Goal: Transaction & Acquisition: Purchase product/service

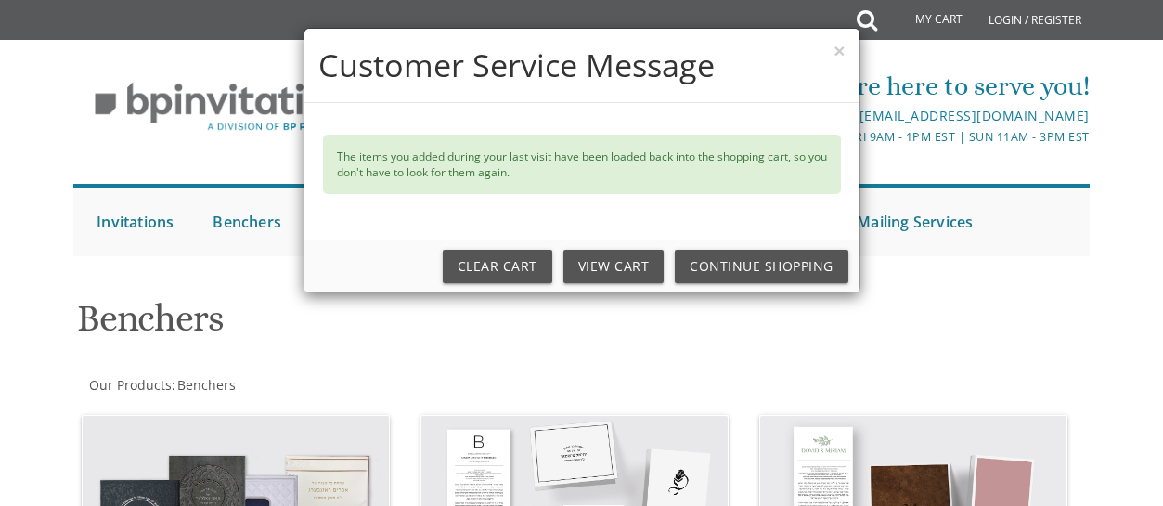
click at [831, 54] on h4 "Customer Service Message" at bounding box center [581, 65] width 527 height 45
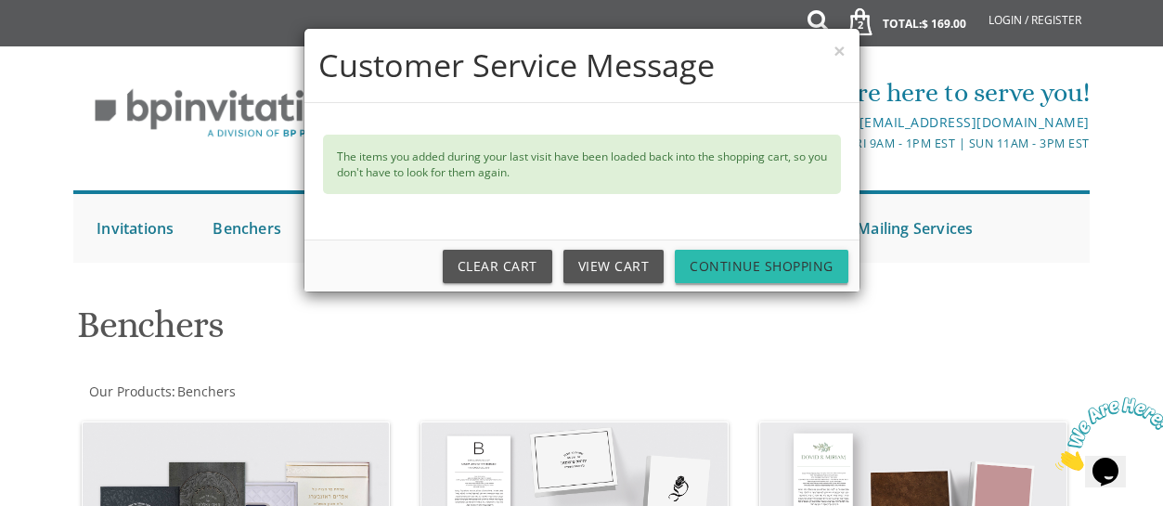
click at [738, 264] on link "Continue Shopping" at bounding box center [762, 266] width 174 height 33
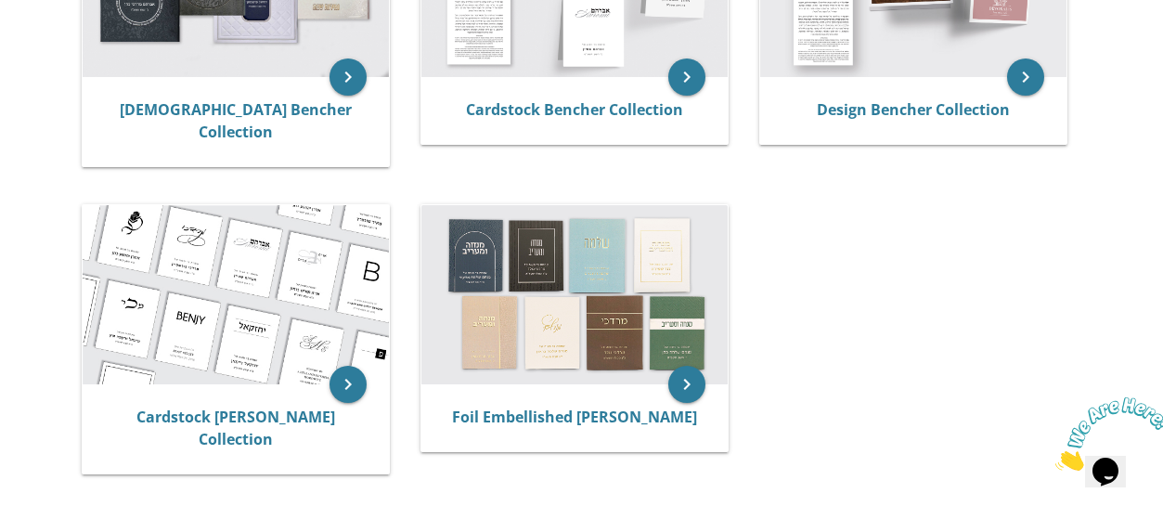
scroll to position [524, 0]
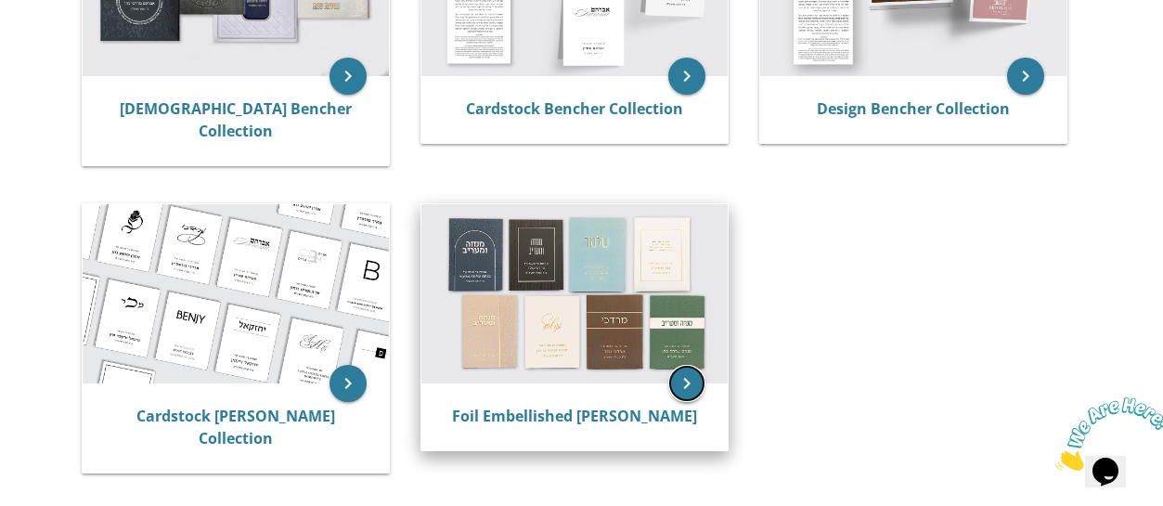
click at [683, 368] on icon "keyboard_arrow_right" at bounding box center [686, 383] width 37 height 37
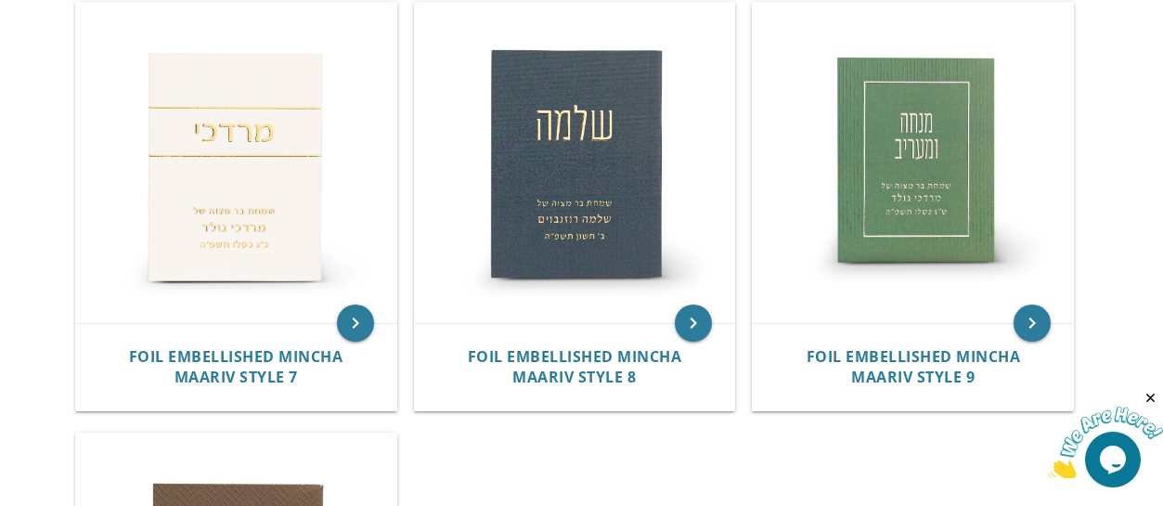
scroll to position [1272, 0]
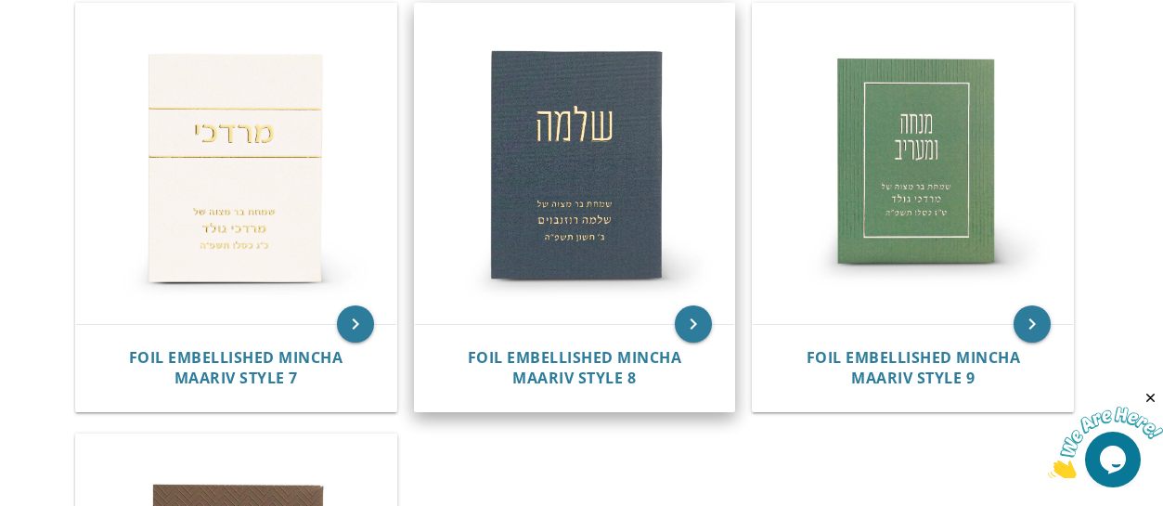
click at [576, 138] on img at bounding box center [575, 164] width 320 height 320
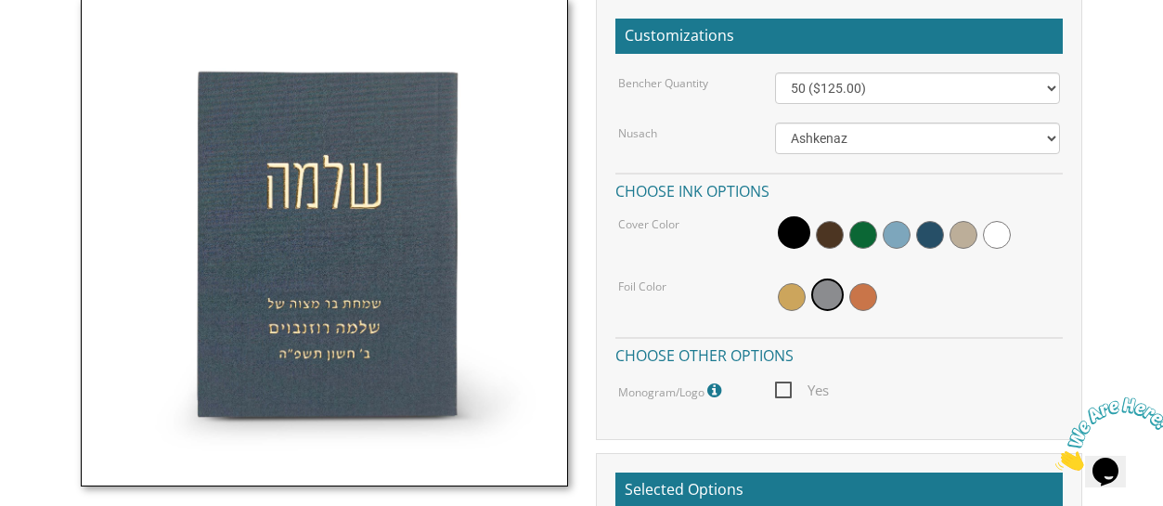
scroll to position [566, 0]
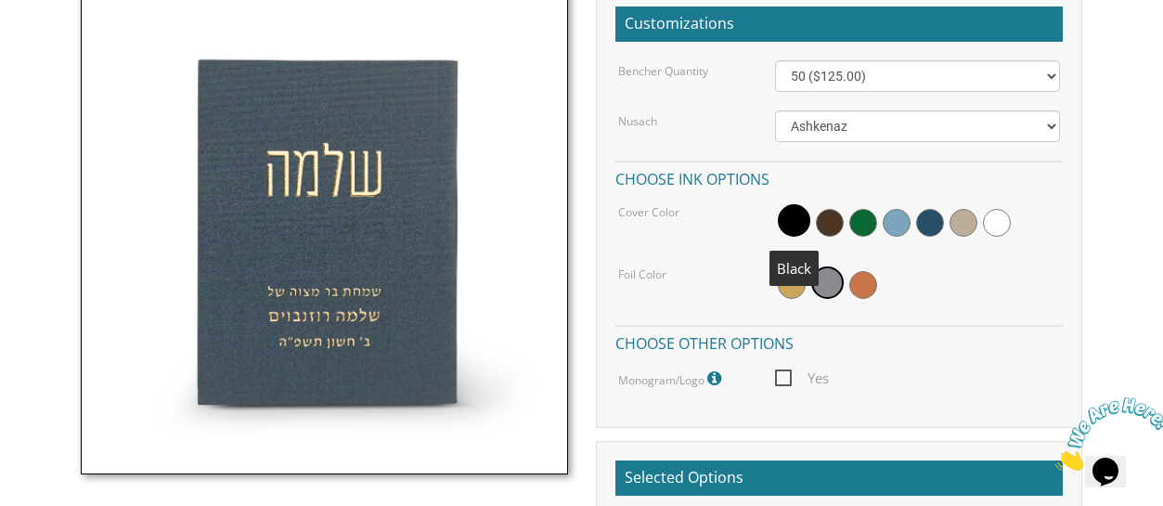
click at [783, 215] on span at bounding box center [794, 220] width 32 height 32
click at [820, 224] on span at bounding box center [830, 223] width 28 height 28
click at [859, 227] on span at bounding box center [863, 223] width 28 height 28
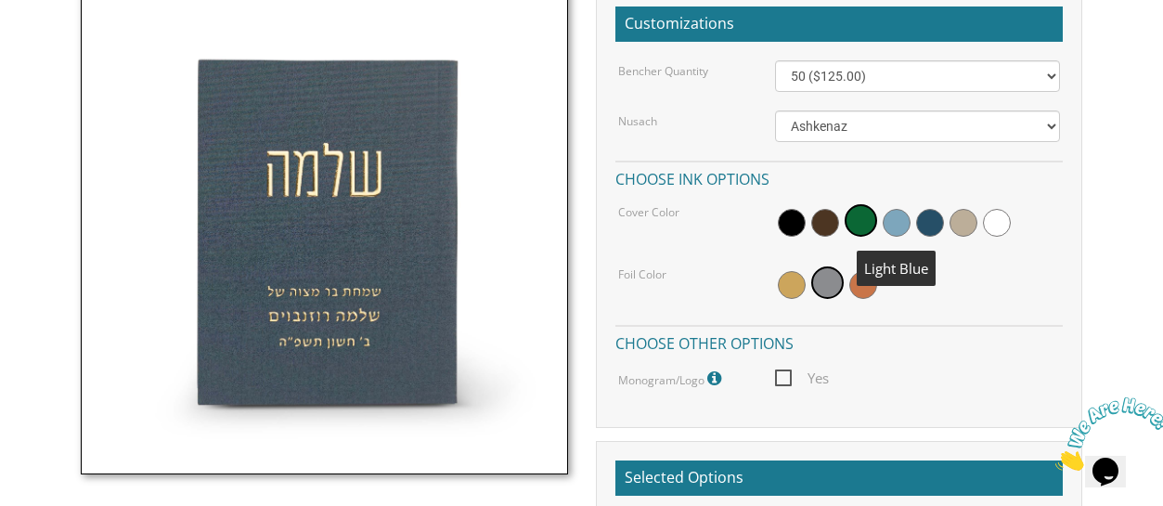
click at [899, 229] on span at bounding box center [897, 223] width 28 height 28
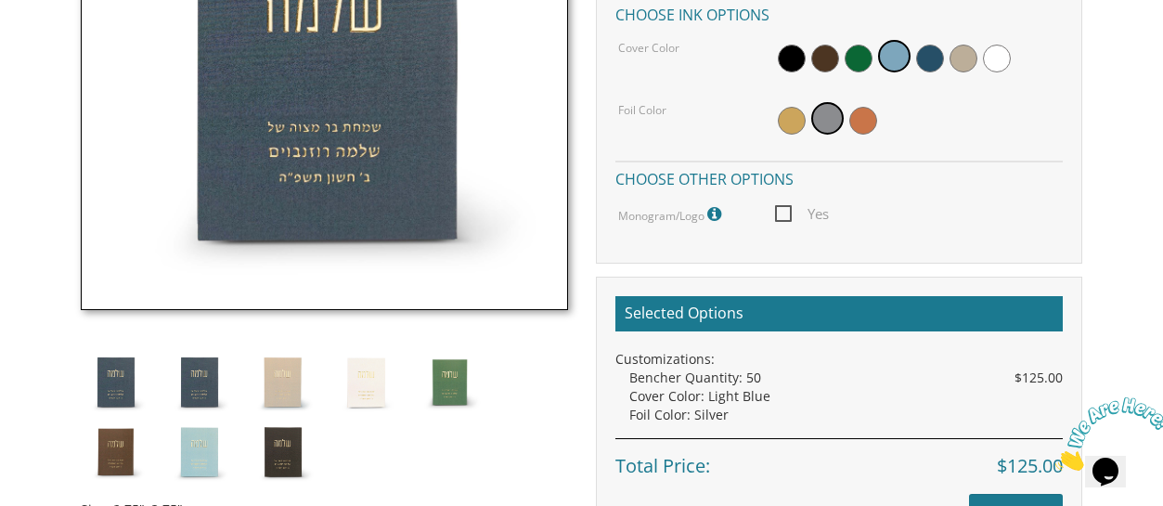
scroll to position [724, 0]
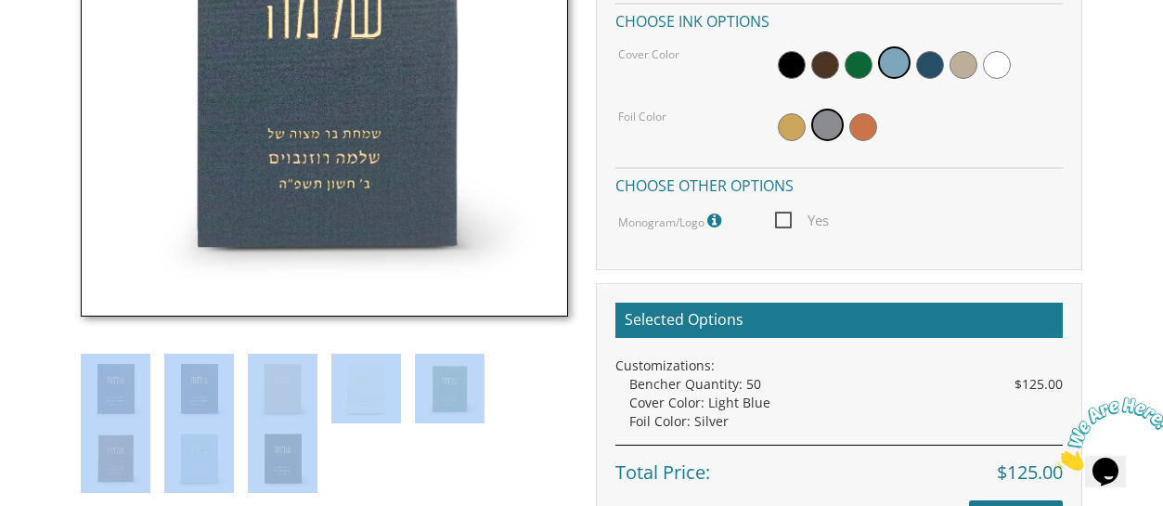
drag, startPoint x: 79, startPoint y: 396, endPoint x: 143, endPoint y: 385, distance: 65.0
click at [143, 385] on div "Size: 2.75"x3.75" Individually wrapped in plastic sleeves. Style can match your…" at bounding box center [324, 202] width 515 height 747
click at [143, 385] on img at bounding box center [116, 389] width 70 height 70
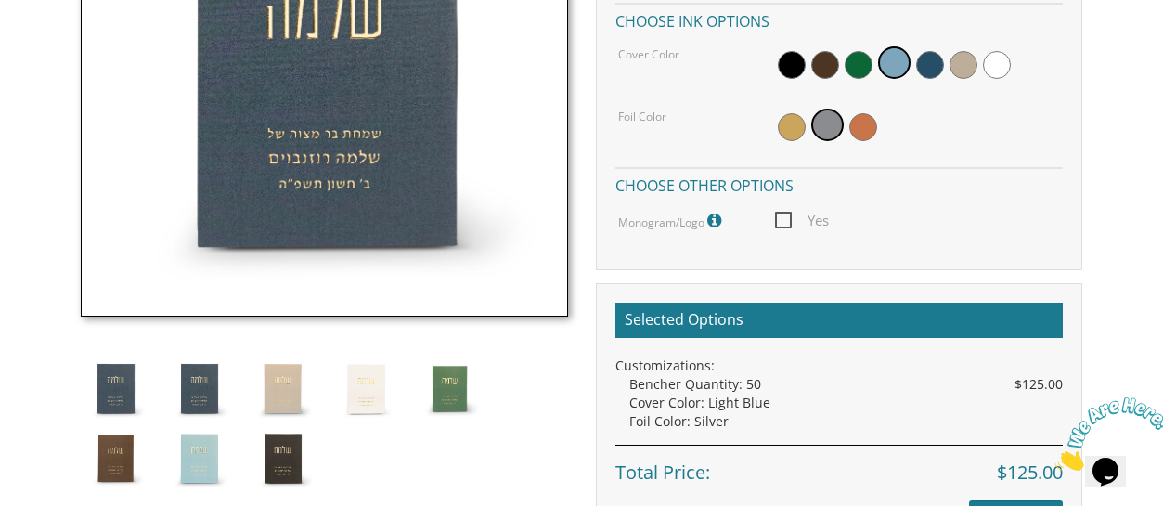
click at [452, 467] on div "Size: 2.75"x3.75" Individually wrapped in plastic sleeves. Style can match your…" at bounding box center [324, 202] width 515 height 747
click at [296, 451] on img at bounding box center [283, 458] width 70 height 70
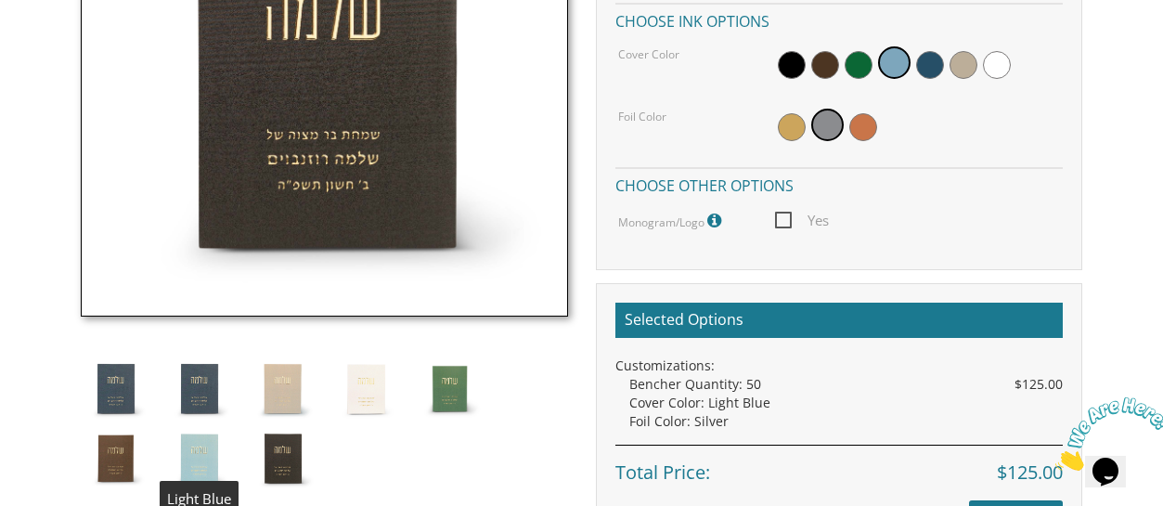
click at [210, 450] on img at bounding box center [199, 458] width 70 height 70
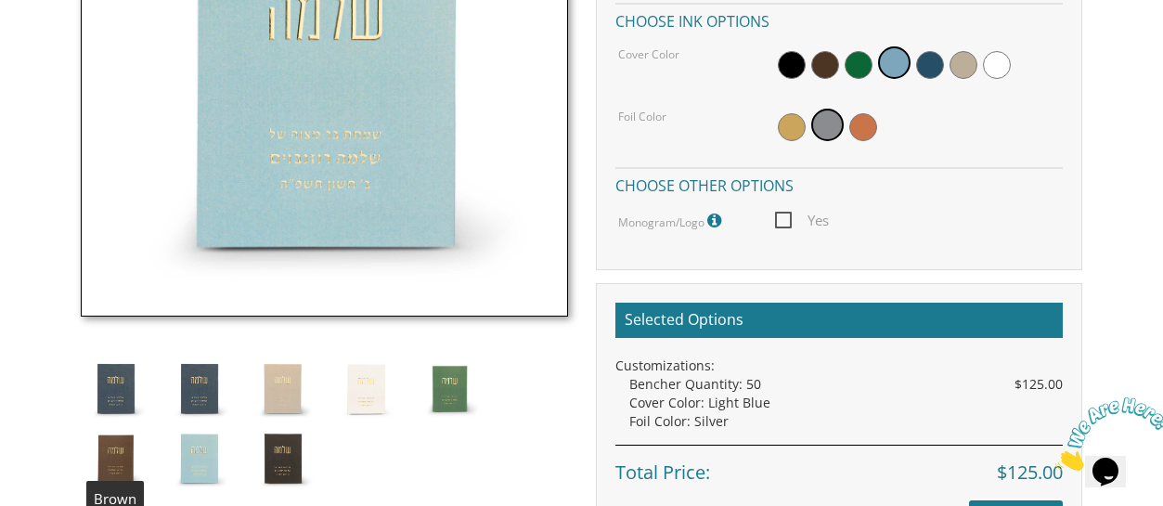
click at [130, 462] on img at bounding box center [116, 458] width 70 height 70
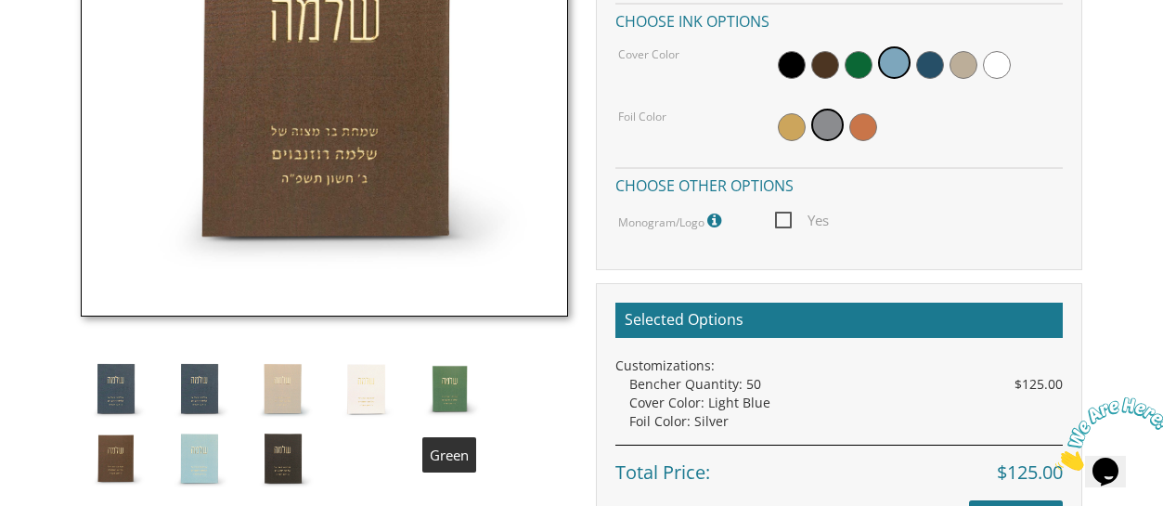
click at [436, 388] on img at bounding box center [450, 389] width 70 height 70
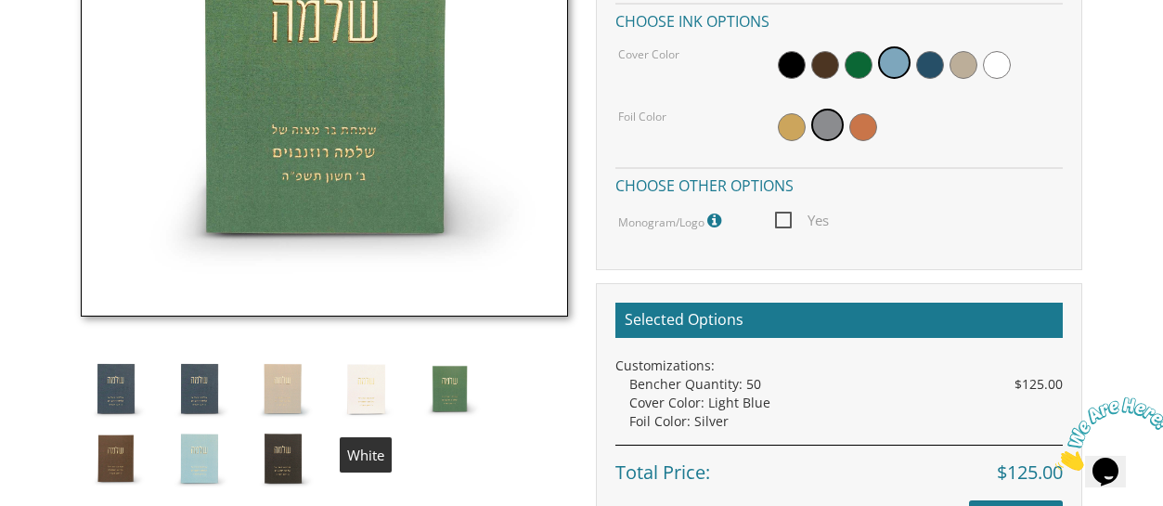
click at [381, 381] on img at bounding box center [366, 389] width 70 height 70
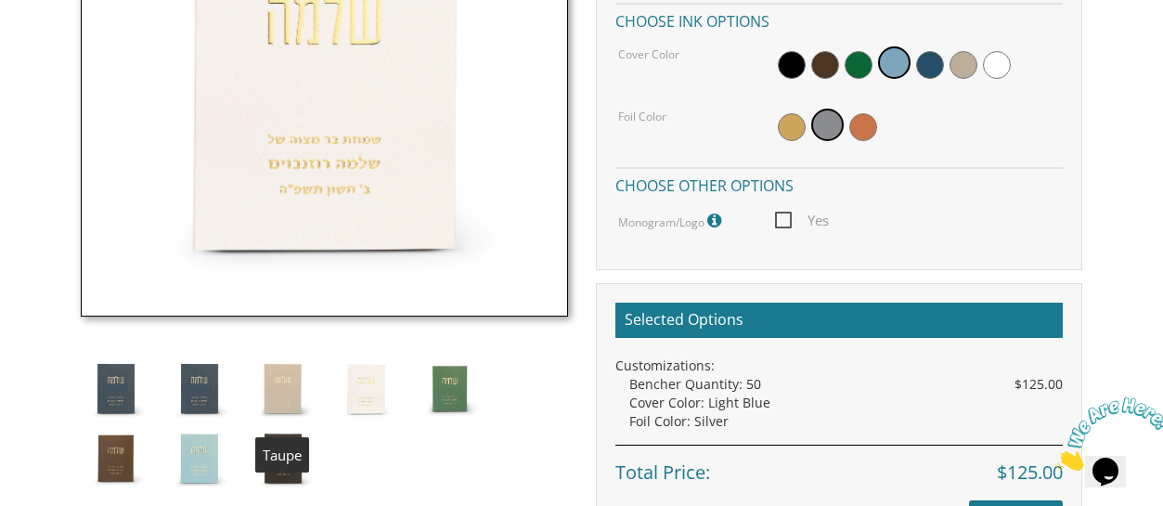
click at [278, 382] on img at bounding box center [283, 389] width 70 height 70
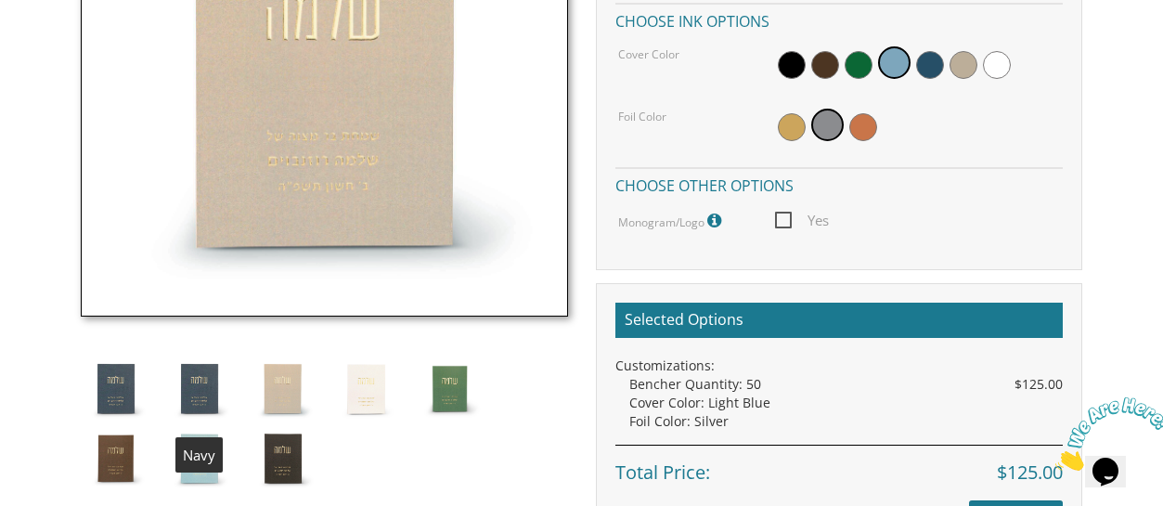
click at [202, 383] on img at bounding box center [199, 389] width 70 height 70
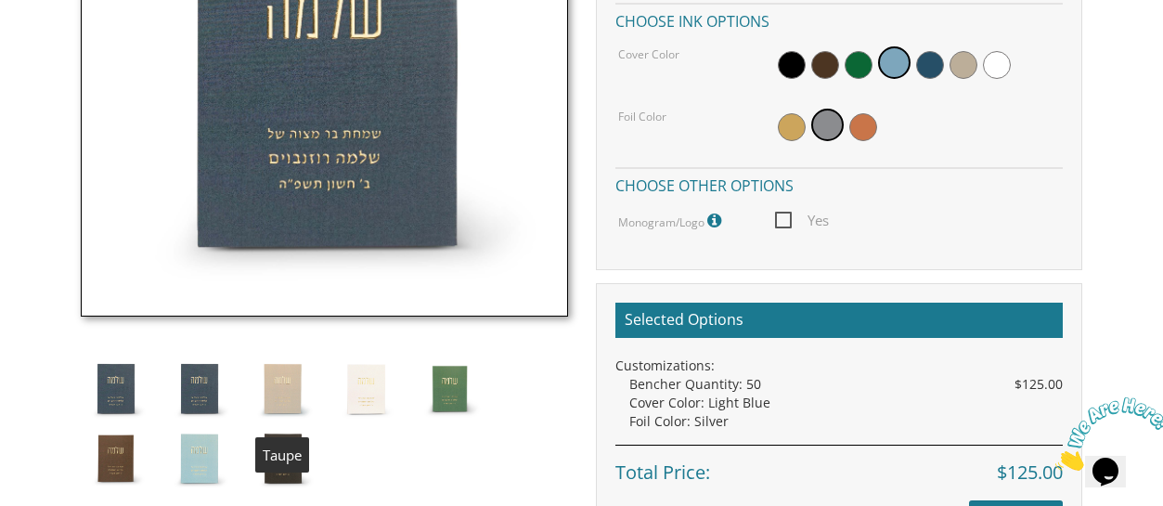
click at [300, 392] on img at bounding box center [283, 389] width 70 height 70
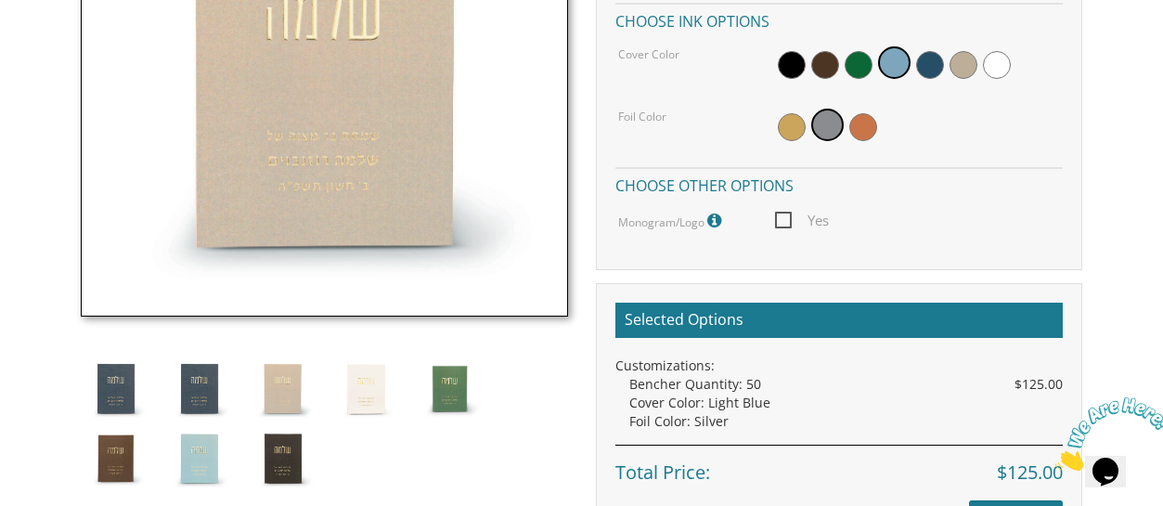
click at [101, 376] on img at bounding box center [116, 389] width 70 height 70
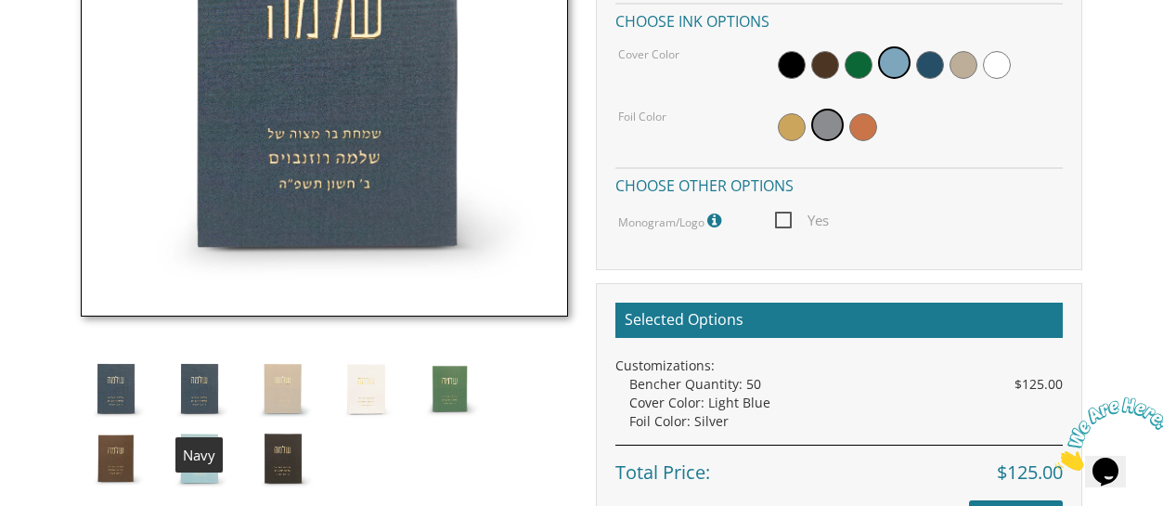
click at [201, 394] on img at bounding box center [199, 389] width 70 height 70
click at [186, 388] on img at bounding box center [199, 389] width 70 height 70
click at [290, 394] on img at bounding box center [283, 389] width 70 height 70
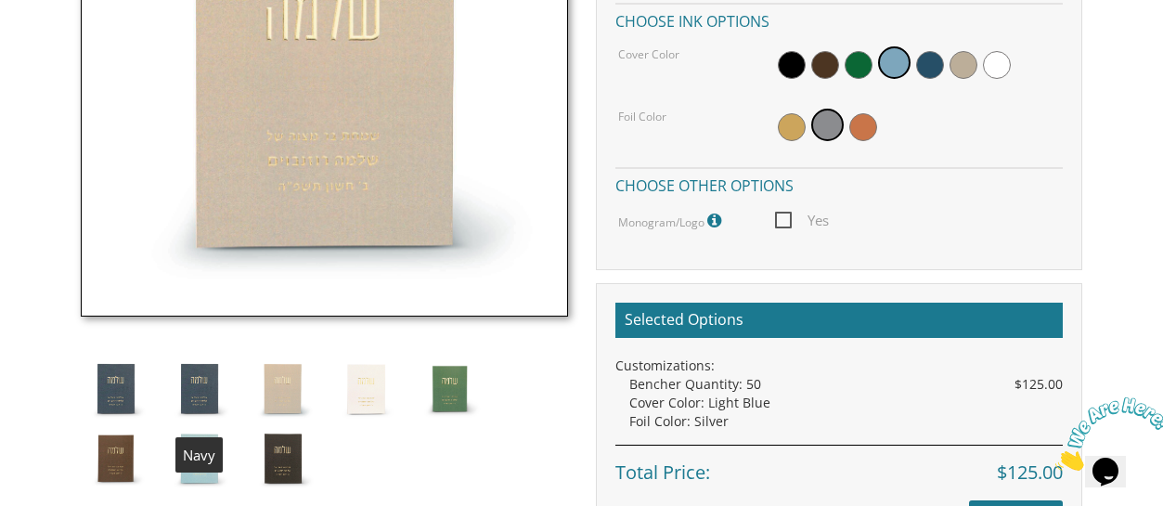
click at [196, 386] on img at bounding box center [199, 389] width 70 height 70
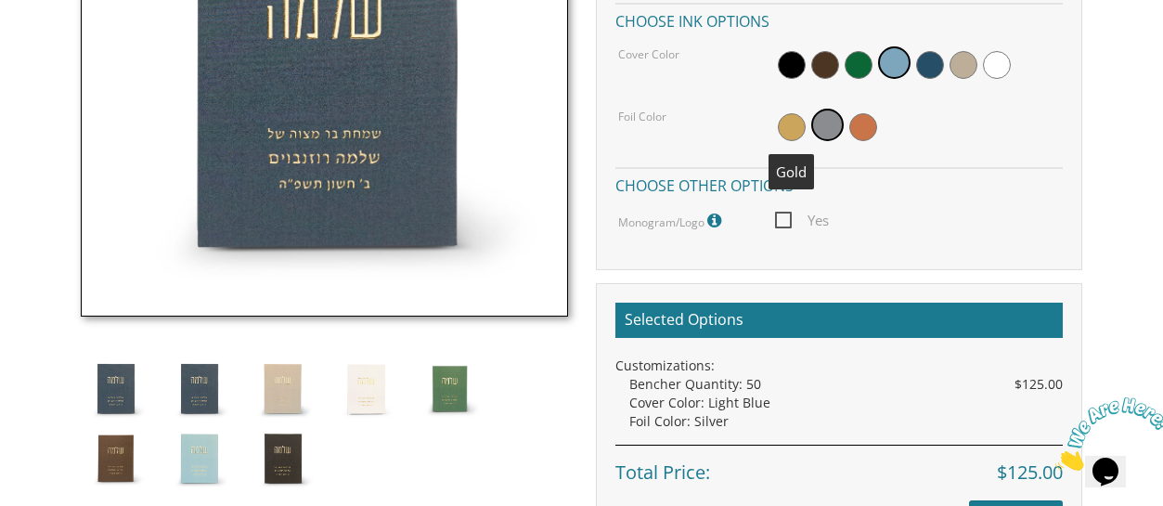
click at [798, 135] on span at bounding box center [792, 127] width 28 height 28
click at [831, 132] on span at bounding box center [830, 127] width 28 height 28
click at [866, 126] on span at bounding box center [863, 127] width 28 height 28
click at [831, 122] on span at bounding box center [825, 127] width 28 height 28
click at [110, 391] on img at bounding box center [116, 389] width 70 height 70
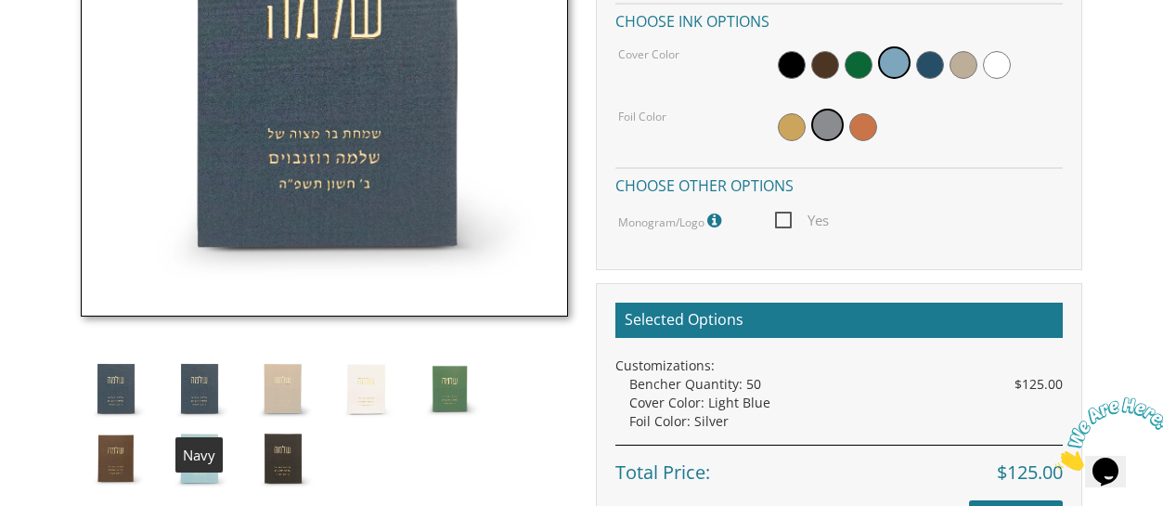
click at [173, 379] on img at bounding box center [199, 389] width 70 height 70
click at [190, 384] on img at bounding box center [199, 389] width 70 height 70
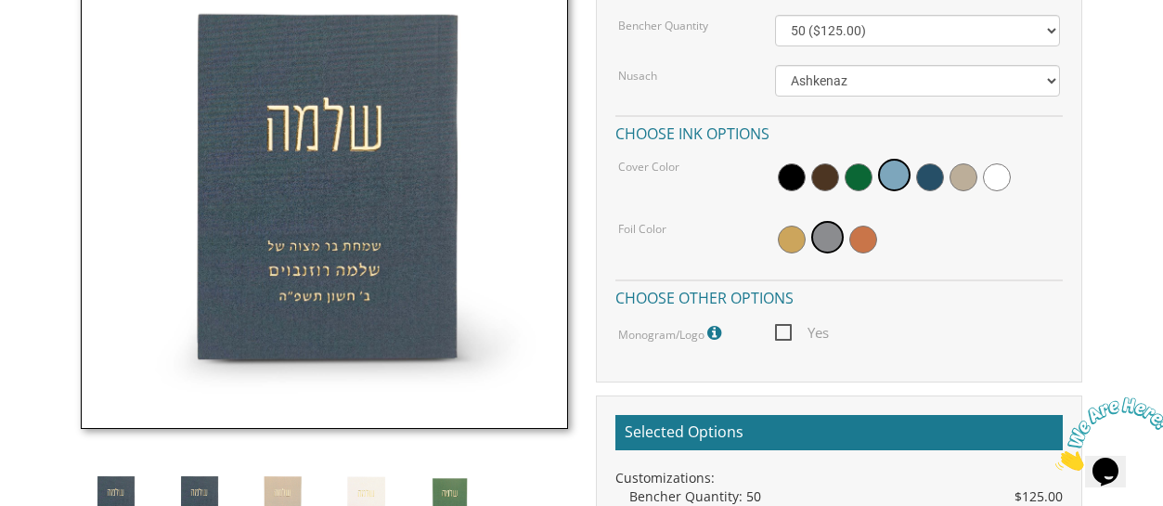
scroll to position [598, 0]
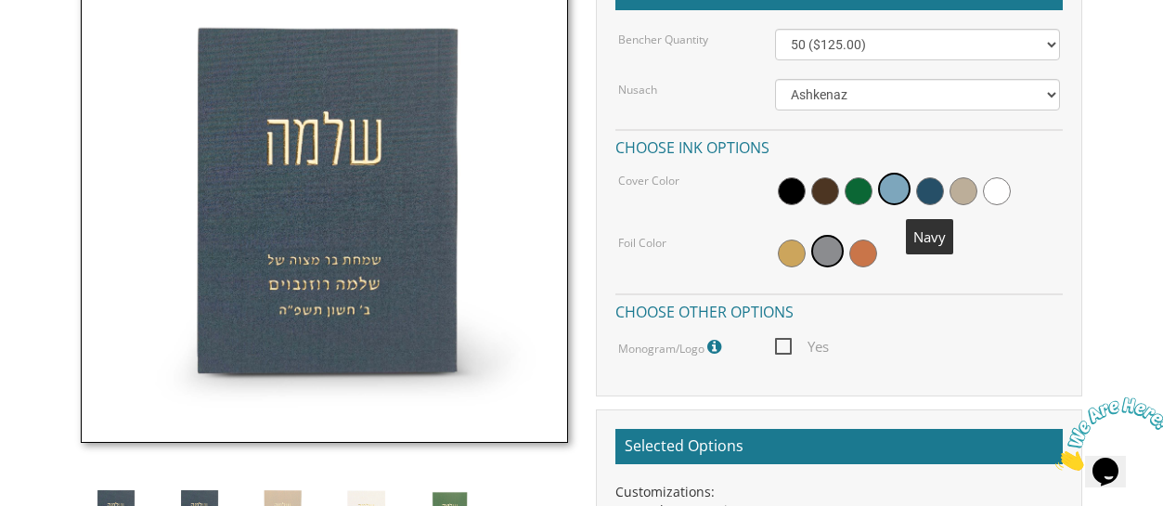
click at [931, 186] on span at bounding box center [930, 191] width 28 height 28
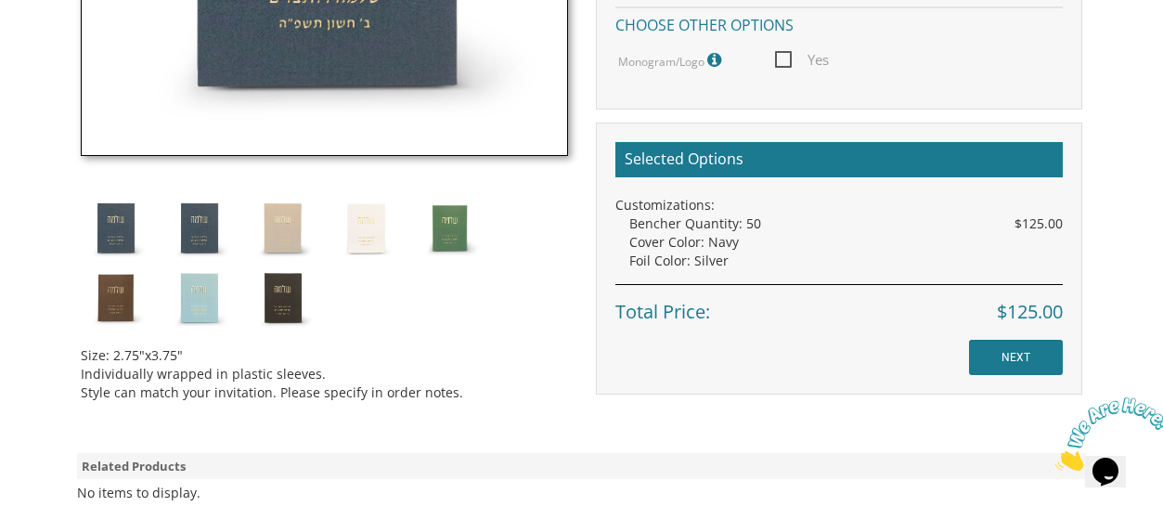
scroll to position [880, 0]
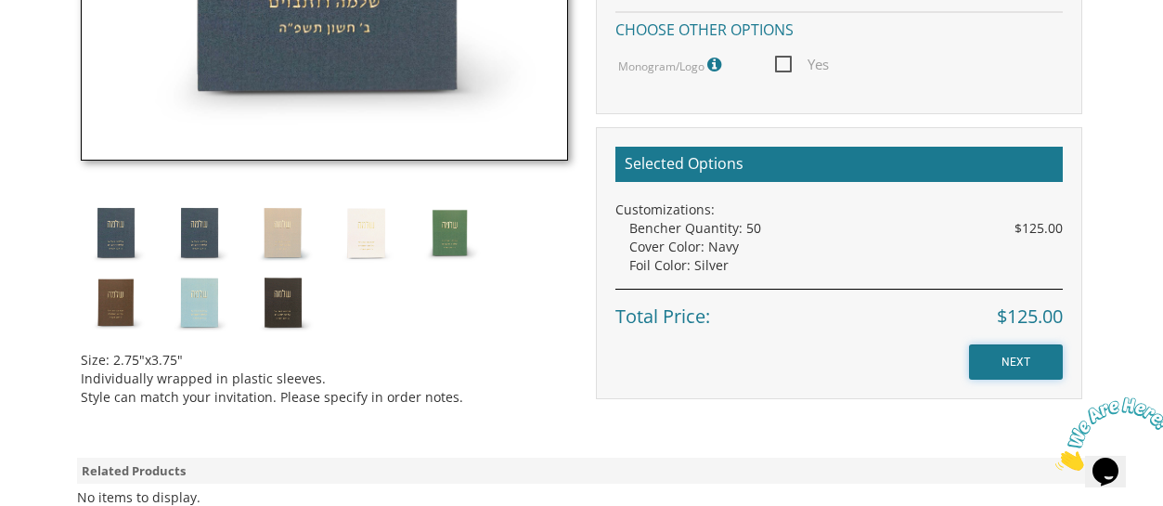
click at [1035, 369] on input "NEXT" at bounding box center [1016, 361] width 94 height 35
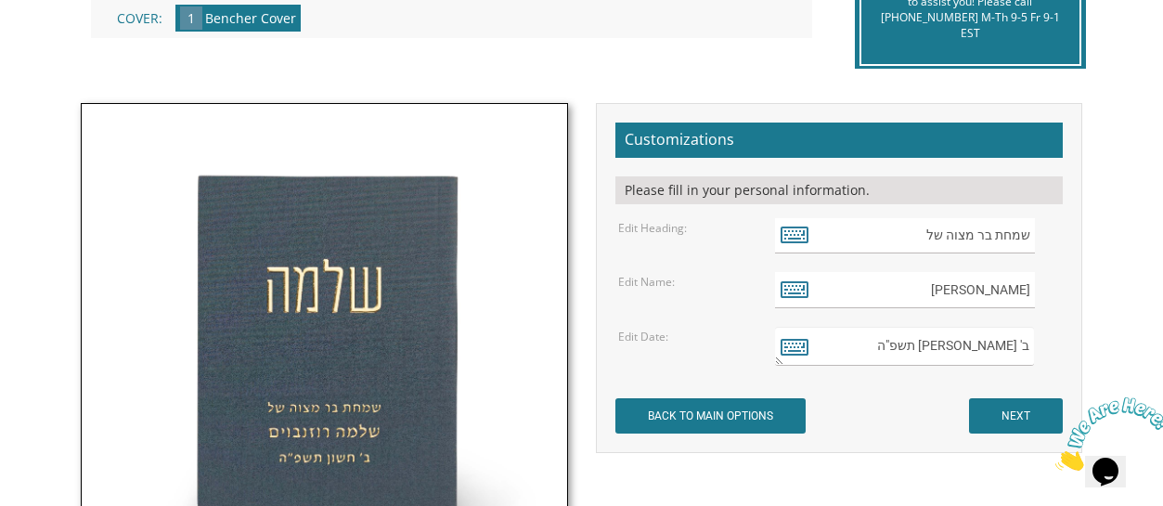
scroll to position [478, 0]
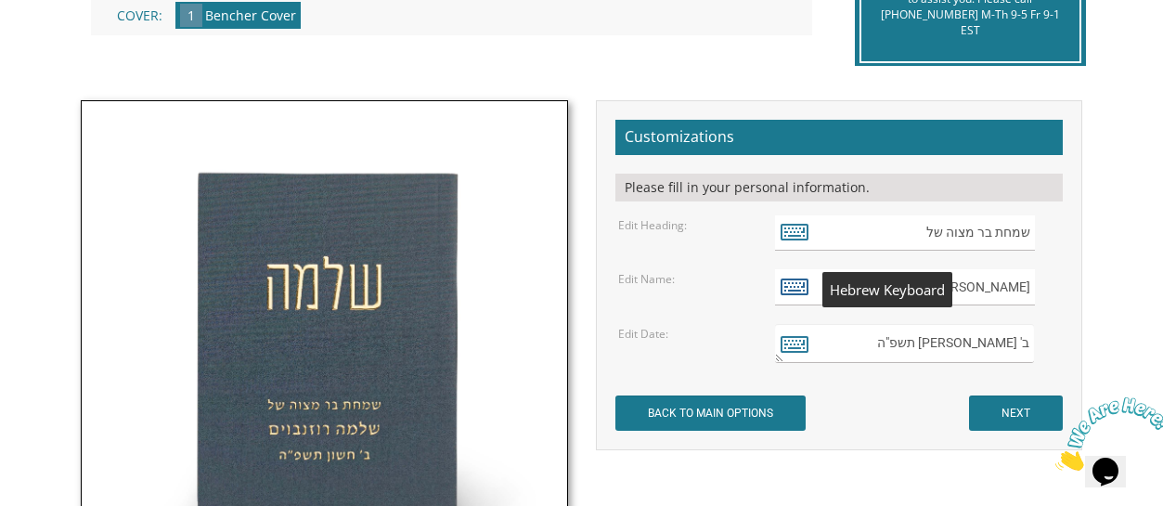
click at [791, 291] on icon at bounding box center [795, 286] width 28 height 26
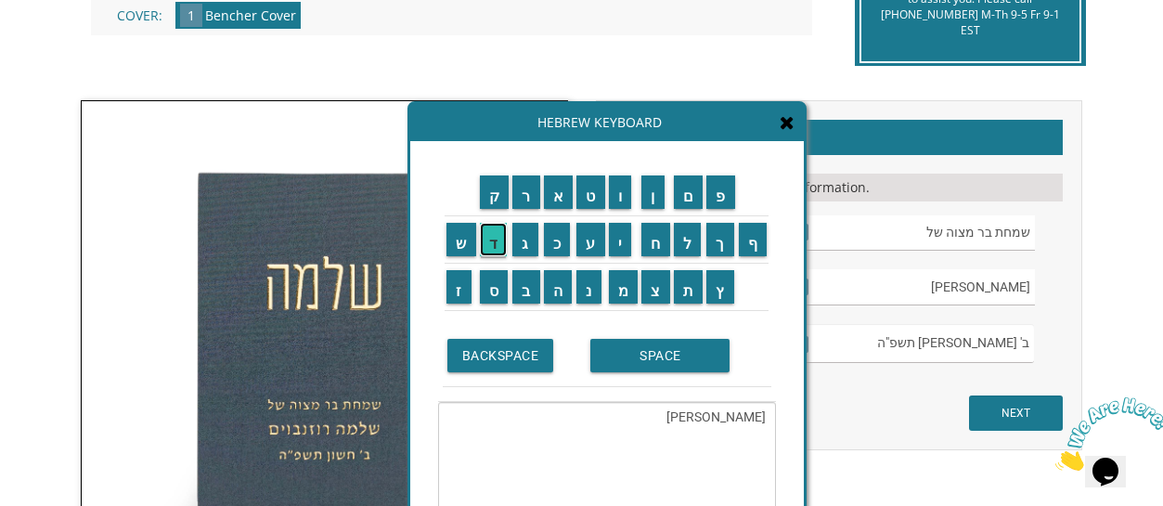
click at [496, 249] on input "ד" at bounding box center [494, 239] width 28 height 33
click at [582, 294] on input "נ" at bounding box center [588, 286] width 25 height 33
click at [619, 243] on input "י" at bounding box center [620, 239] width 23 height 33
click at [561, 202] on input "א" at bounding box center [559, 191] width 30 height 33
click at [693, 245] on input "ל" at bounding box center [688, 239] width 28 height 33
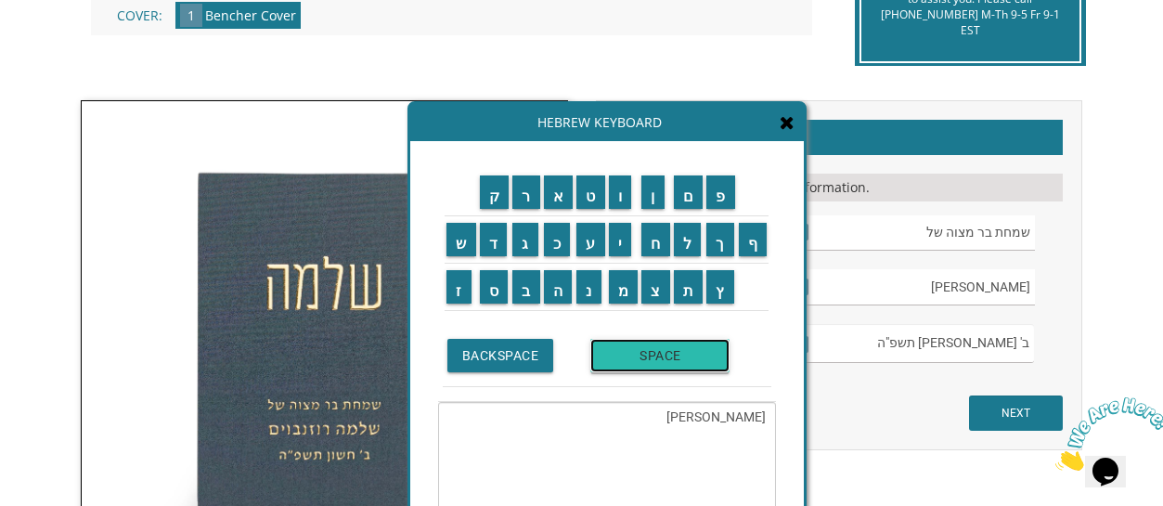
click at [652, 359] on input "SPACE" at bounding box center [659, 355] width 139 height 33
click at [526, 254] on input "ג" at bounding box center [525, 239] width 26 height 33
click at [687, 244] on input "ל" at bounding box center [688, 239] width 28 height 33
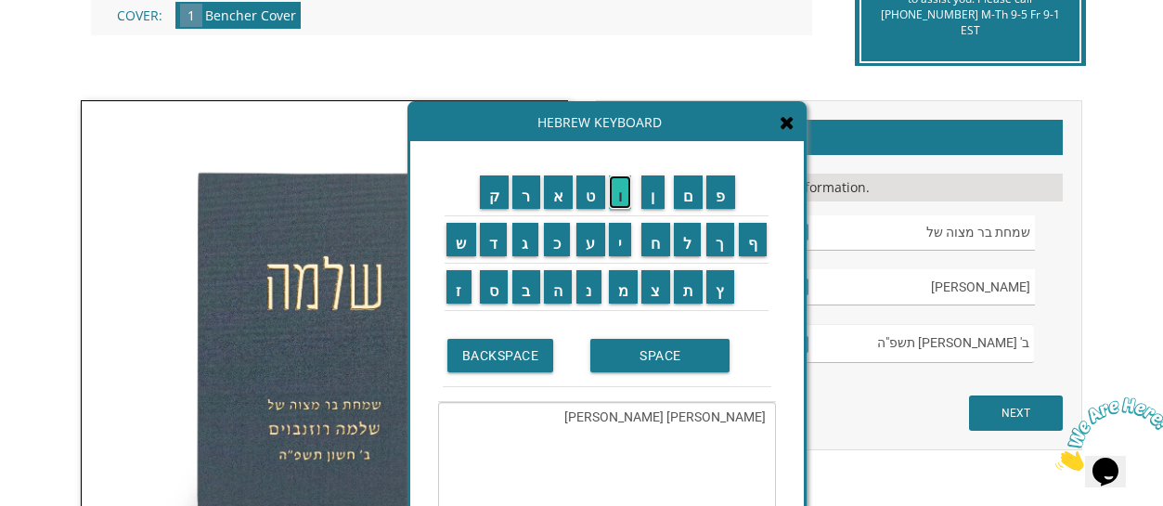
click at [622, 199] on input "ו" at bounding box center [620, 191] width 23 height 33
click at [520, 294] on input "ב" at bounding box center [526, 286] width 28 height 33
click at [627, 292] on input "מ" at bounding box center [624, 286] width 30 height 33
click at [651, 203] on input "ן" at bounding box center [652, 191] width 23 height 33
click at [711, 416] on textarea "שלמה רוזנבויםדניאל גלובמן" at bounding box center [607, 466] width 338 height 128
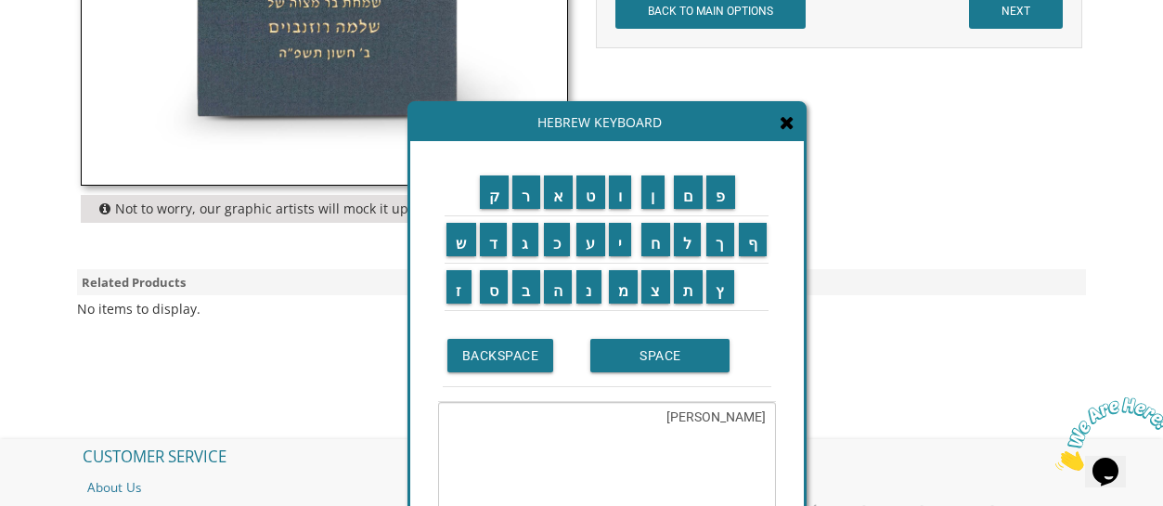
scroll to position [870, 0]
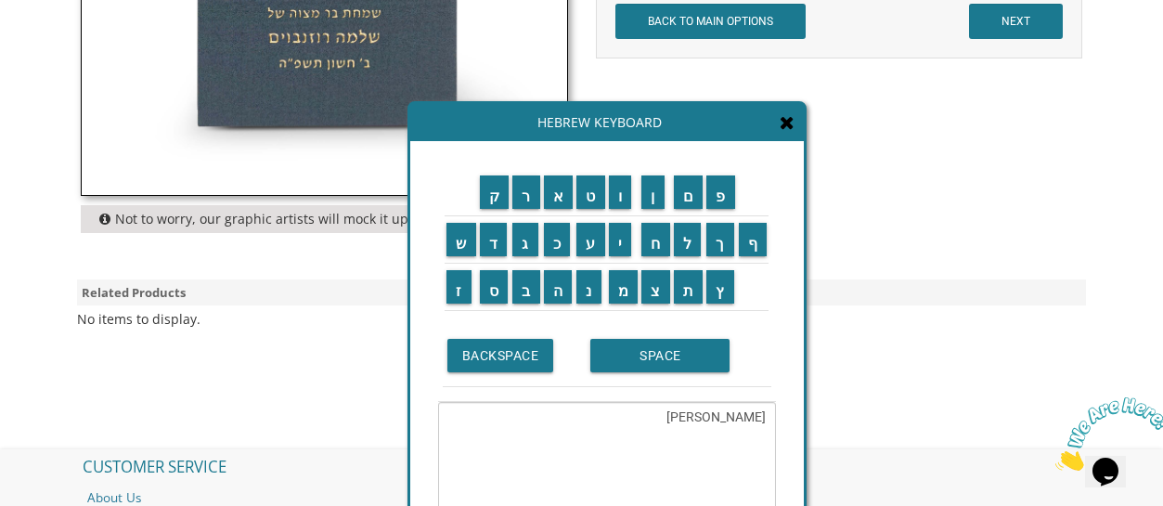
click at [791, 130] on icon at bounding box center [787, 122] width 15 height 19
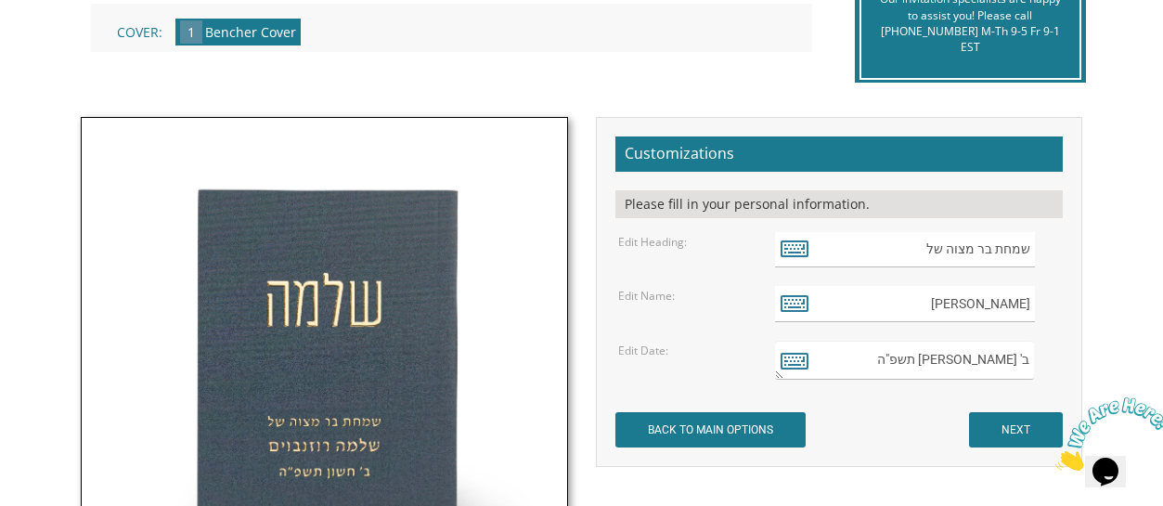
scroll to position [426, 0]
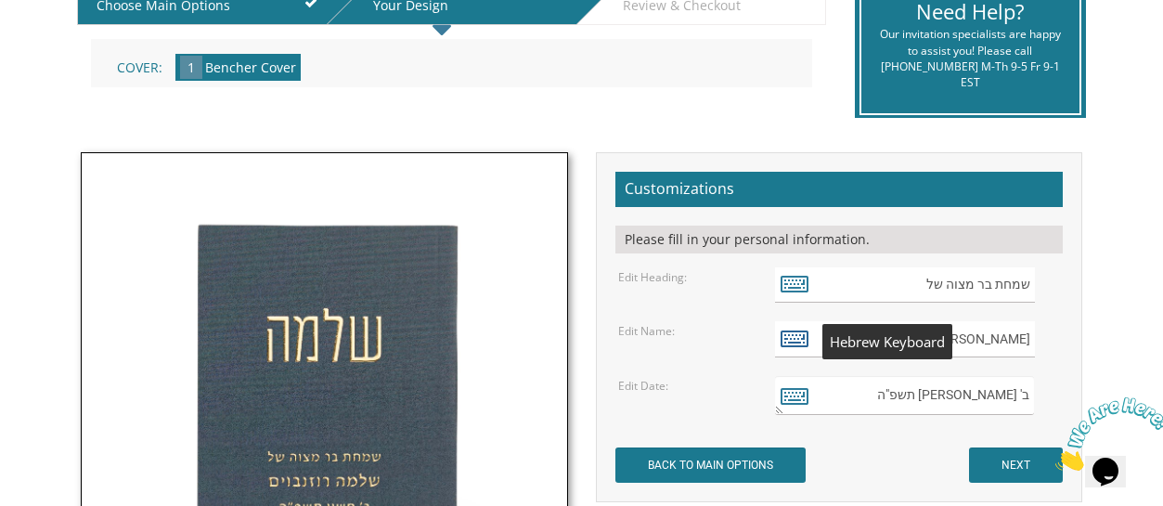
click at [797, 333] on icon at bounding box center [795, 338] width 28 height 26
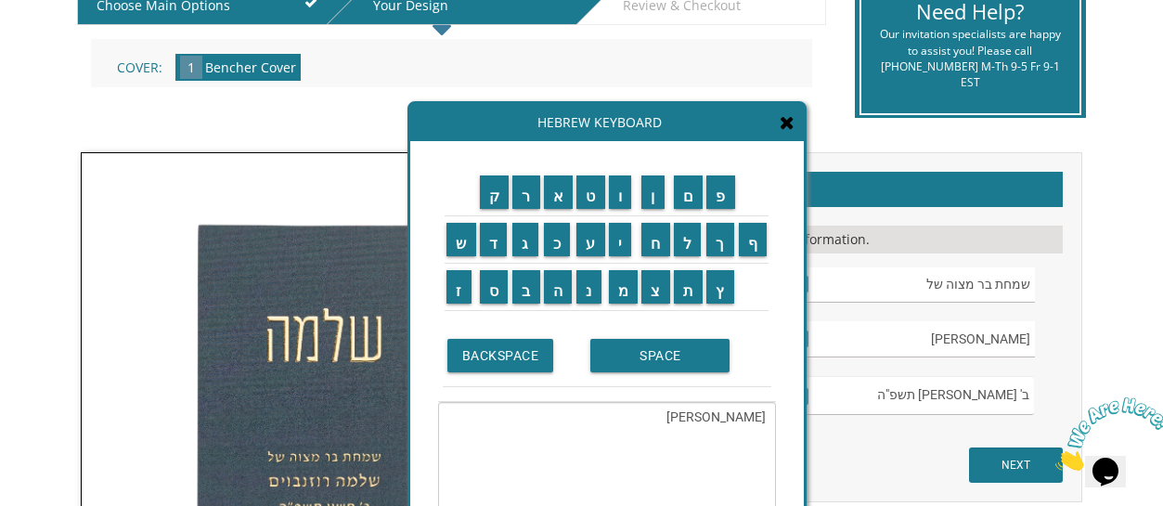
click at [669, 202] on td "ן" at bounding box center [656, 192] width 32 height 47
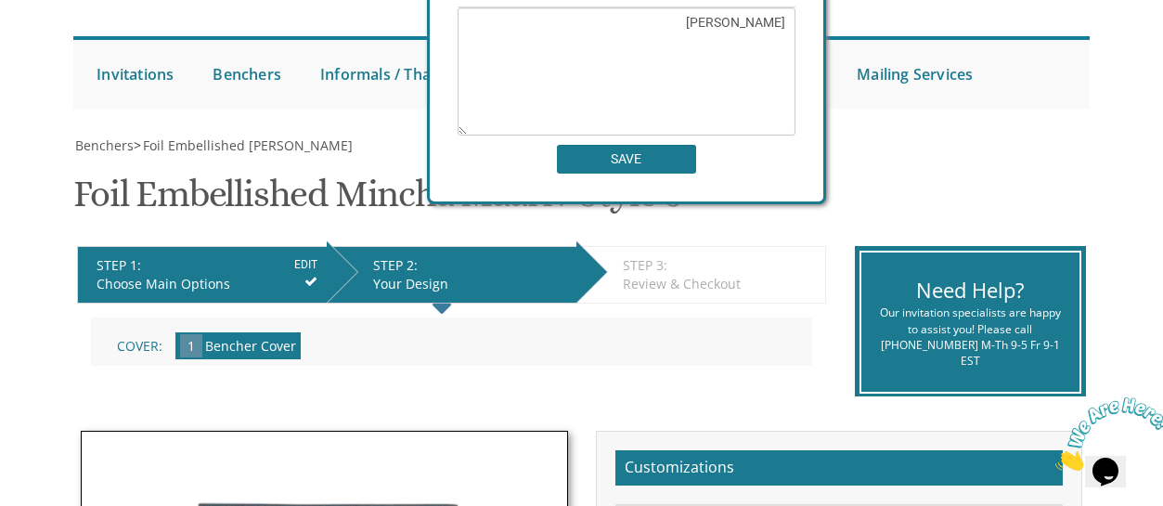
scroll to position [110, 0]
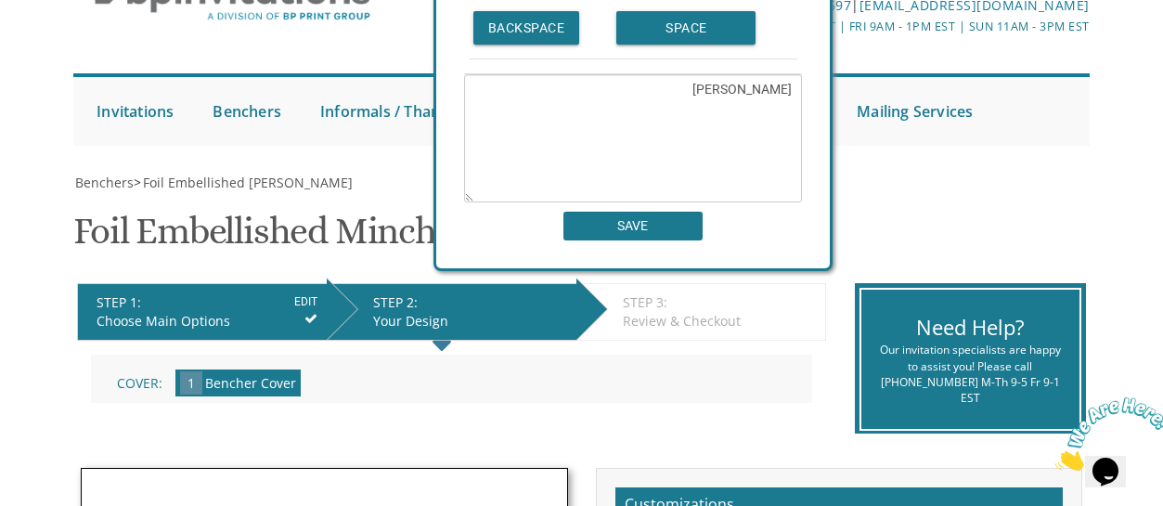
drag, startPoint x: 684, startPoint y: 128, endPoint x: 717, endPoint y: 165, distance: 49.3
click at [717, 165] on div "Hebrew Keyboard ק ר א ט ו ן ם פ ש ד ג כ ע י ח ל" at bounding box center [632, 22] width 399 height 497
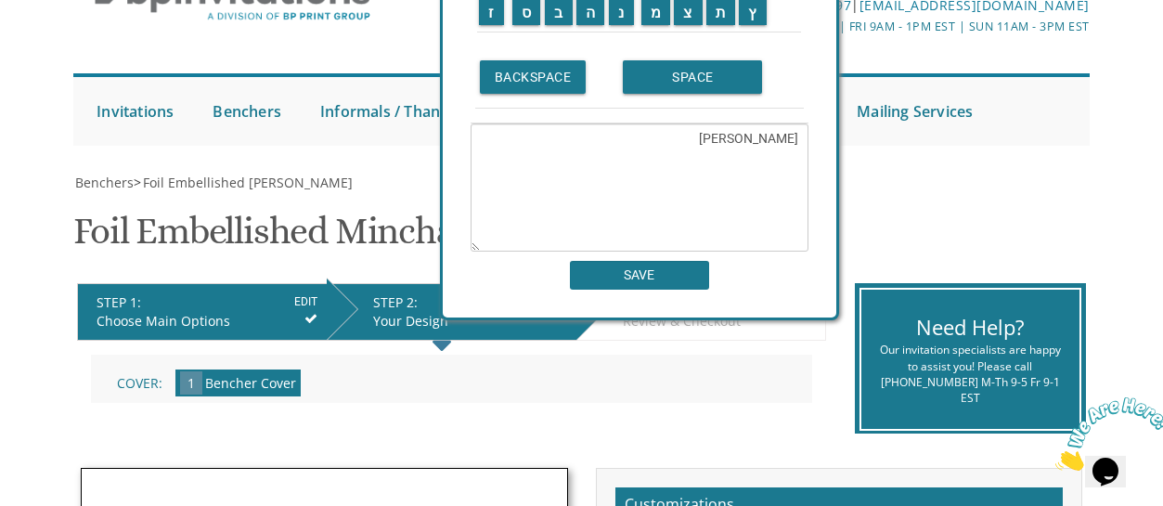
click at [792, 140] on textarea "שלמה רוזנבוים" at bounding box center [640, 187] width 338 height 128
click at [792, 141] on textarea "שלמה רוזנבוים" at bounding box center [640, 187] width 338 height 128
type textarea "ם"
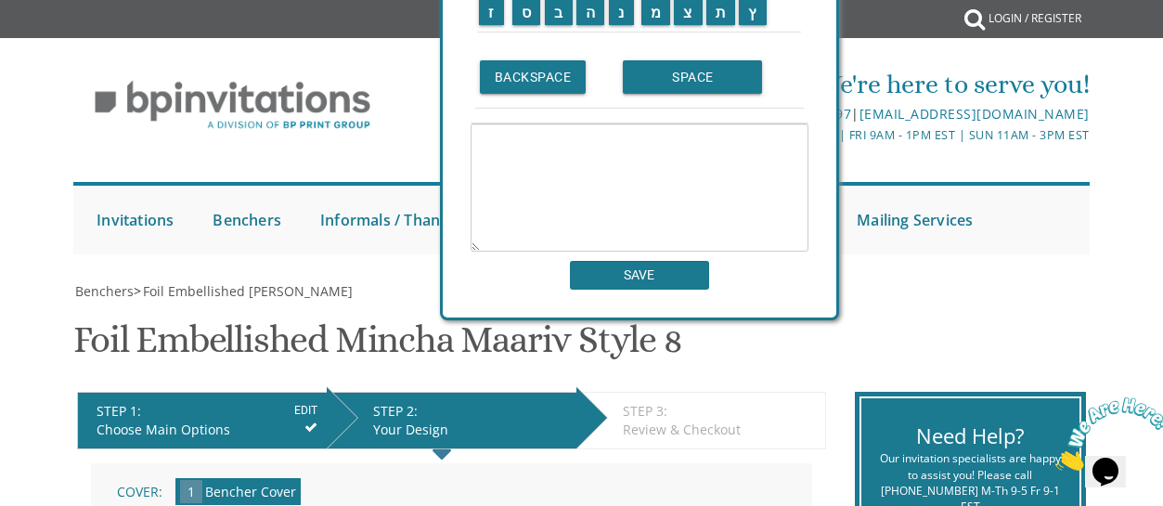
scroll to position [0, 0]
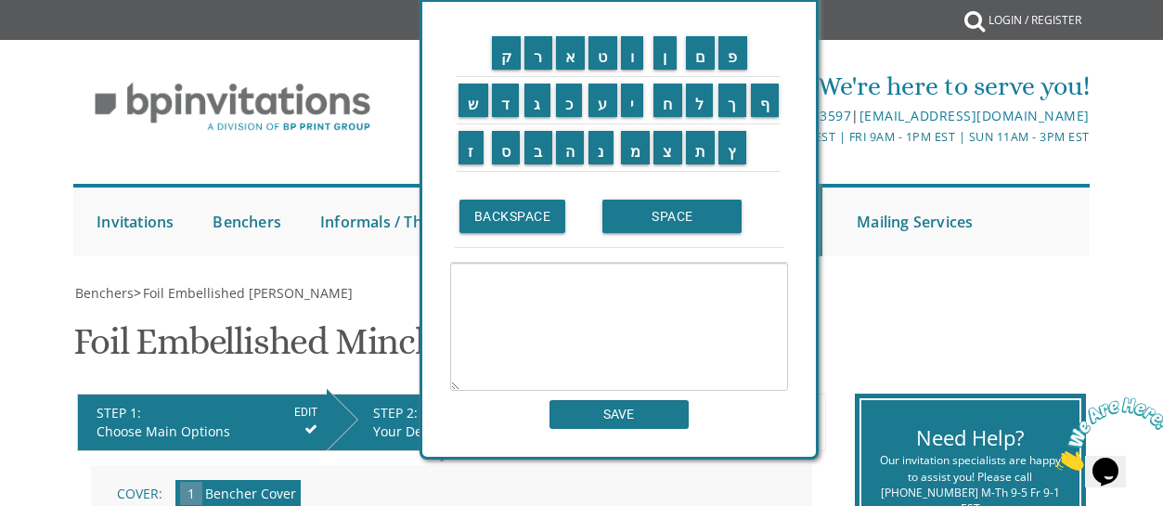
drag, startPoint x: 794, startPoint y: 102, endPoint x: 773, endPoint y: 240, distance: 139.8
click at [773, 240] on td "SPACE" at bounding box center [690, 217] width 185 height 62
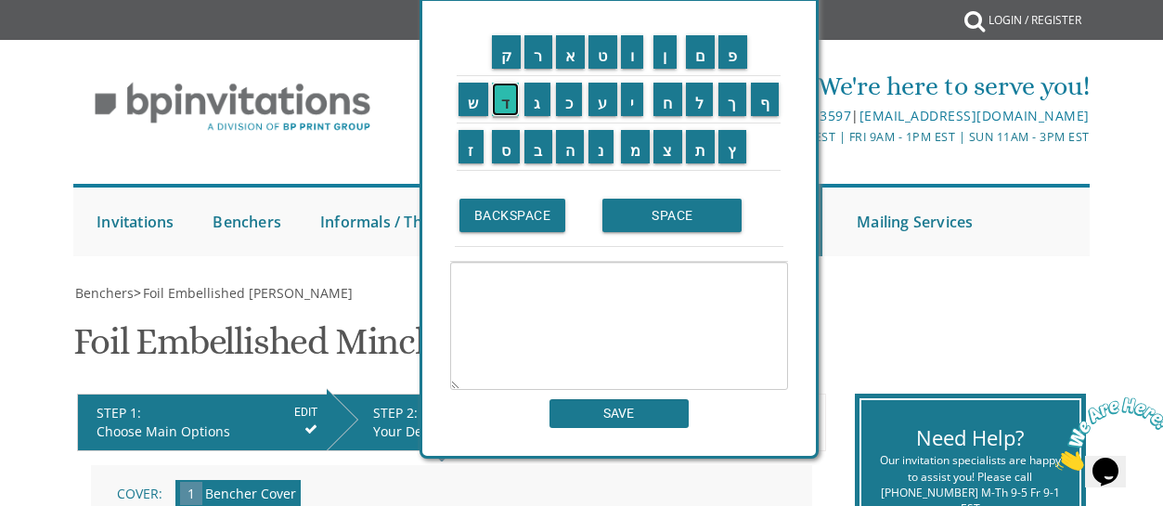
click at [512, 108] on input "ד" at bounding box center [506, 99] width 28 height 33
click at [604, 165] on td "נ" at bounding box center [603, 146] width 32 height 47
click at [597, 149] on input "נ" at bounding box center [600, 146] width 25 height 33
click at [633, 101] on input "י" at bounding box center [632, 99] width 23 height 33
click at [575, 61] on input "א" at bounding box center [571, 51] width 30 height 33
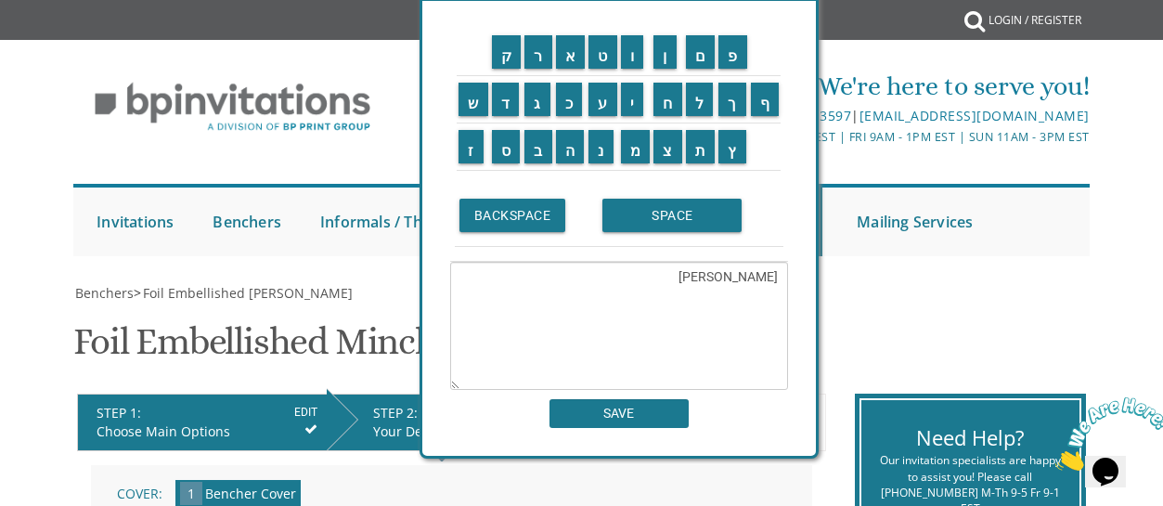
click at [699, 116] on td "ל" at bounding box center [700, 99] width 33 height 47
click at [700, 103] on input "ל" at bounding box center [700, 99] width 28 height 33
click at [657, 213] on input "SPACE" at bounding box center [671, 215] width 139 height 33
click at [535, 109] on input "ג" at bounding box center [537, 99] width 26 height 33
click at [701, 101] on input "ל" at bounding box center [700, 99] width 28 height 33
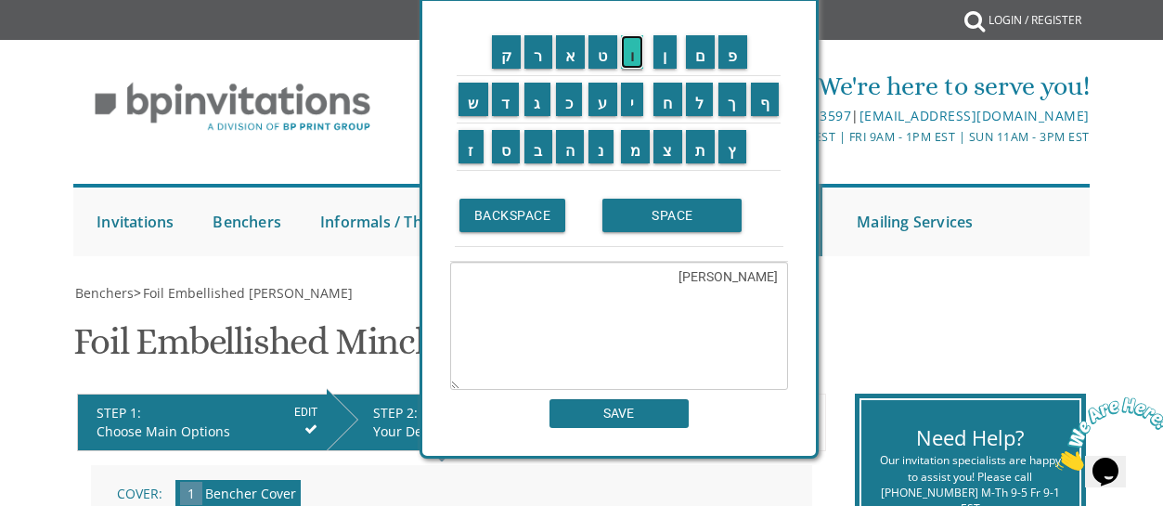
click at [631, 55] on input "ו" at bounding box center [632, 51] width 23 height 33
click at [540, 150] on input "ב" at bounding box center [538, 146] width 28 height 33
click at [634, 151] on input "מ" at bounding box center [636, 146] width 30 height 33
click at [668, 70] on td "ן" at bounding box center [668, 52] width 32 height 47
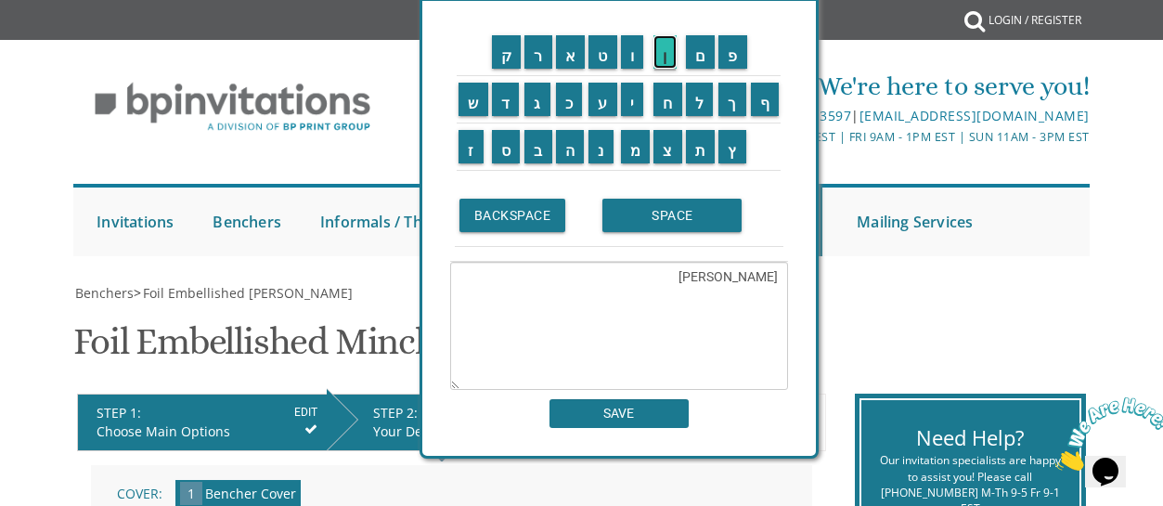
click at [676, 49] on input "ן" at bounding box center [664, 51] width 23 height 33
type textarea "[PERSON_NAME]"
click at [588, 409] on input "SAVE" at bounding box center [618, 413] width 139 height 29
type input "[PERSON_NAME]"
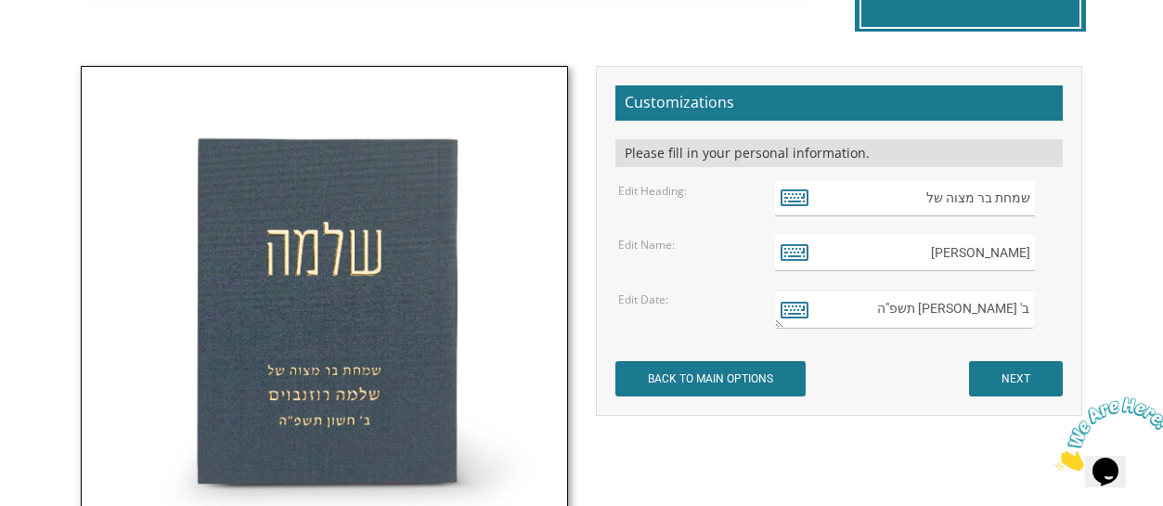
click at [938, 316] on textarea "ב' [PERSON_NAME] תשפ"ה" at bounding box center [904, 309] width 259 height 39
click at [1032, 313] on textarea "ב' [PERSON_NAME] תשפ"ה" at bounding box center [904, 309] width 259 height 39
click at [788, 320] on icon at bounding box center [795, 309] width 28 height 26
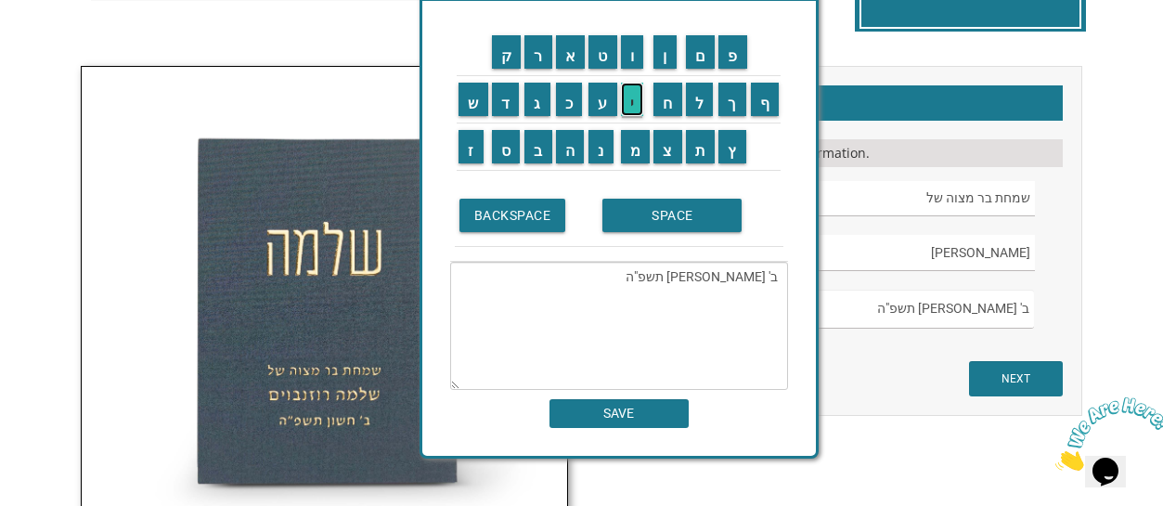
click at [635, 114] on input "י" at bounding box center [632, 99] width 23 height 33
type textarea "ב"
click at [627, 105] on input "י" at bounding box center [632, 99] width 23 height 33
click at [559, 62] on input "א" at bounding box center [571, 51] width 30 height 33
click at [568, 61] on input "א" at bounding box center [571, 51] width 30 height 33
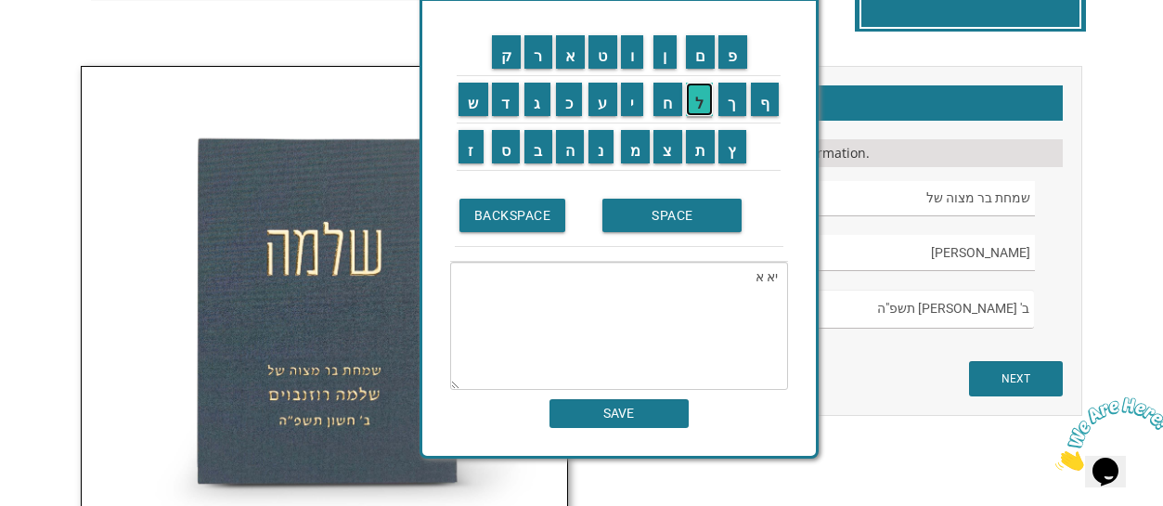
click at [695, 106] on input "ל" at bounding box center [700, 99] width 28 height 33
click at [631, 64] on input "ו" at bounding box center [632, 51] width 23 height 33
click at [691, 100] on input "ל" at bounding box center [700, 99] width 28 height 33
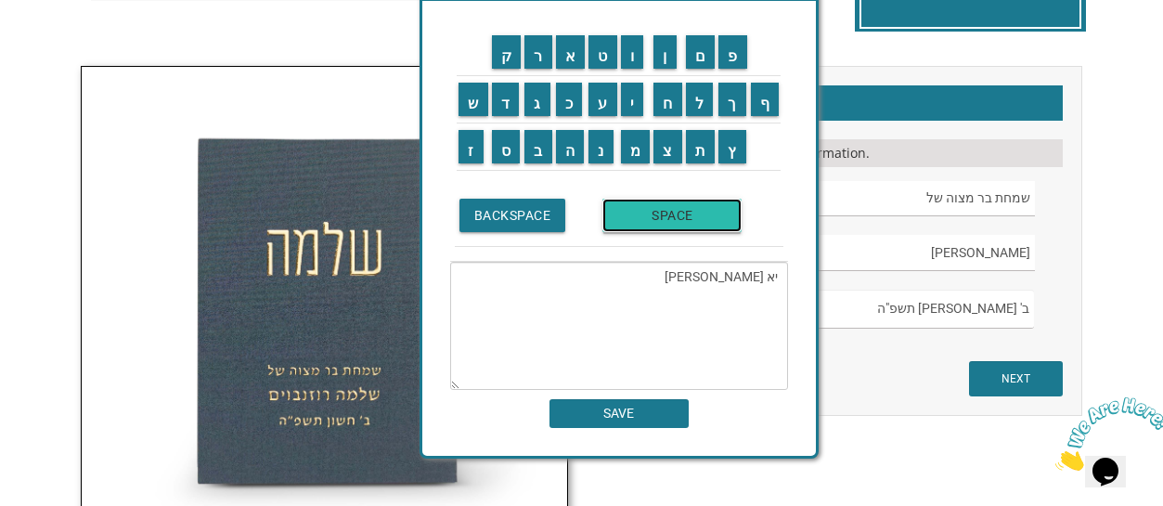
click at [641, 214] on input "SPACE" at bounding box center [671, 215] width 139 height 33
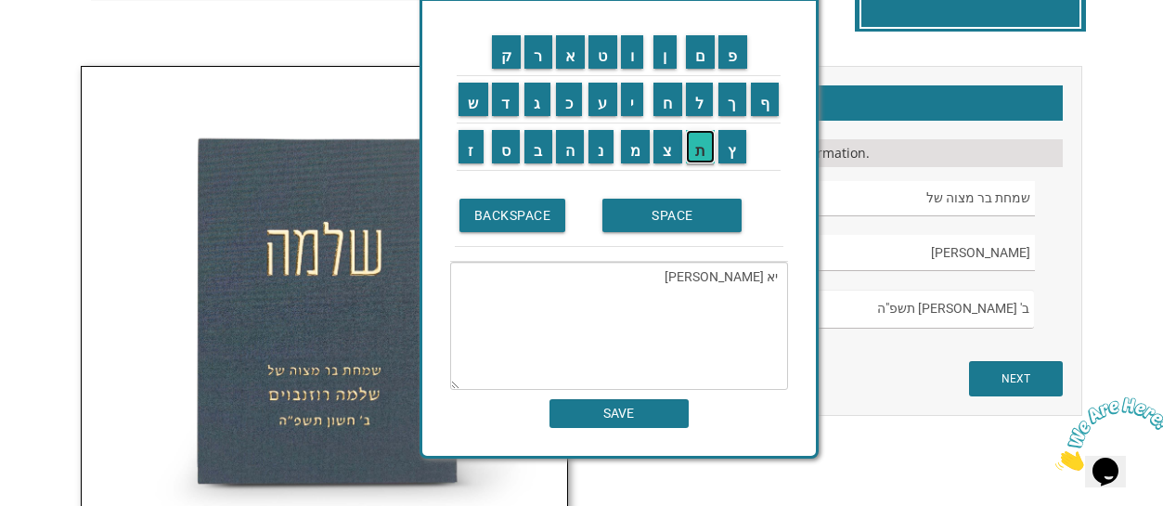
click at [698, 161] on input "ת" at bounding box center [701, 146] width 30 height 33
click at [481, 114] on input "ש" at bounding box center [474, 99] width 30 height 33
click at [729, 58] on input "פ" at bounding box center [732, 51] width 29 height 33
click at [570, 150] on input "ה" at bounding box center [570, 146] width 29 height 33
type textarea "יא אלול תשפה"
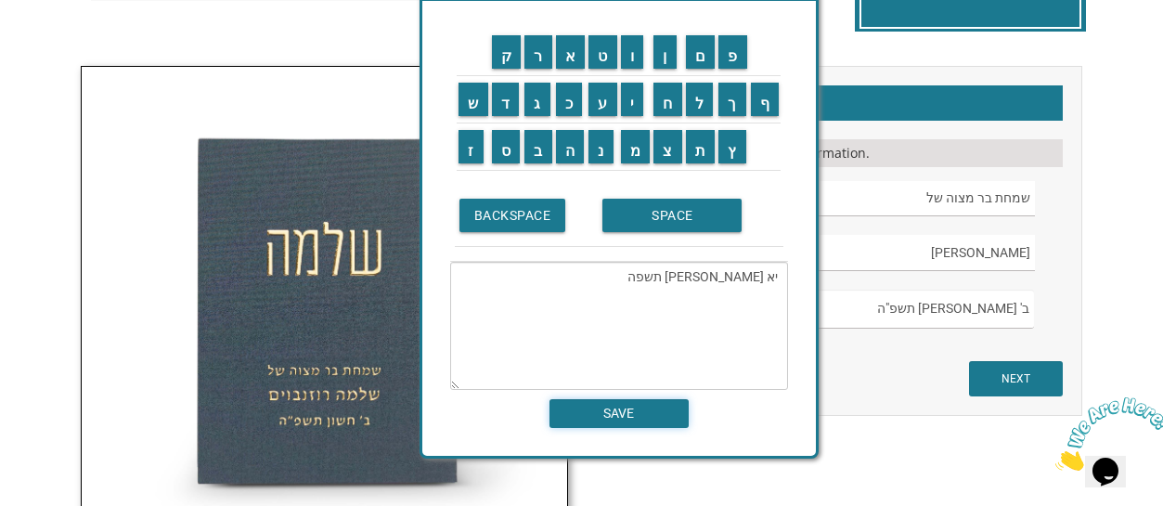
click at [653, 423] on input "SAVE" at bounding box center [618, 413] width 139 height 29
type textarea "יא אלול תשפה"
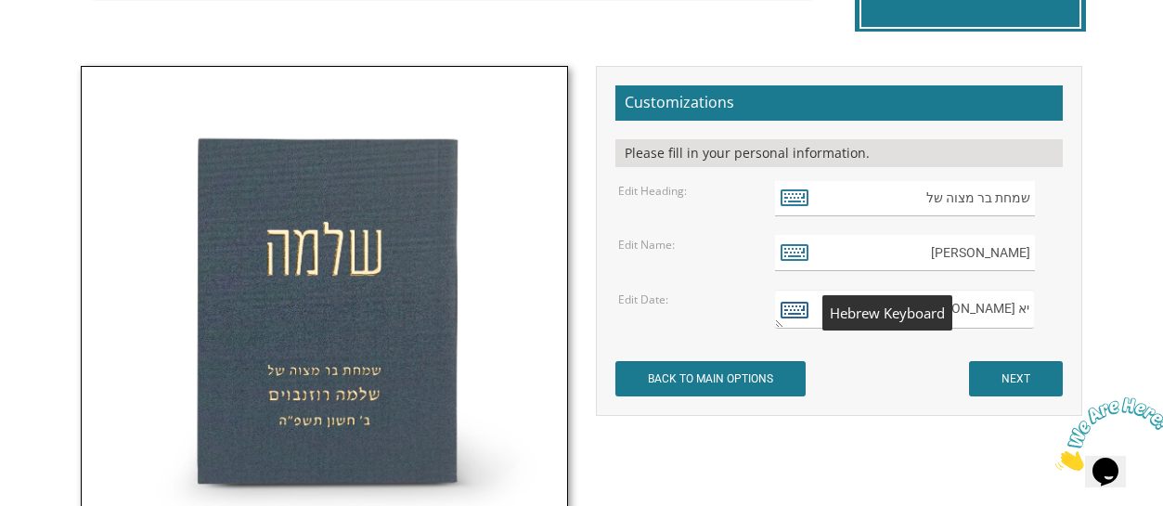
click at [790, 317] on icon at bounding box center [795, 309] width 28 height 26
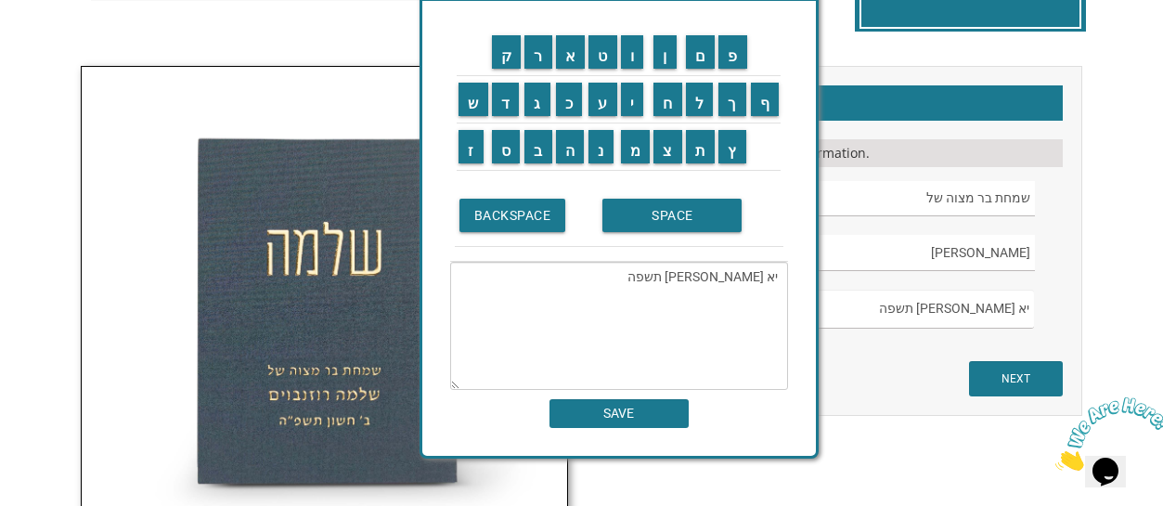
click at [993, 313] on textarea "ב' חשון תשפ"ה" at bounding box center [904, 309] width 259 height 39
click at [913, 379] on form "Customizations Please fill in your personal information. Edit Heading: שמחת בר …" at bounding box center [839, 240] width 448 height 311
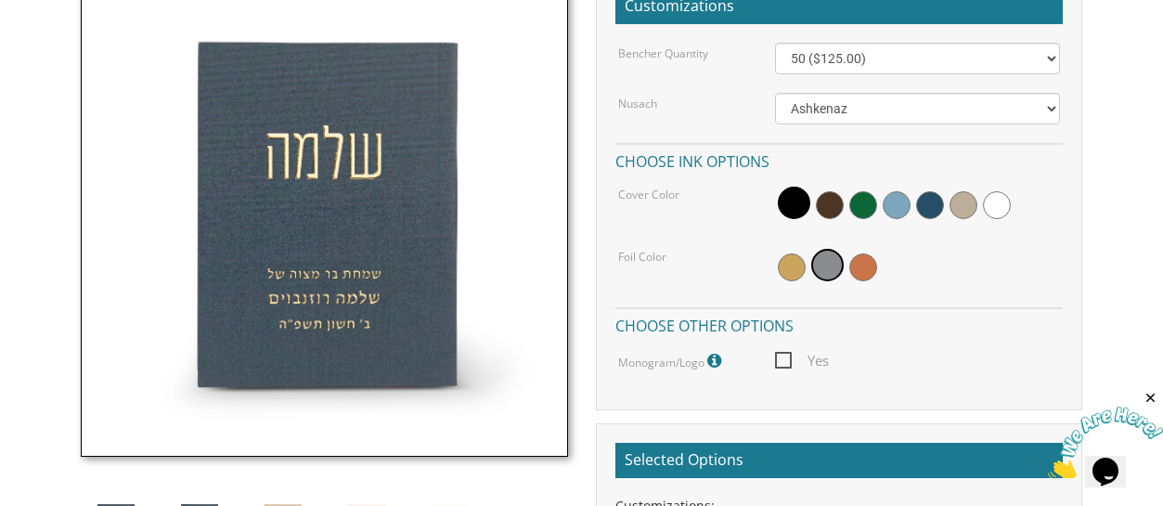
scroll to position [585, 0]
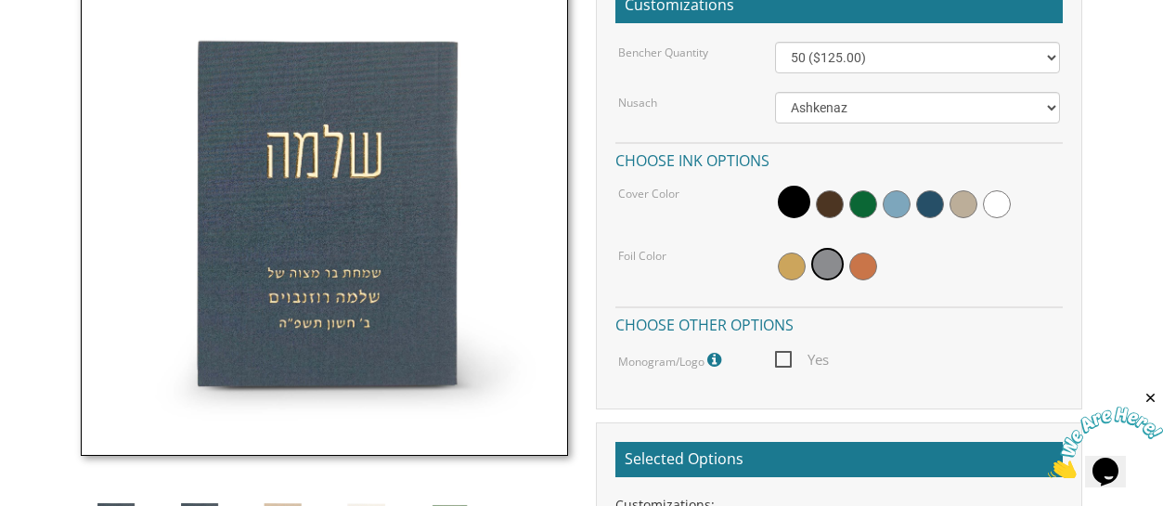
click at [919, 205] on span at bounding box center [930, 204] width 28 height 28
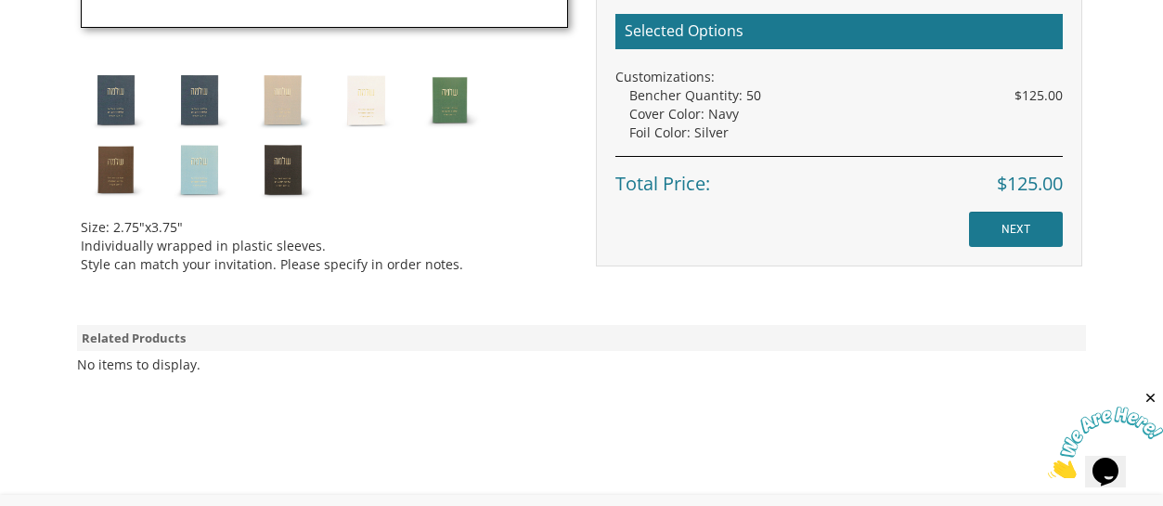
scroll to position [1009, 0]
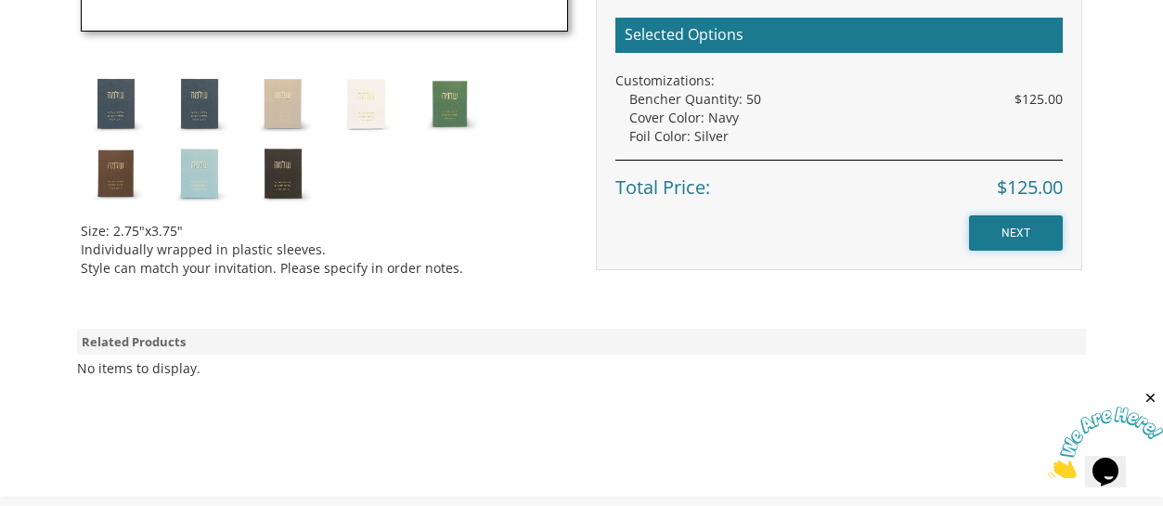
click at [1027, 229] on input "NEXT" at bounding box center [1016, 232] width 94 height 35
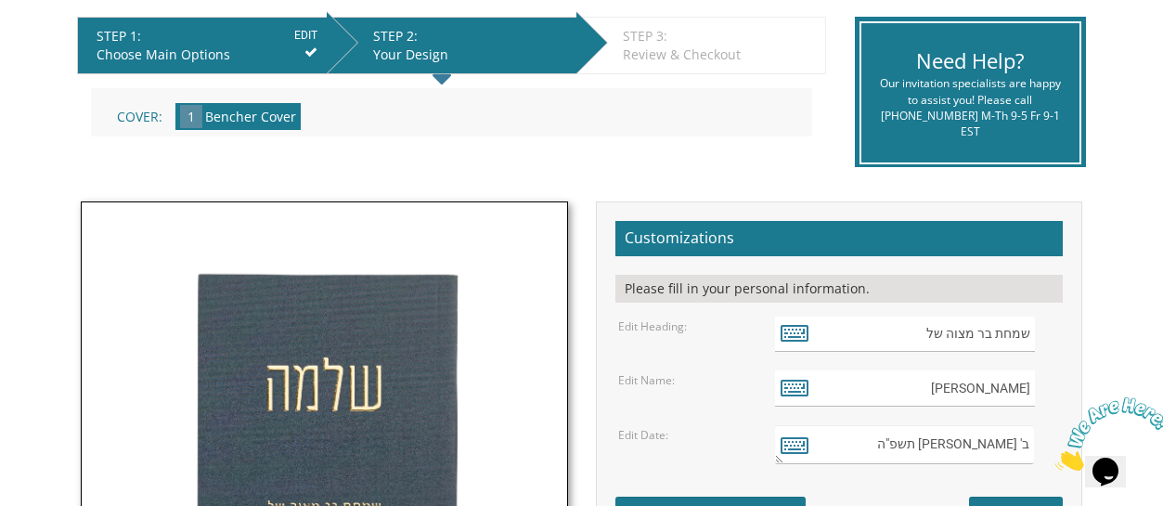
scroll to position [477, 0]
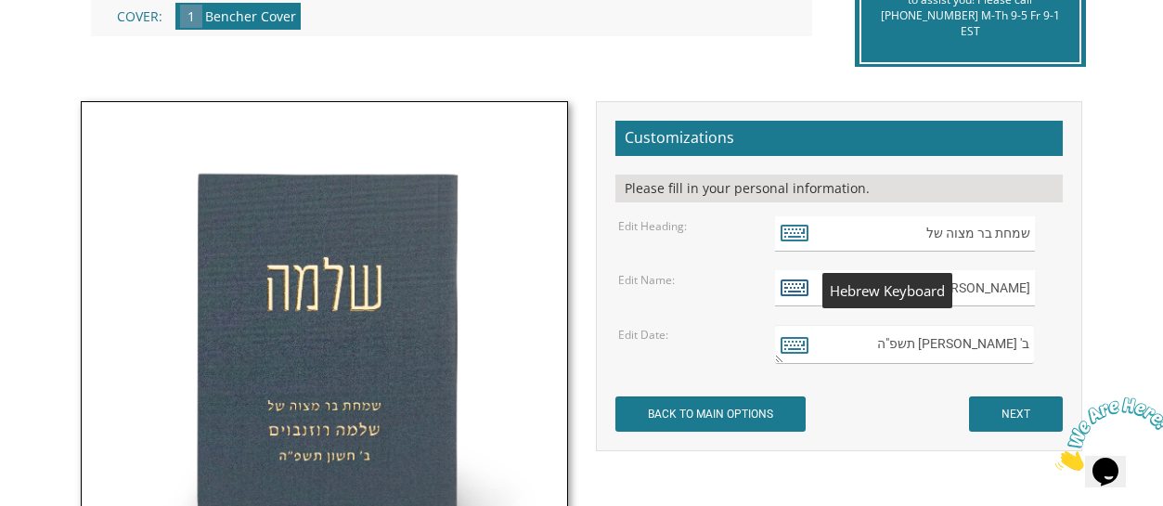
click at [799, 295] on icon at bounding box center [795, 287] width 28 height 26
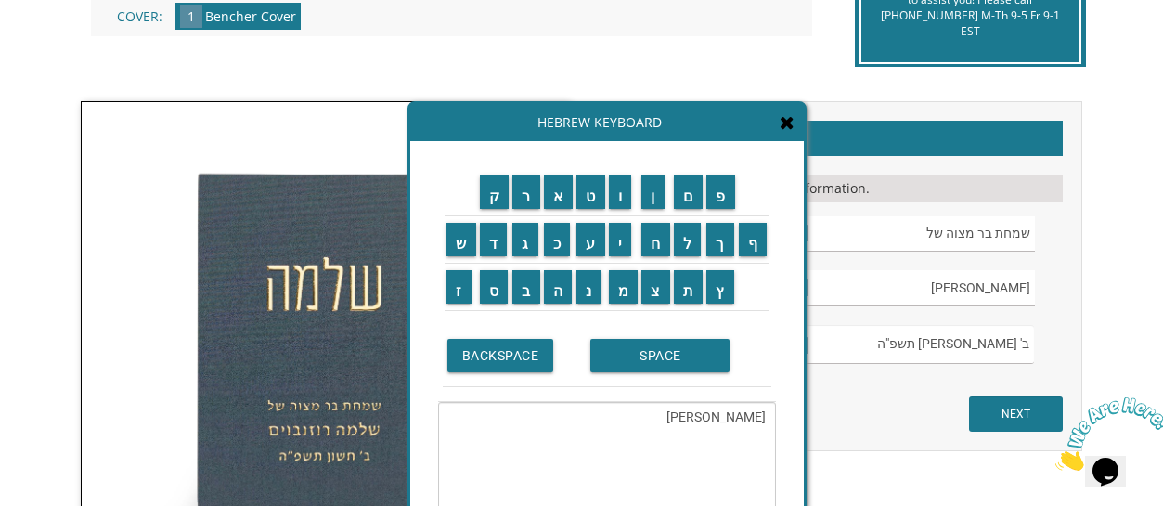
click at [773, 413] on textarea "שלמה רוזנבוים" at bounding box center [607, 466] width 338 height 128
type textarea "ם"
click at [497, 250] on input "ד" at bounding box center [494, 239] width 28 height 33
click at [590, 291] on input "נ" at bounding box center [588, 286] width 25 height 33
click at [626, 235] on input "י" at bounding box center [620, 239] width 23 height 33
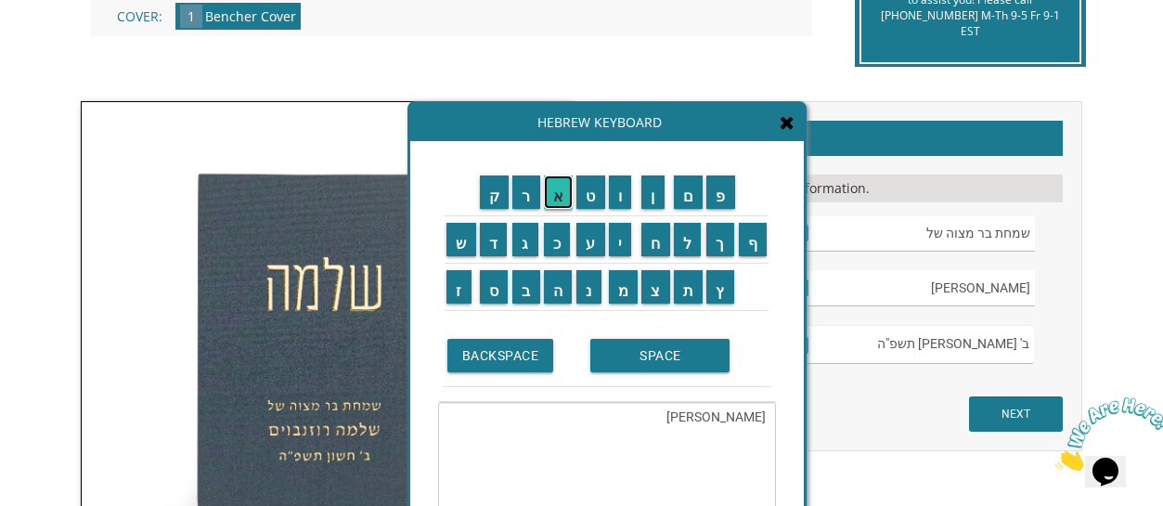
click at [566, 207] on input "א" at bounding box center [559, 191] width 30 height 33
click at [680, 247] on input "ל" at bounding box center [688, 239] width 28 height 33
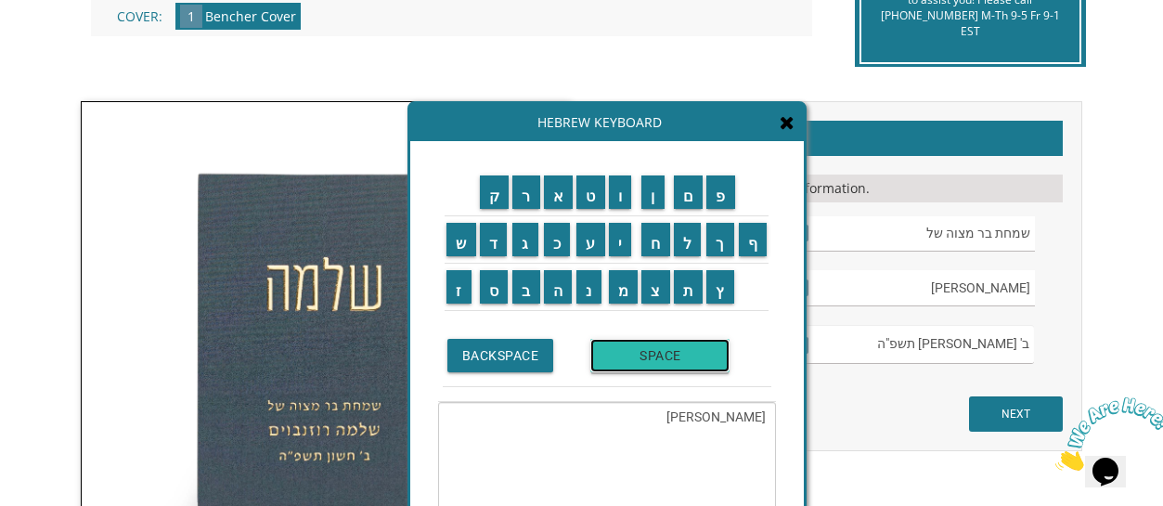
click at [667, 340] on input "SPACE" at bounding box center [659, 355] width 139 height 33
click at [523, 247] on input "ג" at bounding box center [525, 239] width 26 height 33
click at [686, 260] on td "ל" at bounding box center [688, 239] width 33 height 47
click at [686, 252] on input "ל" at bounding box center [688, 239] width 28 height 33
click at [630, 202] on input "ו" at bounding box center [620, 191] width 23 height 33
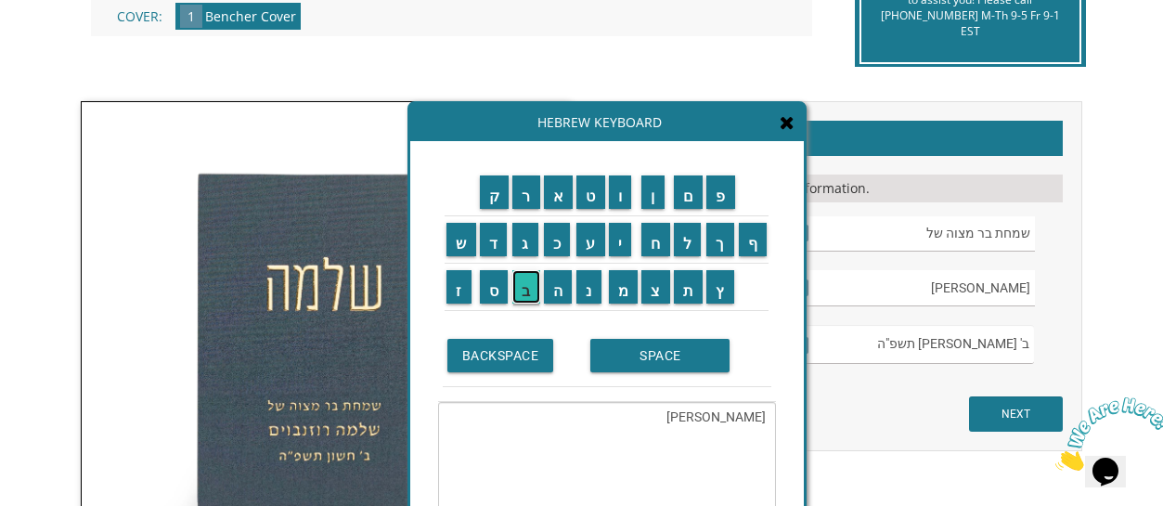
click at [523, 297] on input "ב" at bounding box center [526, 286] width 28 height 33
click at [633, 287] on input "מ" at bounding box center [624, 286] width 30 height 33
click at [653, 197] on input "ן" at bounding box center [652, 191] width 23 height 33
type textarea "דניאל גלובמן"
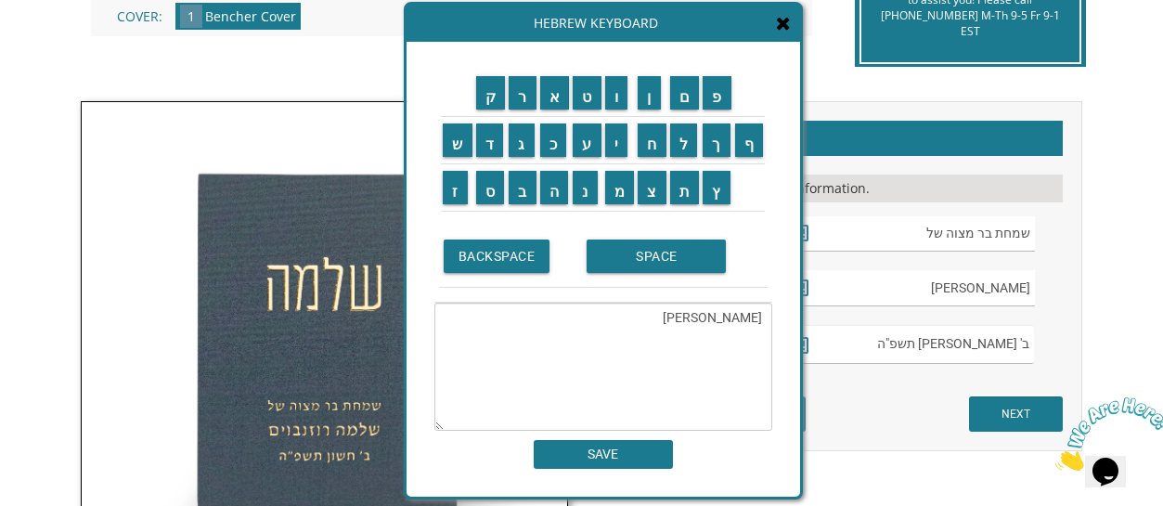
drag, startPoint x: 673, startPoint y: 125, endPoint x: 670, endPoint y: 28, distance: 97.5
click at [670, 28] on div "Hebrew Keyboard" at bounding box center [604, 23] width 394 height 37
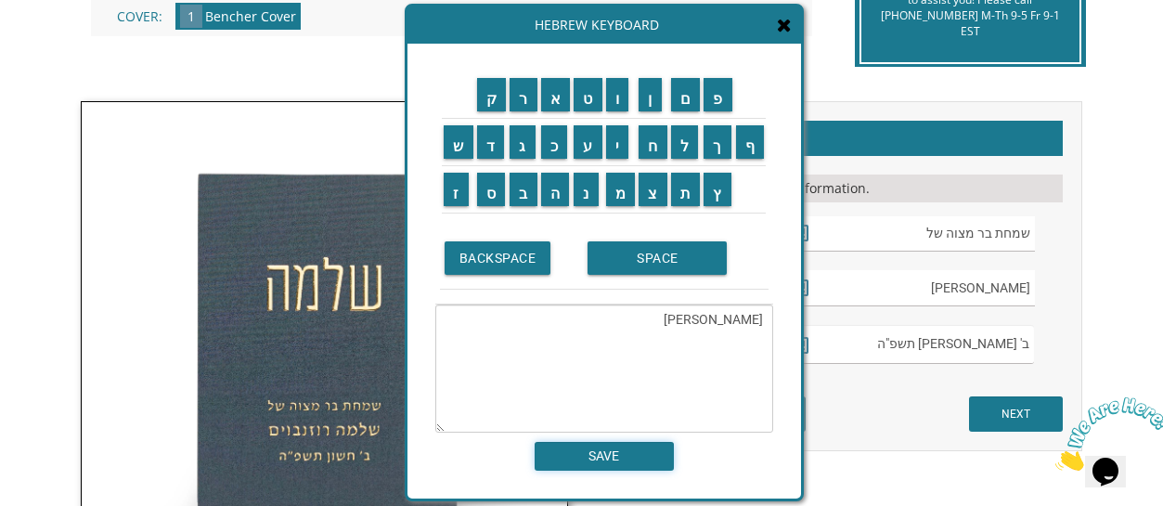
click at [613, 459] on input "SAVE" at bounding box center [604, 456] width 139 height 29
type input "דניאל גלובמן"
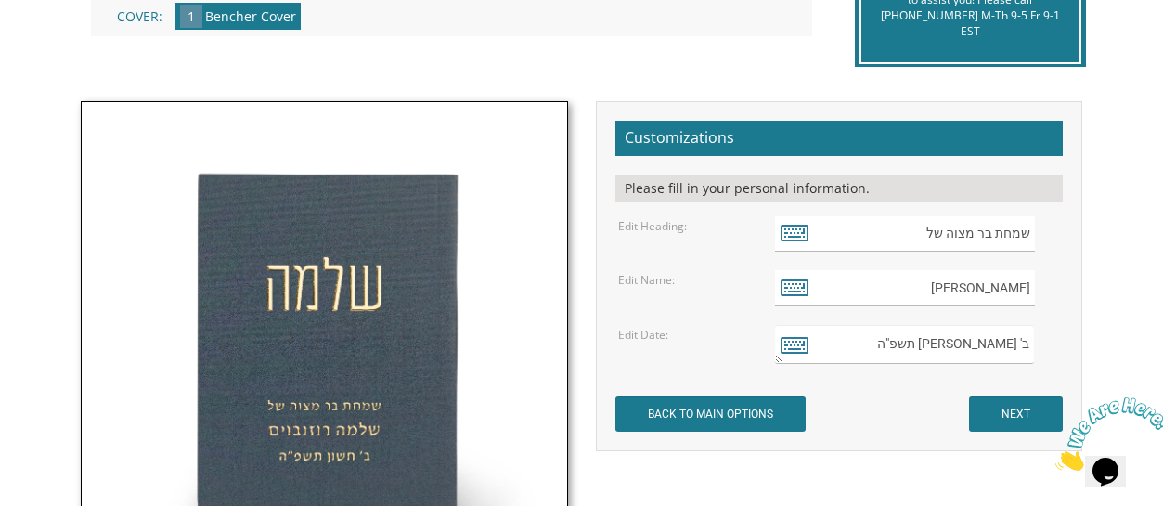
click at [1031, 347] on textarea "ב' חשון תשפ"ה" at bounding box center [904, 344] width 259 height 39
click at [785, 329] on textarea "ב' חשון תשפ"ה" at bounding box center [904, 344] width 259 height 39
type textarea "' חשון תשפ"ה"
click at [784, 345] on icon at bounding box center [795, 344] width 28 height 26
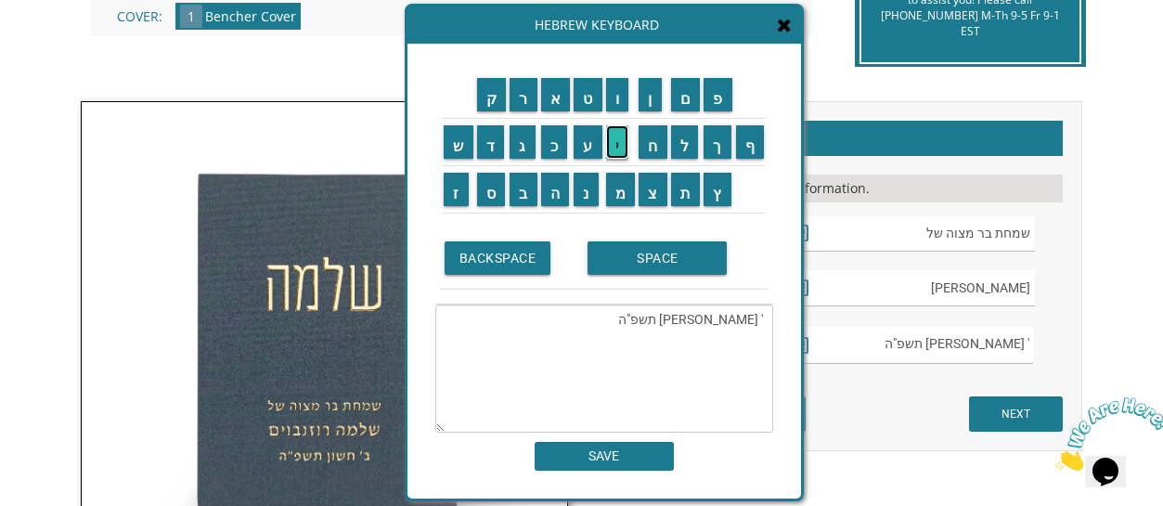
click at [626, 148] on input "י" at bounding box center [617, 141] width 23 height 33
click at [766, 325] on textarea "' חשון תשפ"הי" at bounding box center [604, 368] width 338 height 128
click at [623, 143] on input "י" at bounding box center [617, 141] width 23 height 33
click at [755, 315] on textarea "י' חשון תשפ"הי" at bounding box center [604, 368] width 338 height 128
click at [553, 110] on input "א" at bounding box center [556, 94] width 30 height 33
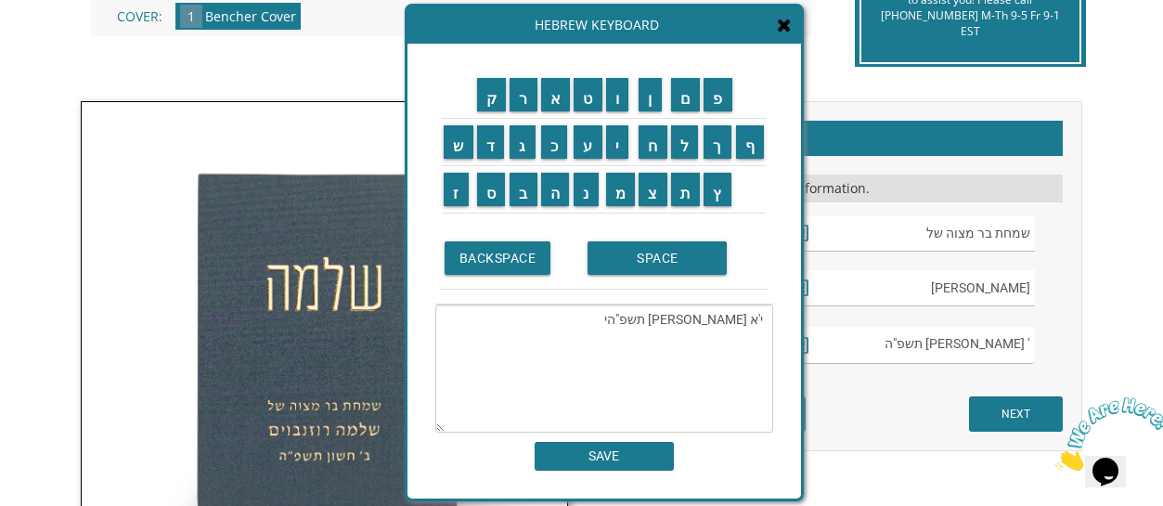
click at [740, 323] on textarea "י'א חשון תשפ"הי" at bounding box center [604, 368] width 338 height 128
click at [722, 317] on textarea "י'א חשון תשפ"הי" at bounding box center [604, 368] width 338 height 128
click at [555, 112] on td "א" at bounding box center [555, 94] width 33 height 47
click at [684, 140] on input "ל" at bounding box center [685, 141] width 28 height 33
click at [618, 99] on input "ו" at bounding box center [617, 94] width 23 height 33
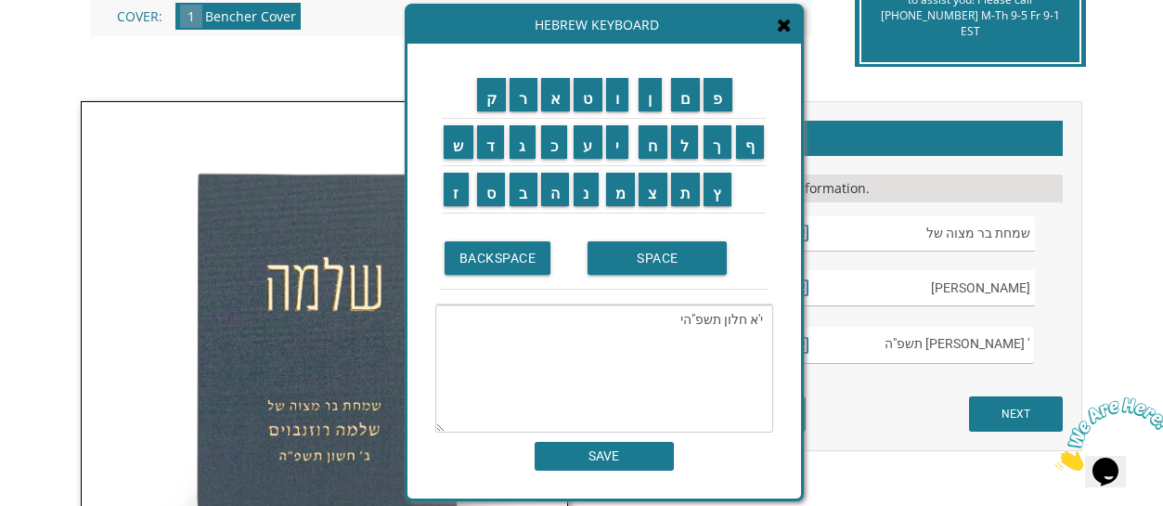
click at [688, 159] on td "ל" at bounding box center [685, 142] width 33 height 47
click at [735, 327] on textarea "י'א חלון תשפ"הי" at bounding box center [604, 368] width 338 height 128
click at [546, 110] on input "א" at bounding box center [556, 94] width 30 height 33
click at [713, 322] on textarea "י'א חאלון תשפ"הי" at bounding box center [604, 368] width 338 height 128
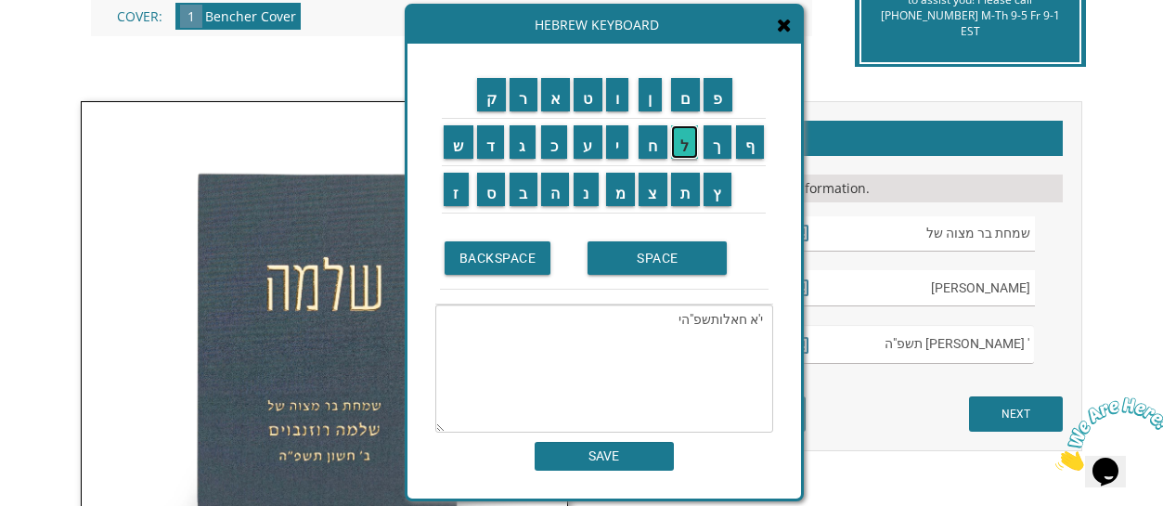
click at [681, 149] on input "ל" at bounding box center [685, 141] width 28 height 33
click at [736, 323] on textarea "י'א חאלולתשפ"הי" at bounding box center [604, 368] width 338 height 128
click at [555, 113] on td "א" at bounding box center [555, 94] width 33 height 47
click at [554, 108] on input "א" at bounding box center [556, 94] width 30 height 33
click at [715, 322] on textarea "י'א אלולתשפ"הי" at bounding box center [604, 368] width 338 height 128
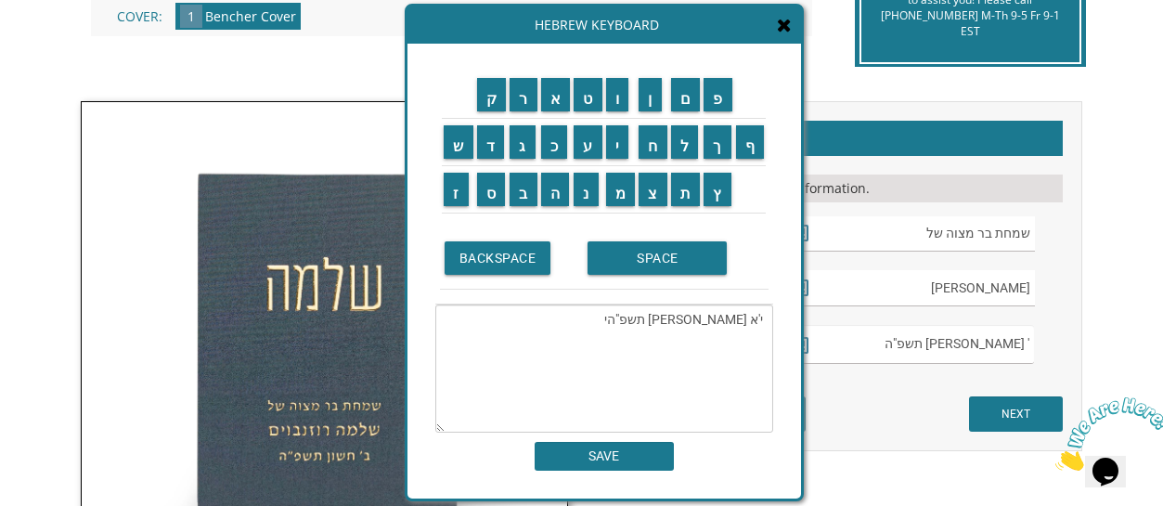
click at [669, 320] on textarea "י'א אלול תשפ"הי" at bounding box center [604, 368] width 338 height 128
type textarea "י'א אלול תשפ"ה"
click at [594, 473] on div "ק ר א ט ו ן ם פ ש ד ג כ ע י ח ל" at bounding box center [604, 271] width 394 height 455
click at [622, 451] on input "SAVE" at bounding box center [604, 456] width 139 height 29
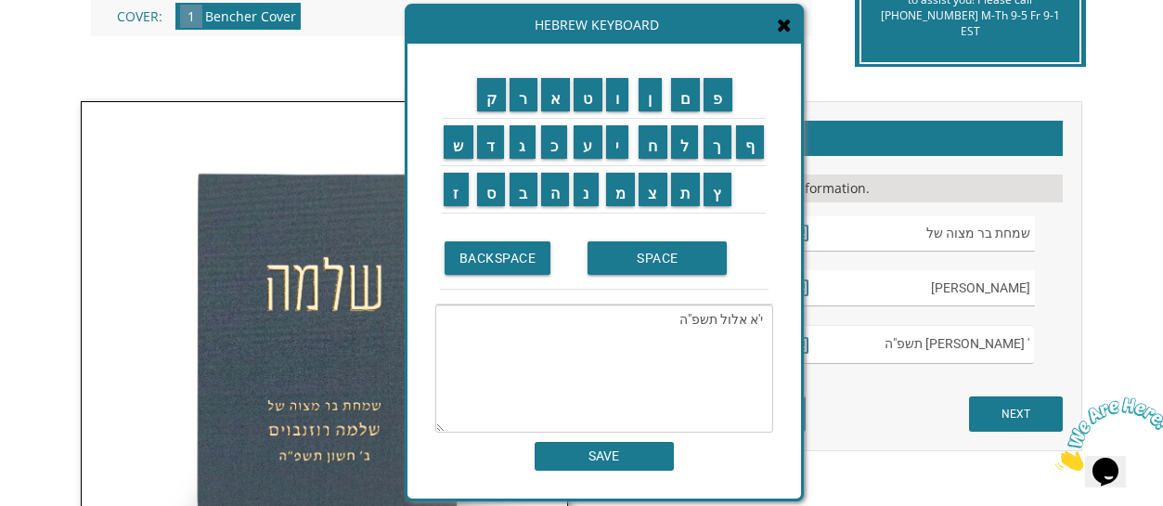
type textarea "י'א אלול תשפ"ה"
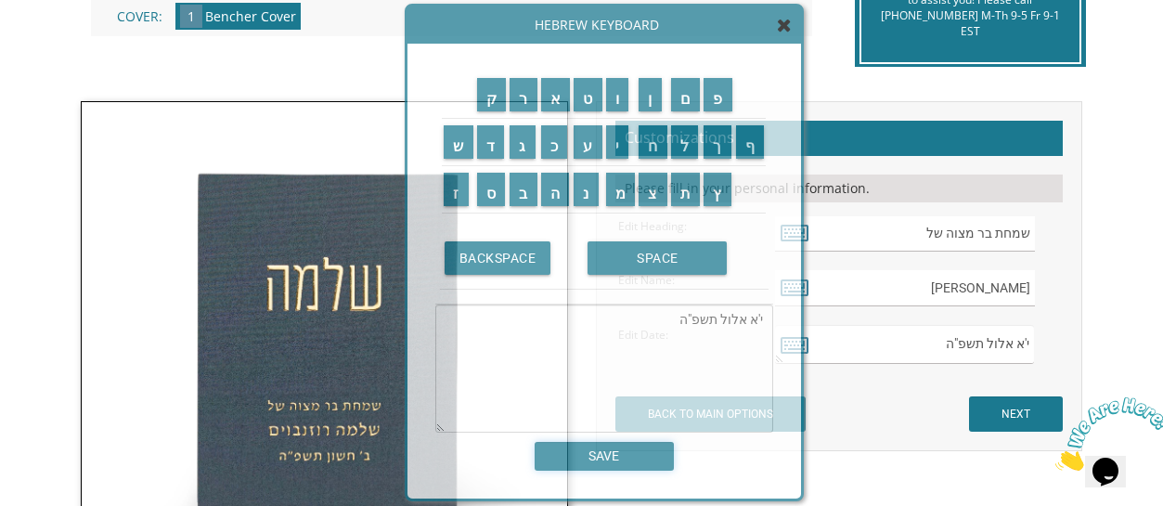
click at [622, 451] on input "SAVE" at bounding box center [604, 456] width 139 height 29
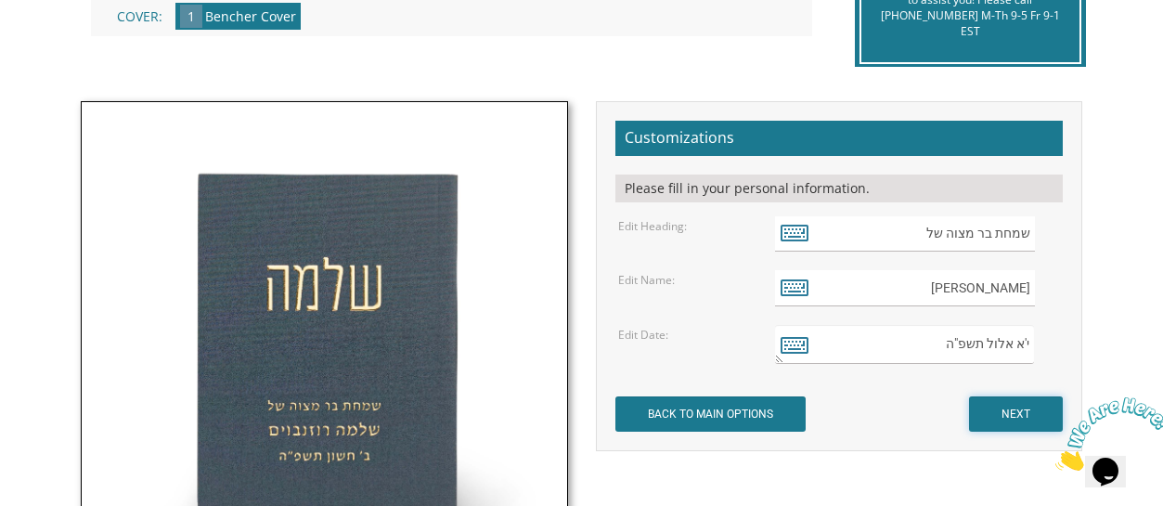
click at [1023, 415] on input "NEXT" at bounding box center [1016, 413] width 94 height 35
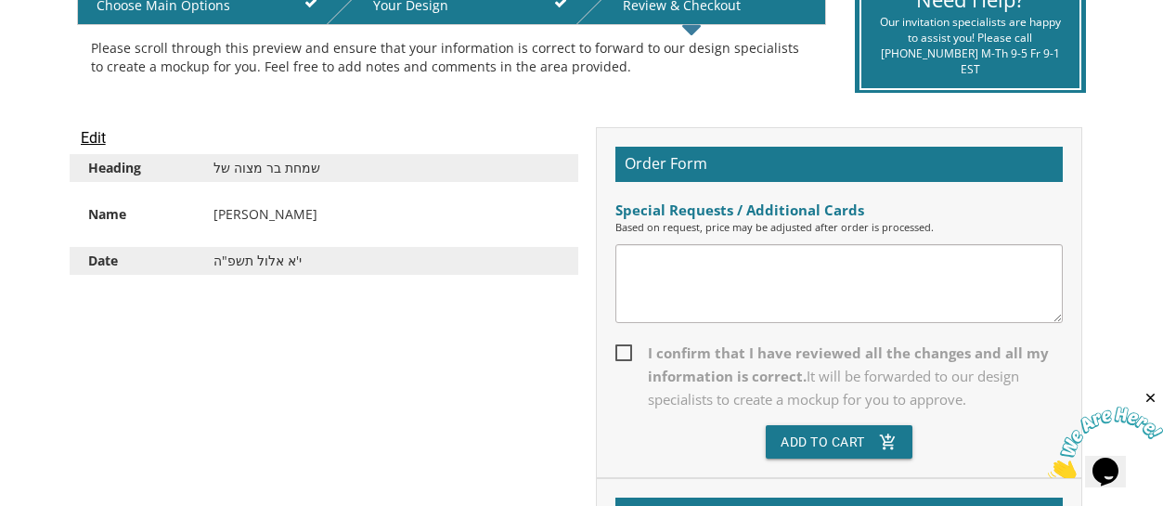
scroll to position [428, 0]
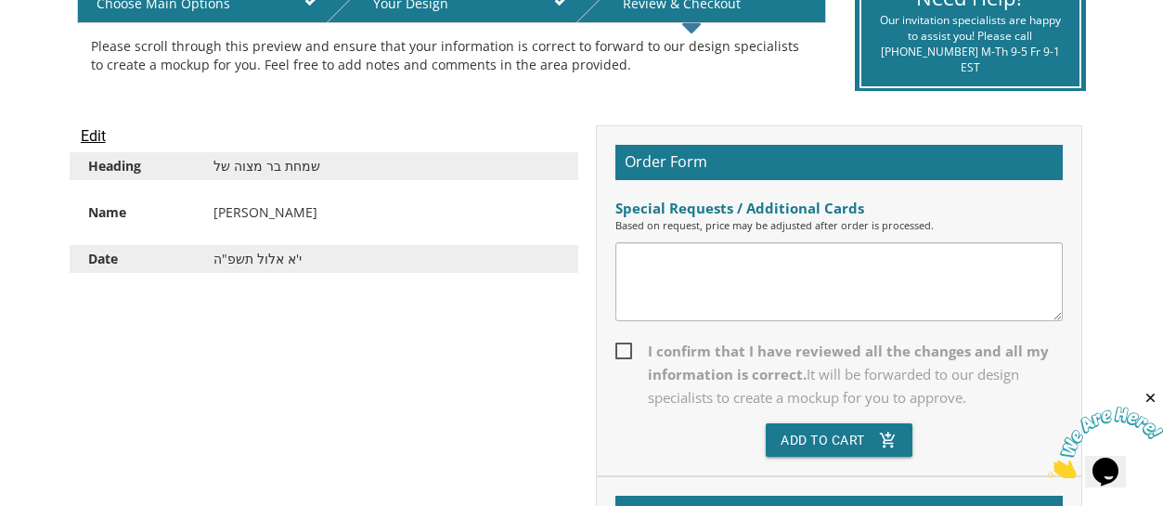
click at [869, 265] on textarea at bounding box center [839, 281] width 448 height 79
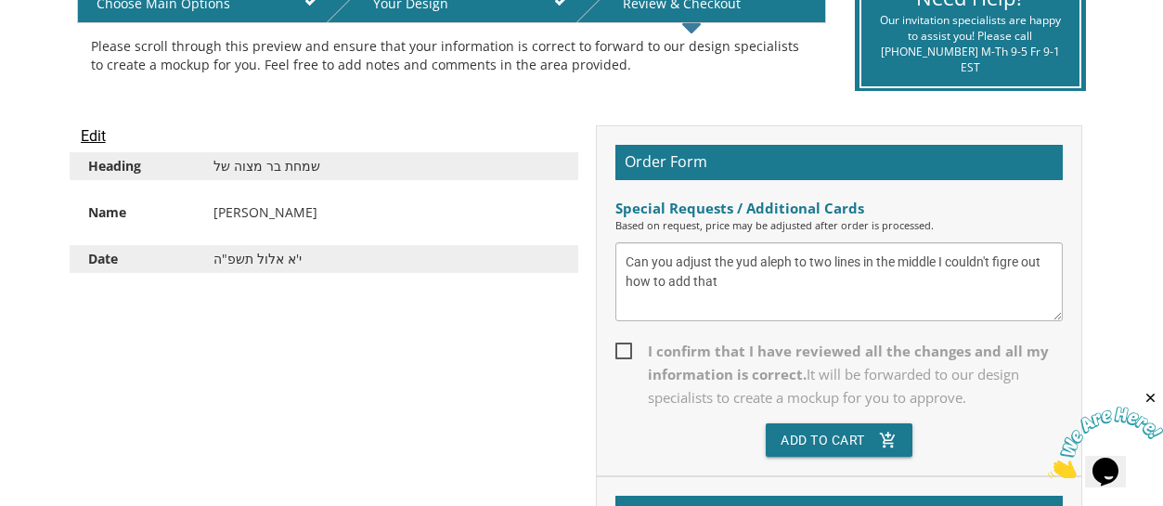
click at [1007, 265] on textarea "Can you adjust the yud aleph to two lines in the middle I couldn't figre out ho…" at bounding box center [839, 281] width 448 height 79
click at [1007, 261] on textarea "Can you adjust the yud aleph to two lines in the middle I couldn't figre out ho…" at bounding box center [839, 281] width 448 height 79
click at [1013, 263] on textarea "Can you adjust the yud aleph to two lines in the middle I couldn't figre out ho…" at bounding box center [839, 281] width 448 height 79
click at [1015, 265] on textarea "Can you adjust the yud aleph to two lines in the middle I couldn't figre out ho…" at bounding box center [839, 281] width 448 height 79
type textarea "Can you adjust the yud aleph to two lines in the middle I couldn't figure out h…"
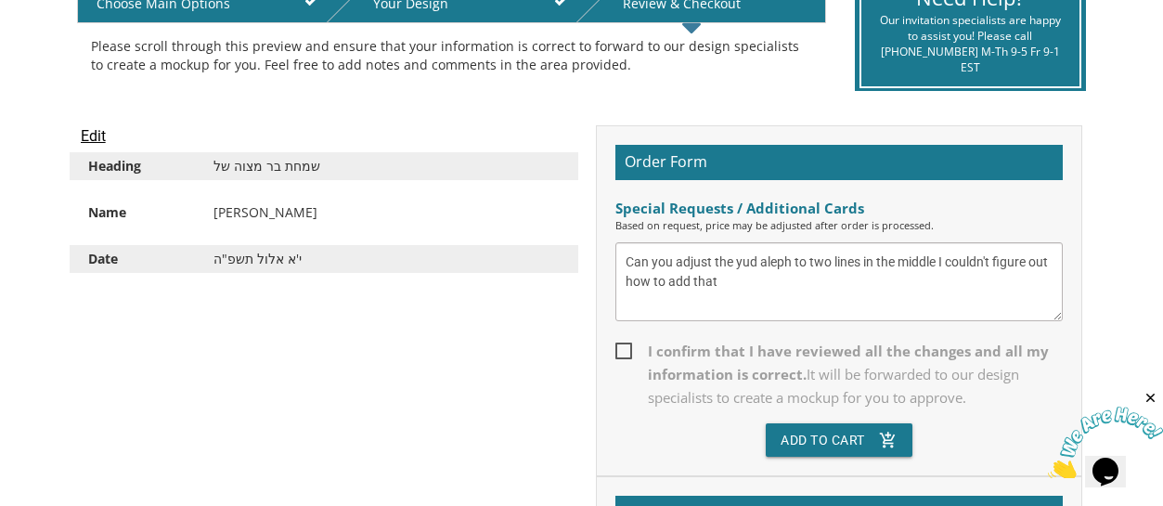
click at [624, 343] on span "I confirm that I have reviewed all the changes and all my information is correc…" at bounding box center [839, 375] width 448 height 70
click at [624, 343] on input "I confirm that I have reviewed all the changes and all my information is correc…" at bounding box center [621, 349] width 12 height 12
checkbox input "true"
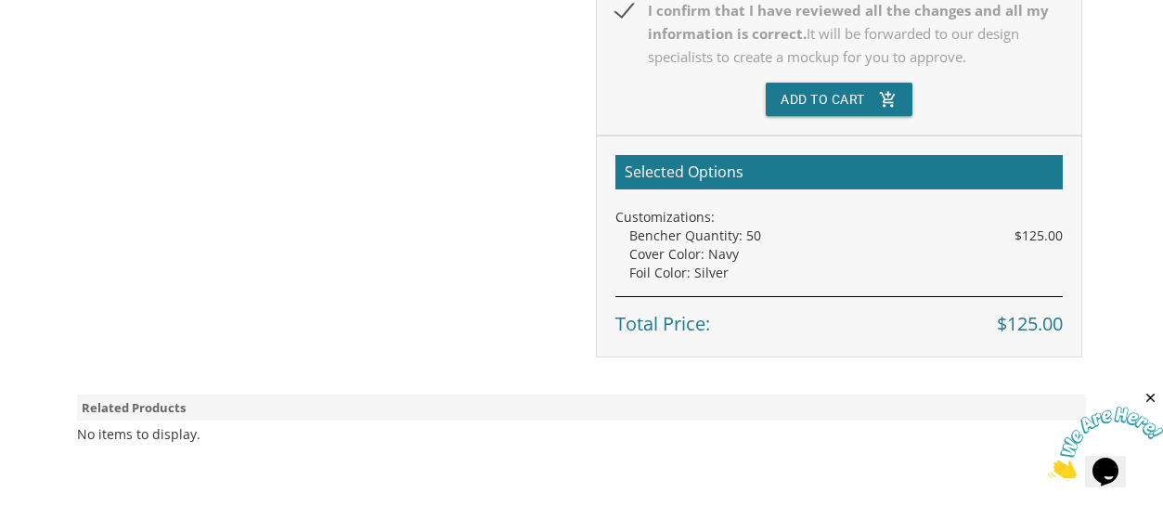
scroll to position [774, 0]
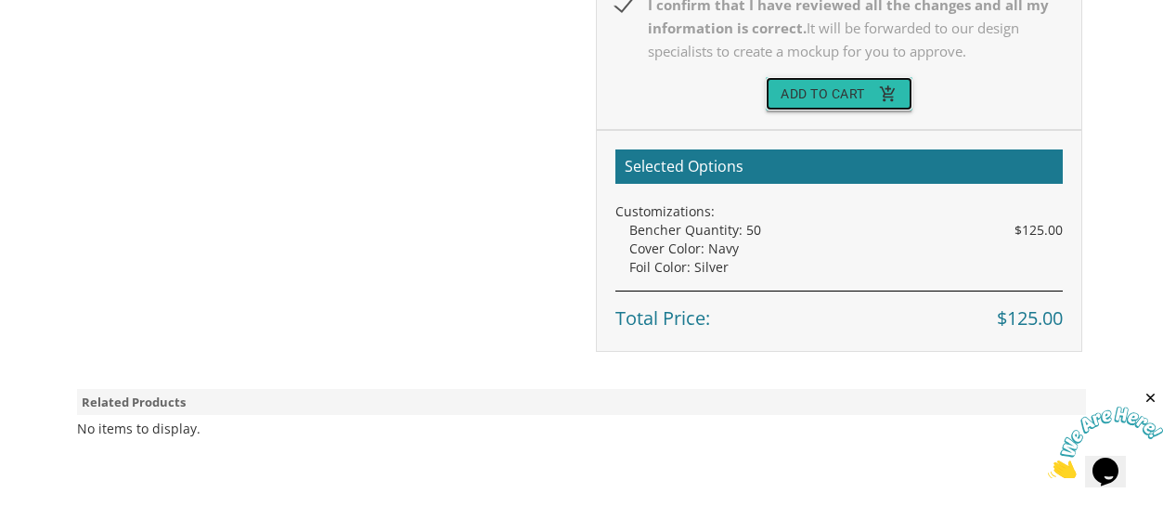
click at [841, 100] on button "Add To Cart add_shopping_cart" at bounding box center [839, 93] width 147 height 33
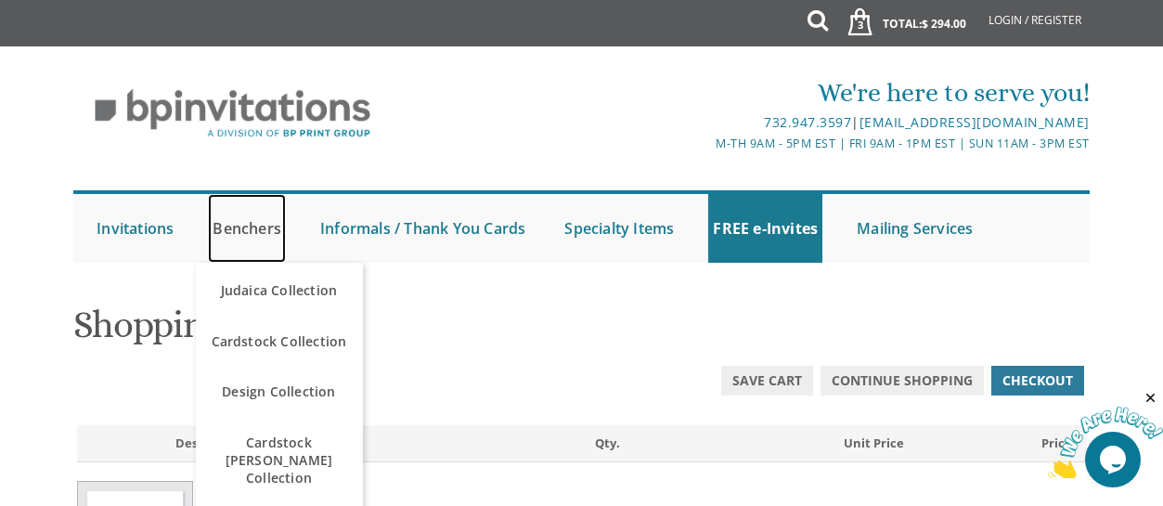
click at [253, 226] on link "Benchers" at bounding box center [247, 228] width 78 height 69
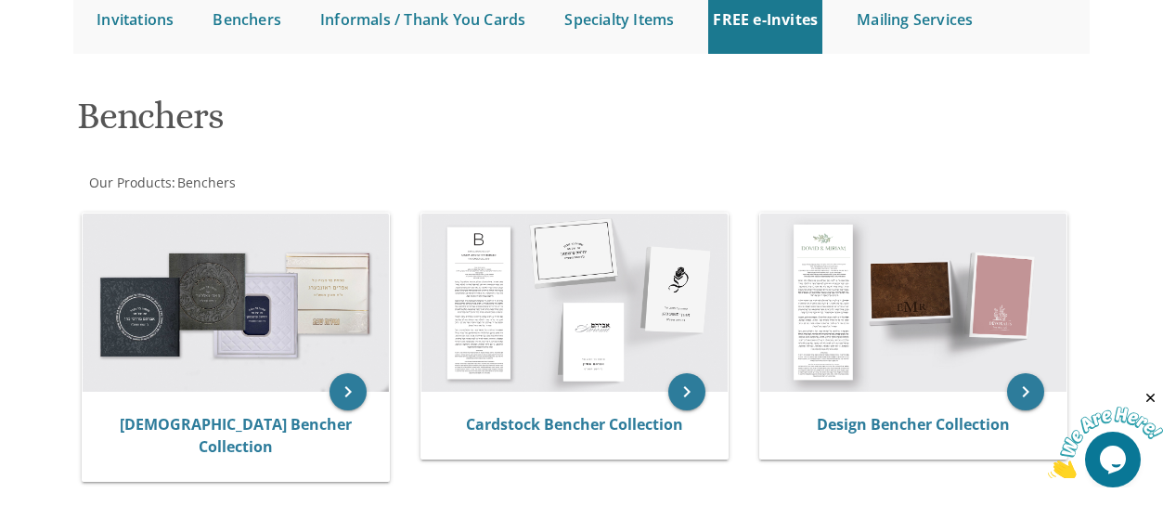
scroll to position [226, 0]
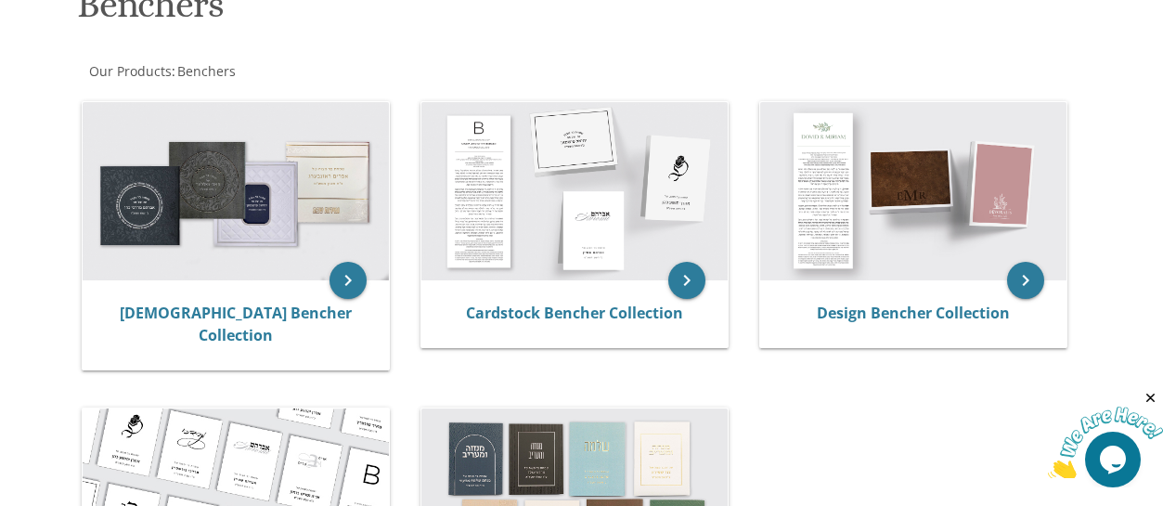
drag, startPoint x: 1169, startPoint y: 71, endPoint x: 1163, endPoint y: 176, distance: 106.0
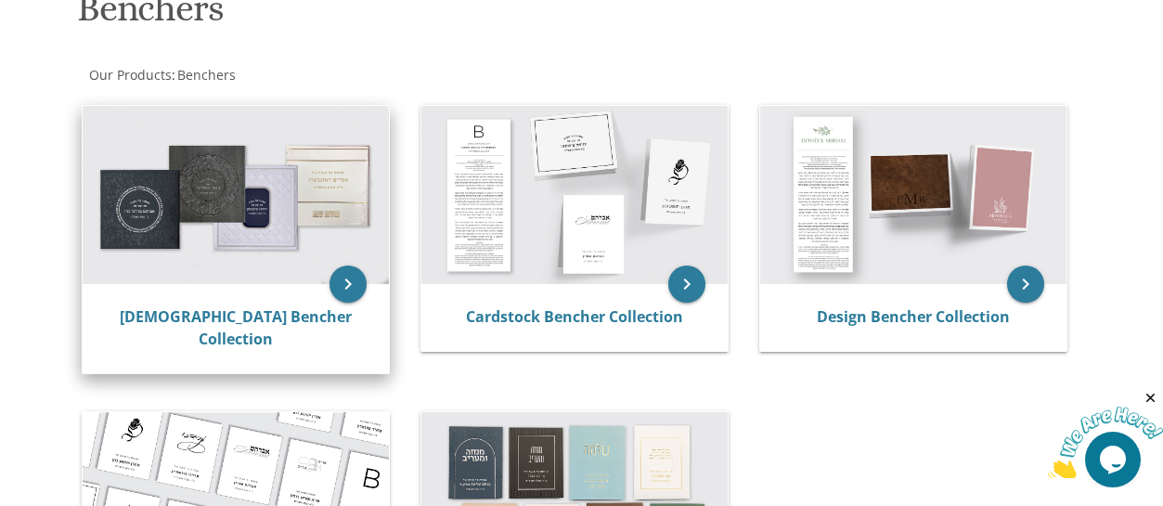
scroll to position [316, 0]
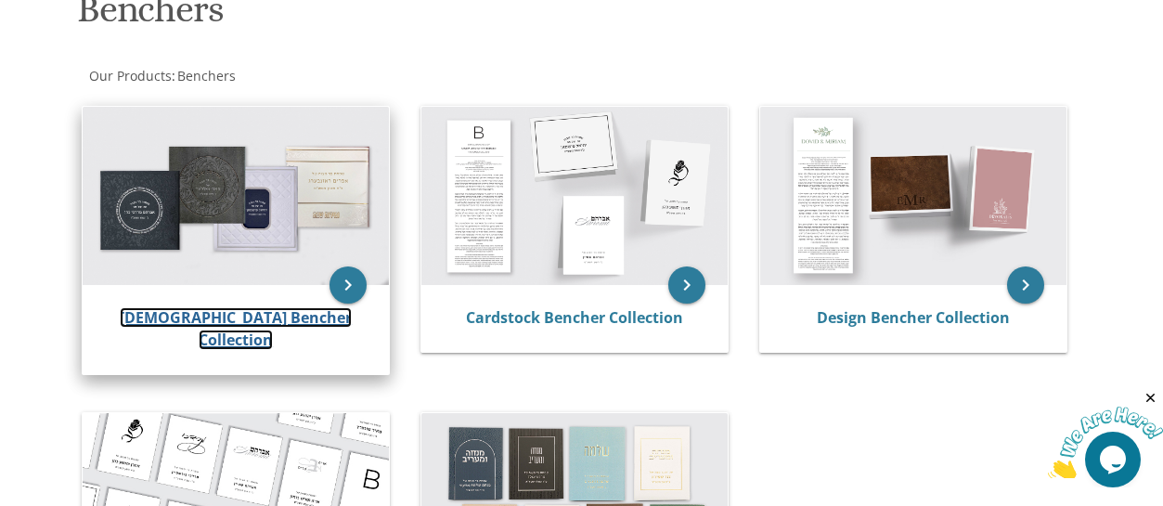
click at [245, 310] on link "[DEMOGRAPHIC_DATA] Bencher Collection" at bounding box center [236, 328] width 232 height 43
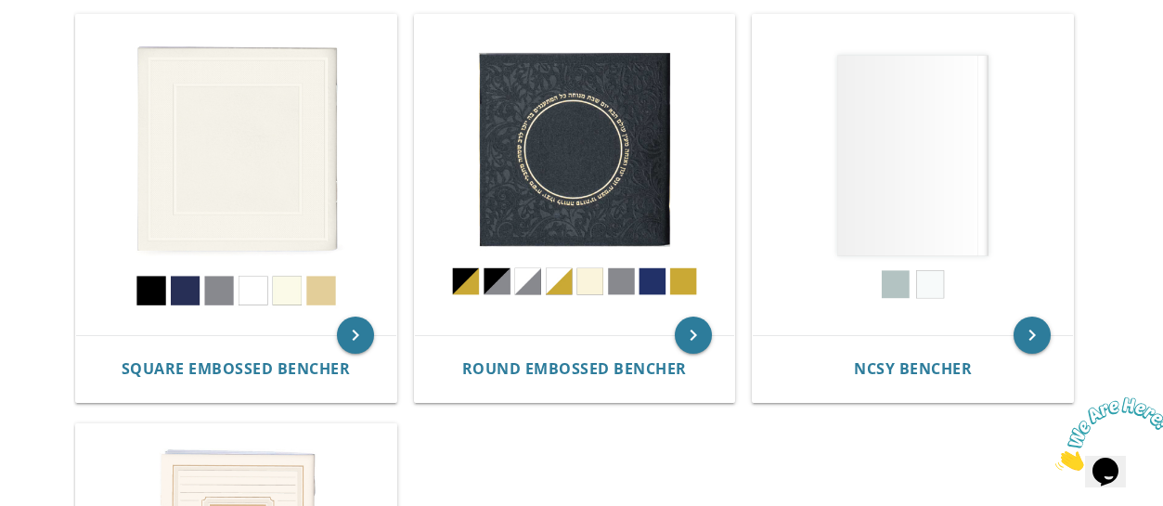
scroll to position [854, 0]
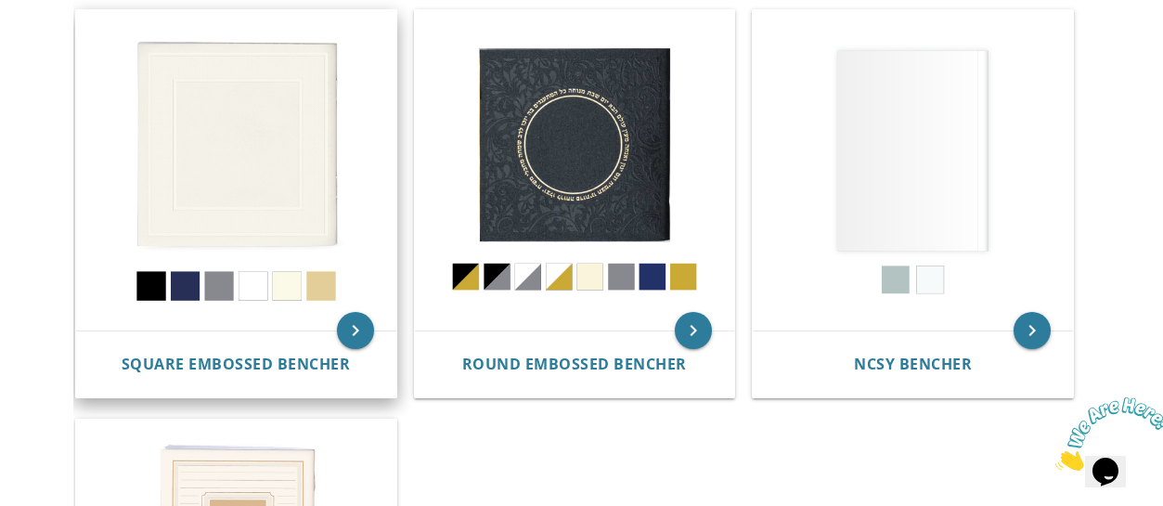
click at [239, 137] on img at bounding box center [236, 170] width 320 height 320
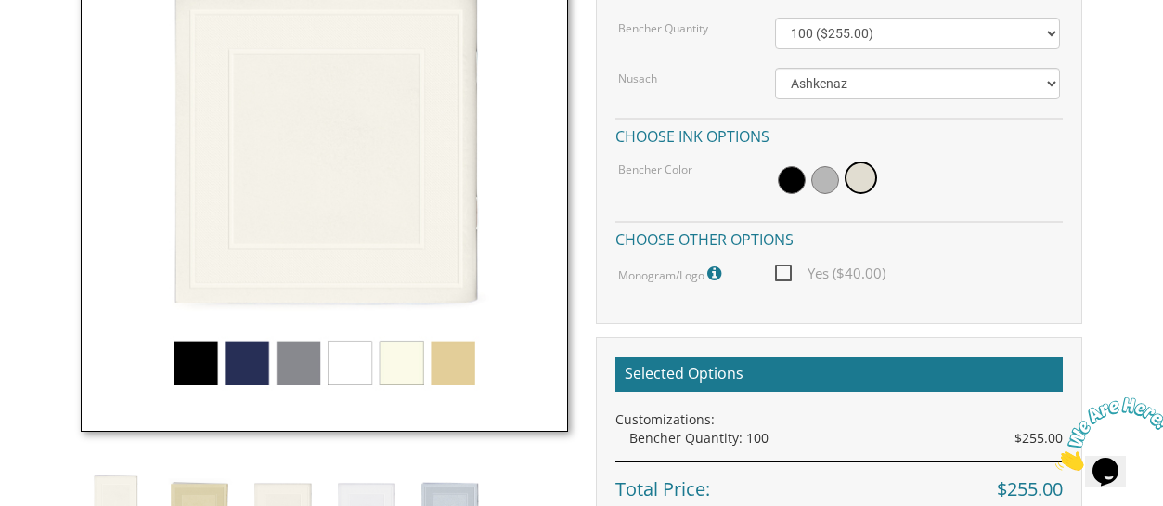
scroll to position [611, 0]
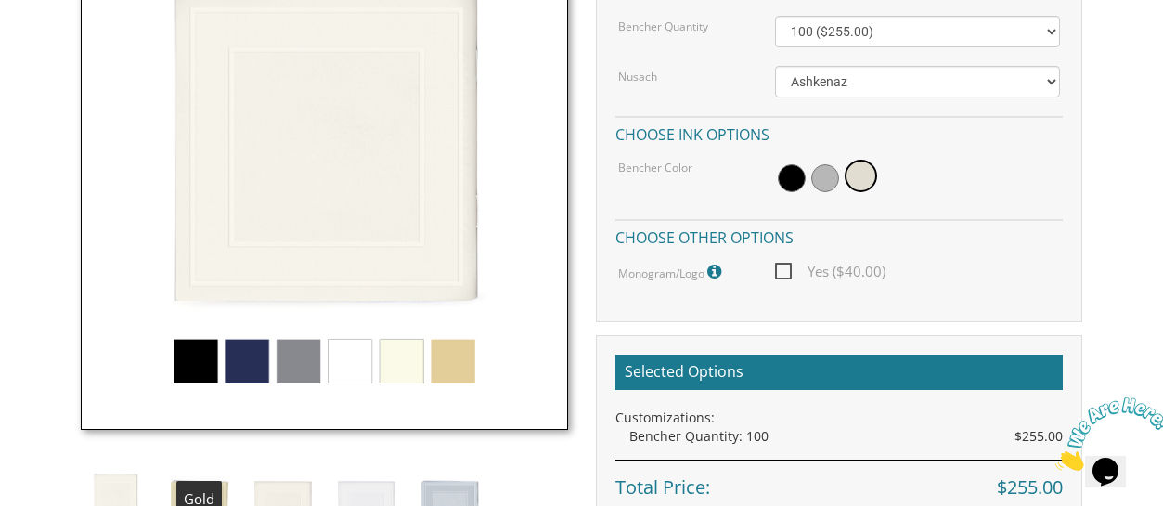
click at [198, 476] on img at bounding box center [199, 508] width 70 height 82
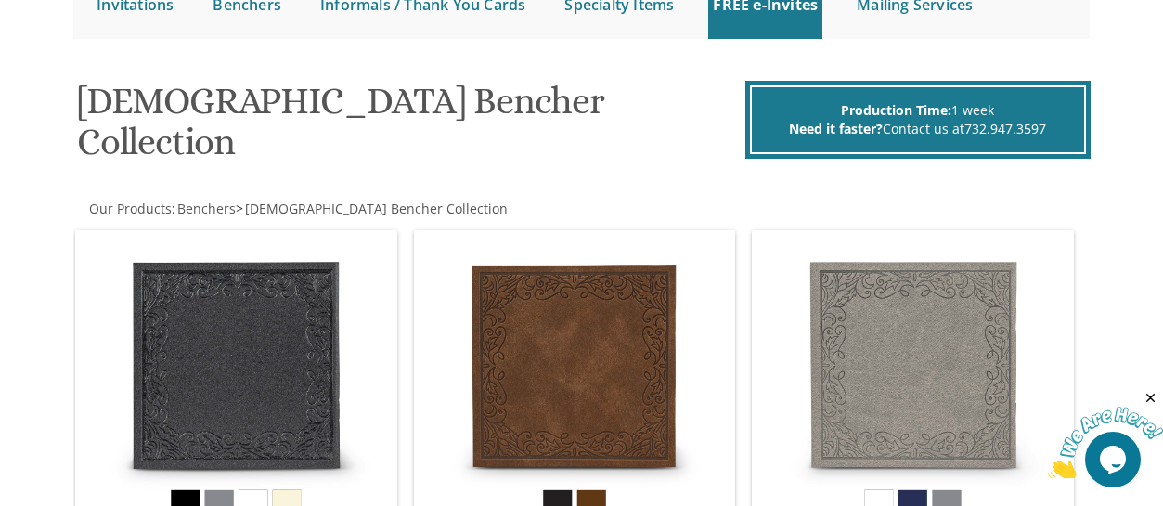
scroll to position [217, 0]
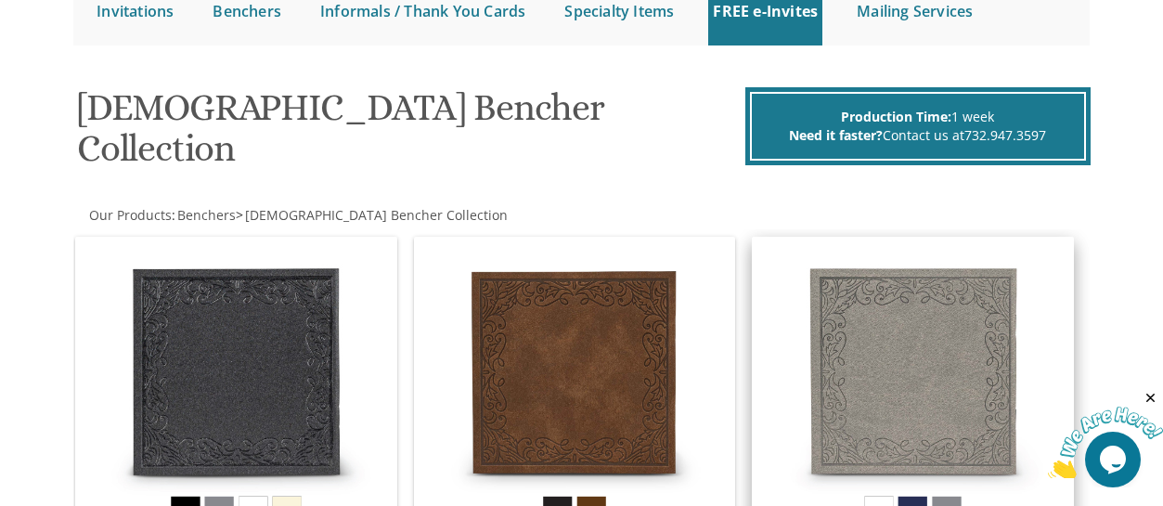
click at [931, 406] on img at bounding box center [913, 398] width 320 height 320
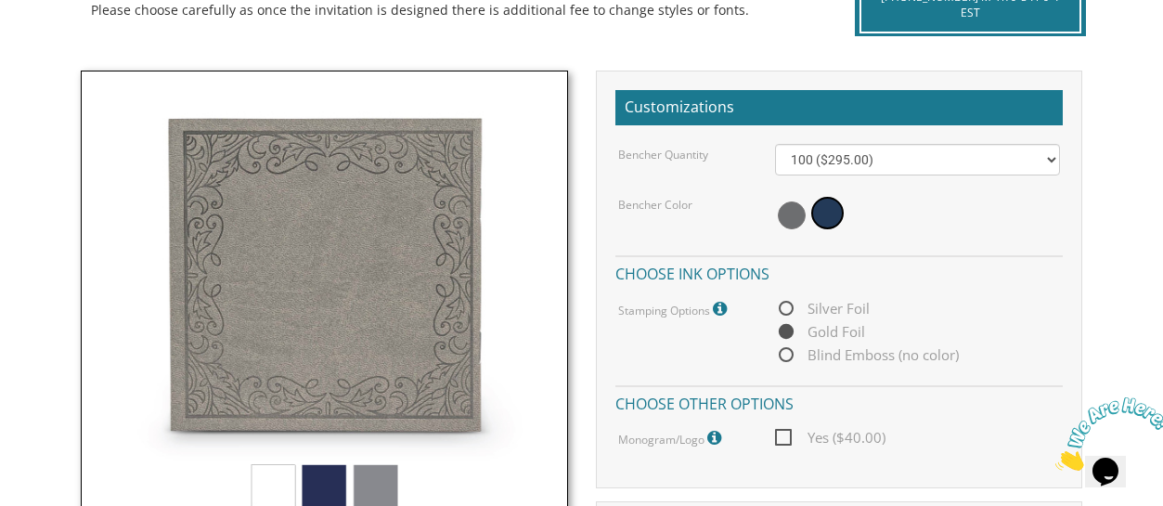
scroll to position [478, 0]
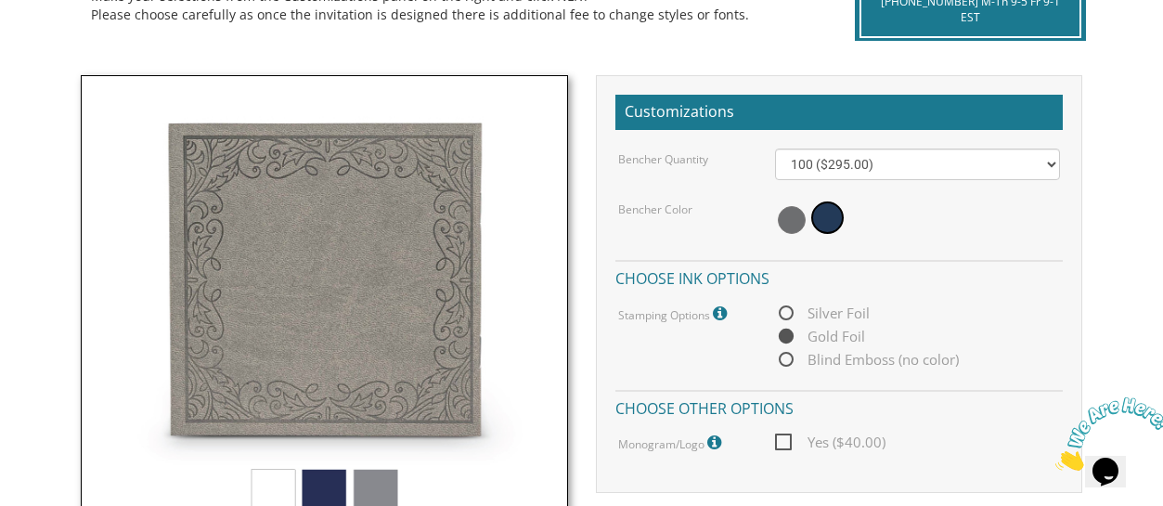
click at [777, 219] on div at bounding box center [917, 220] width 285 height 43
click at [785, 219] on span at bounding box center [792, 220] width 28 height 28
click at [1158, 84] on body "My Cart {{shoppingcart.totalQuantityDisplay}} Total: {{shoppingcart.subtotal}} …" at bounding box center [581, 384] width 1163 height 1724
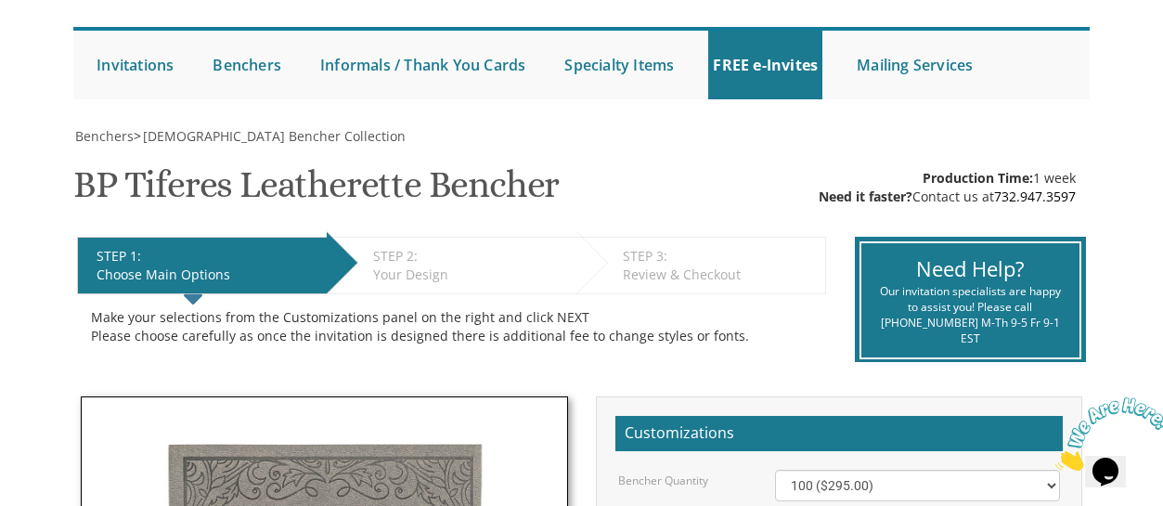
scroll to position [158, 0]
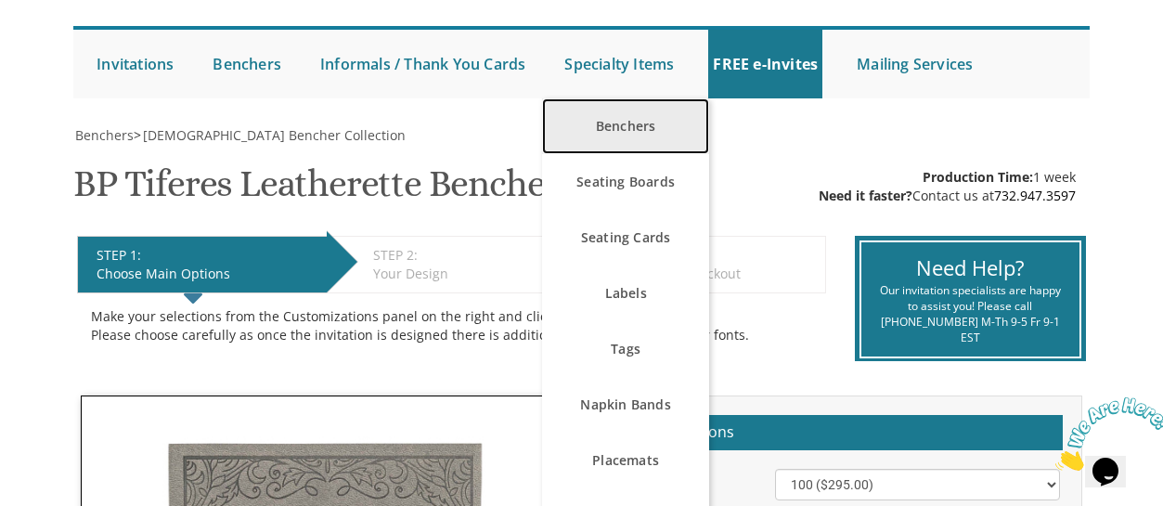
click at [615, 123] on link "Benchers" at bounding box center [625, 126] width 167 height 56
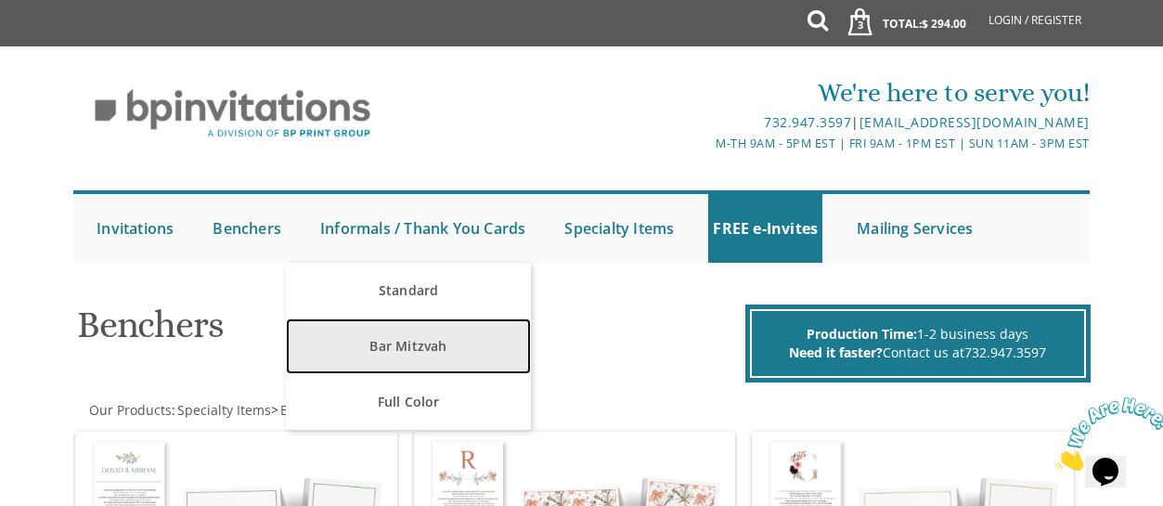
click at [407, 340] on link "Bar Mitzvah" at bounding box center [408, 346] width 244 height 56
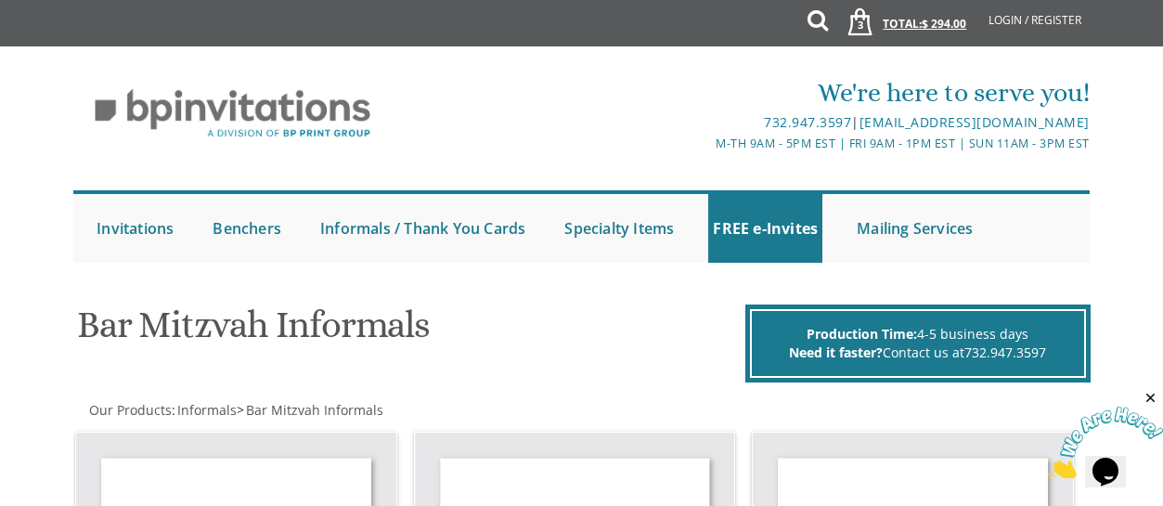
click at [897, 19] on link "3 Total: $ 294.00 $ 294.00" at bounding box center [900, 32] width 149 height 65
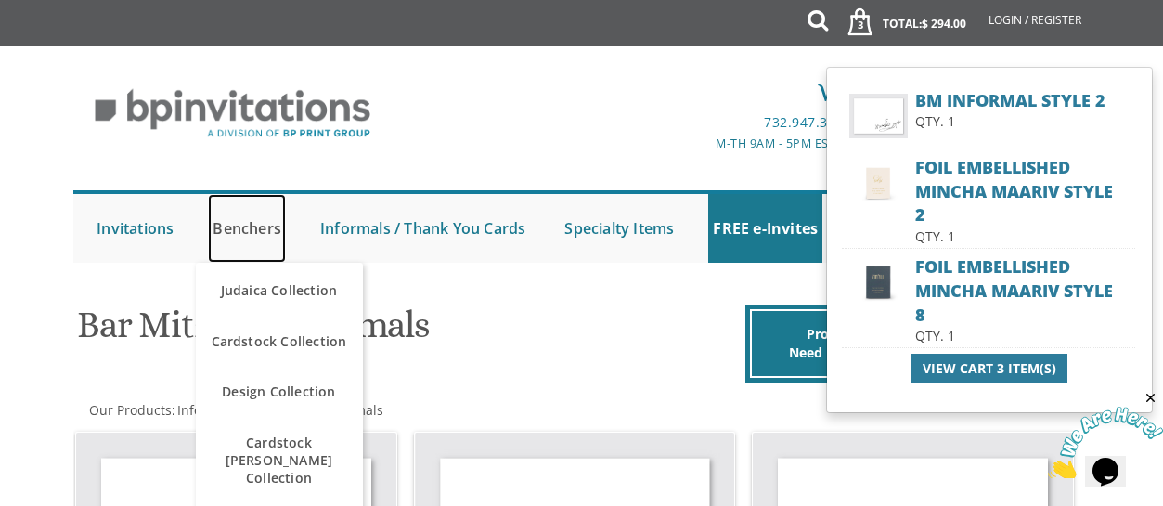
click at [250, 230] on link "Benchers" at bounding box center [247, 228] width 78 height 69
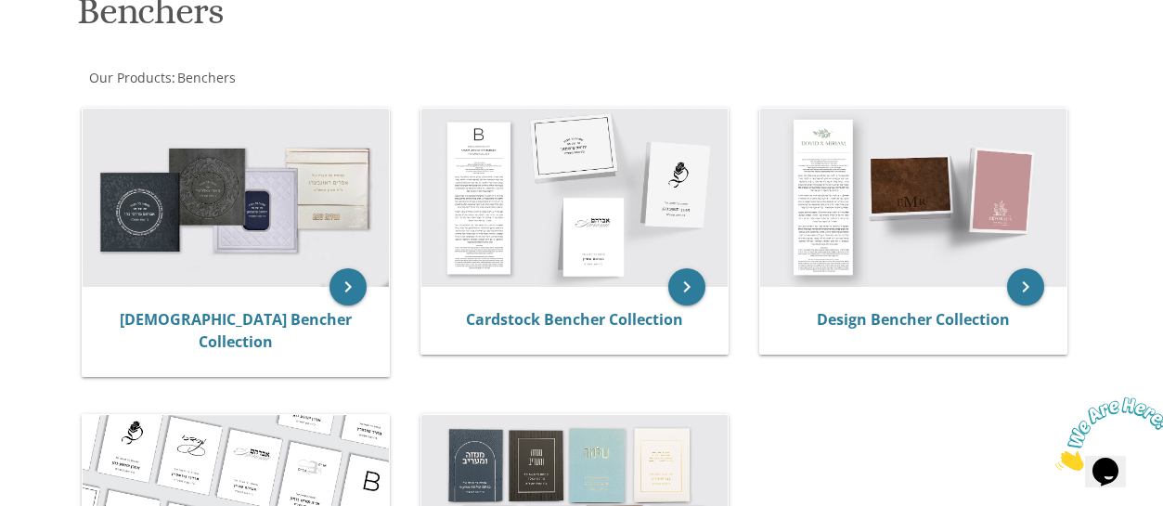
scroll to position [337, 0]
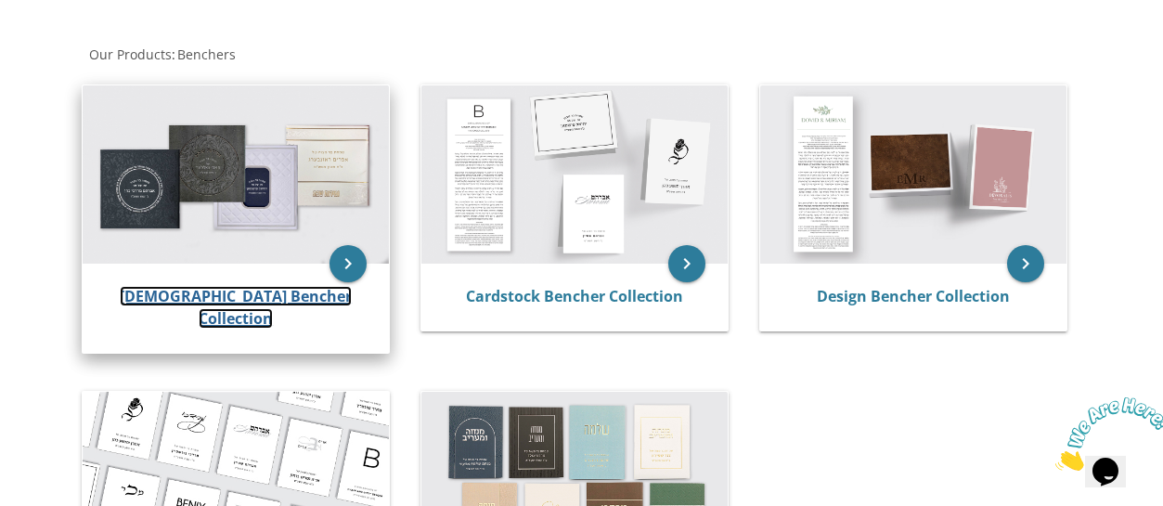
click at [188, 286] on link "[DEMOGRAPHIC_DATA] Bencher Collection" at bounding box center [236, 307] width 232 height 43
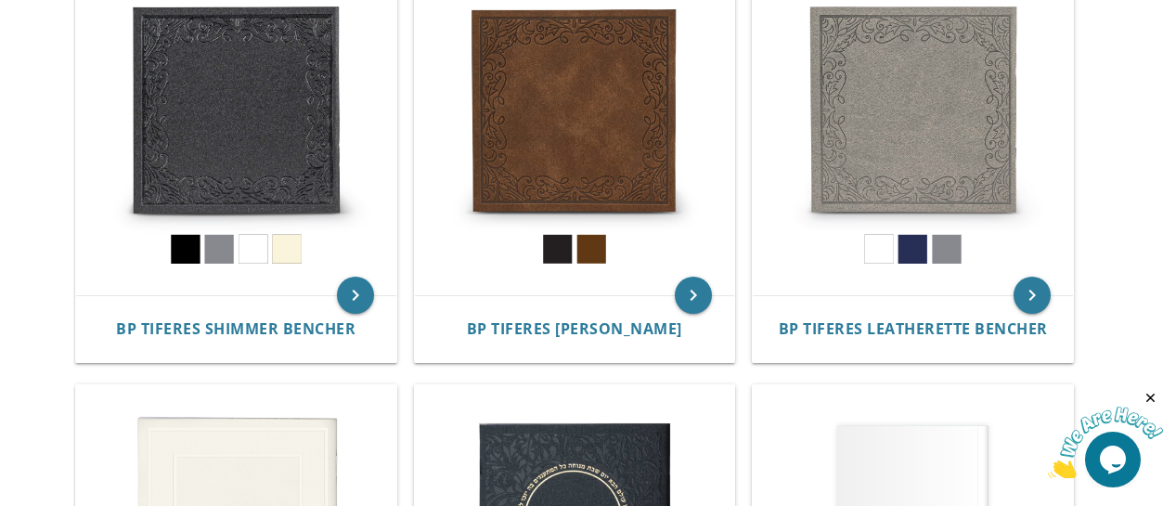
scroll to position [476, 0]
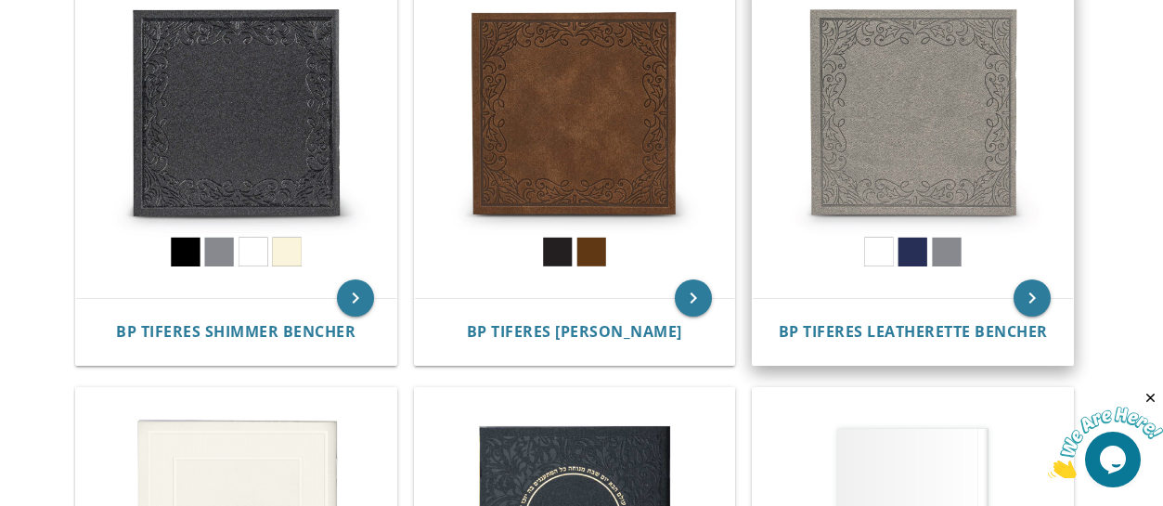
click at [902, 229] on img at bounding box center [913, 139] width 320 height 320
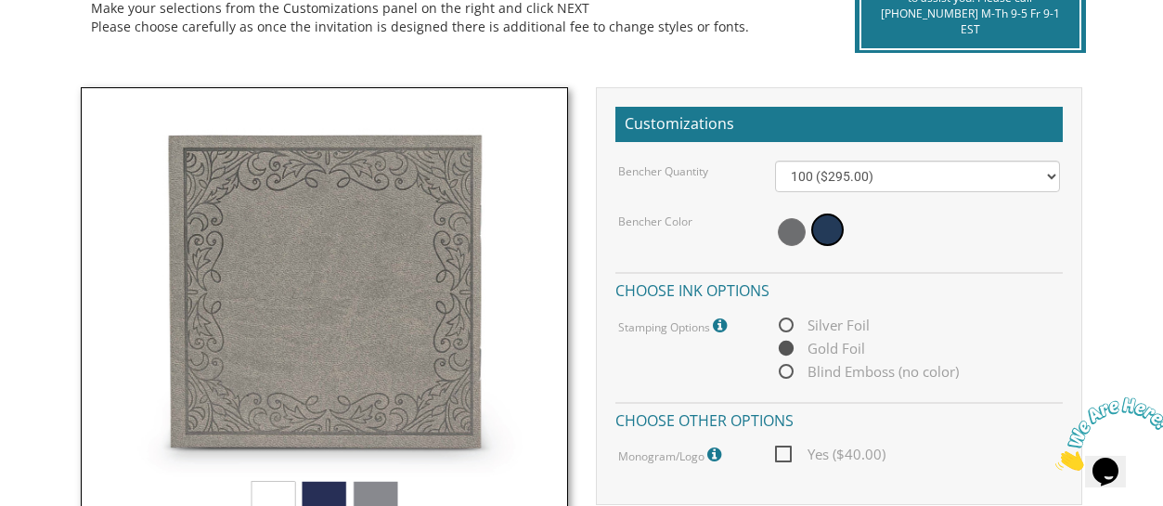
scroll to position [482, 0]
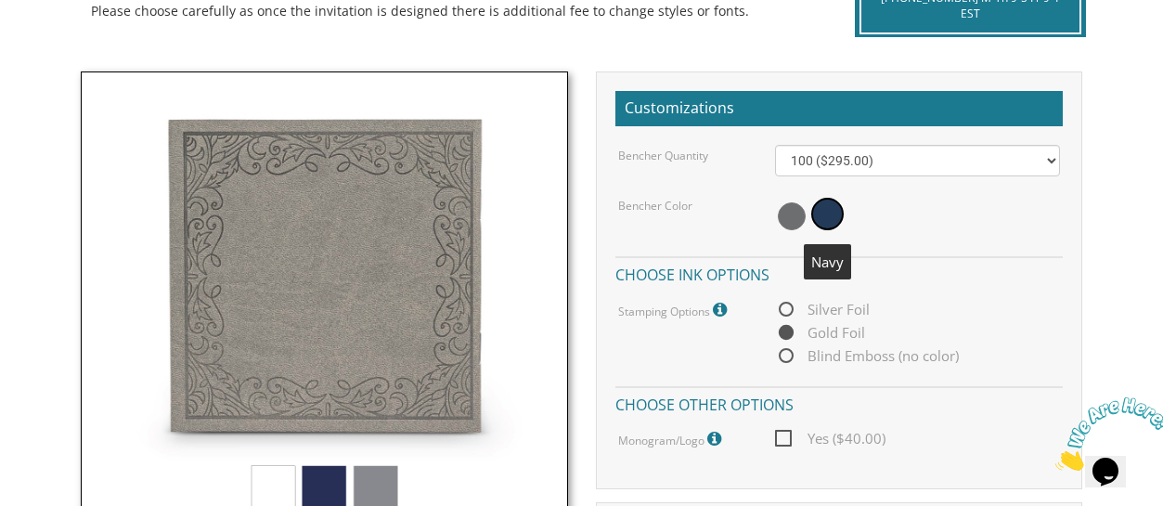
click at [826, 220] on span at bounding box center [827, 214] width 32 height 32
click at [310, 468] on img at bounding box center [324, 314] width 487 height 487
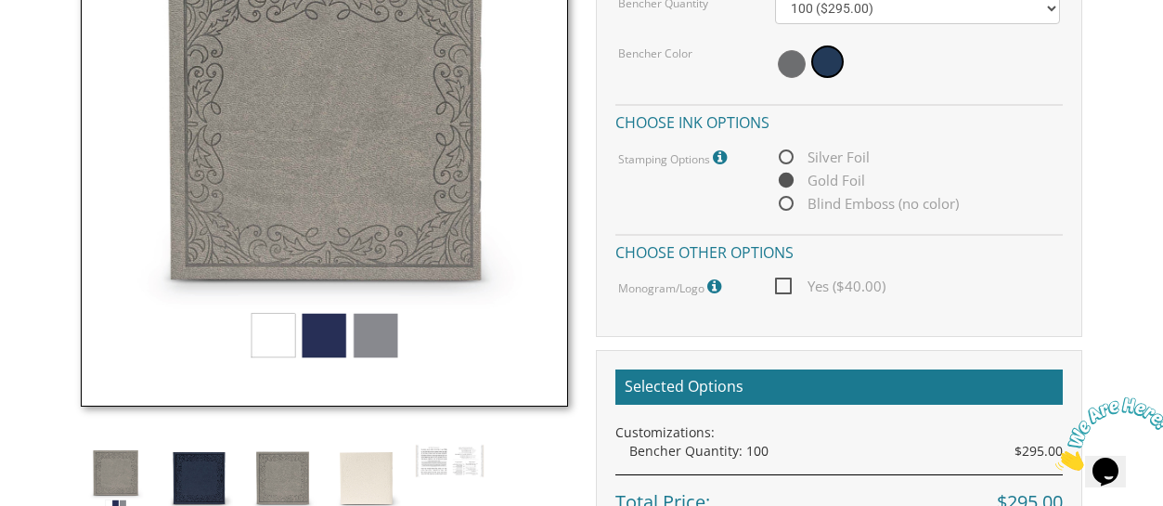
scroll to position [803, 0]
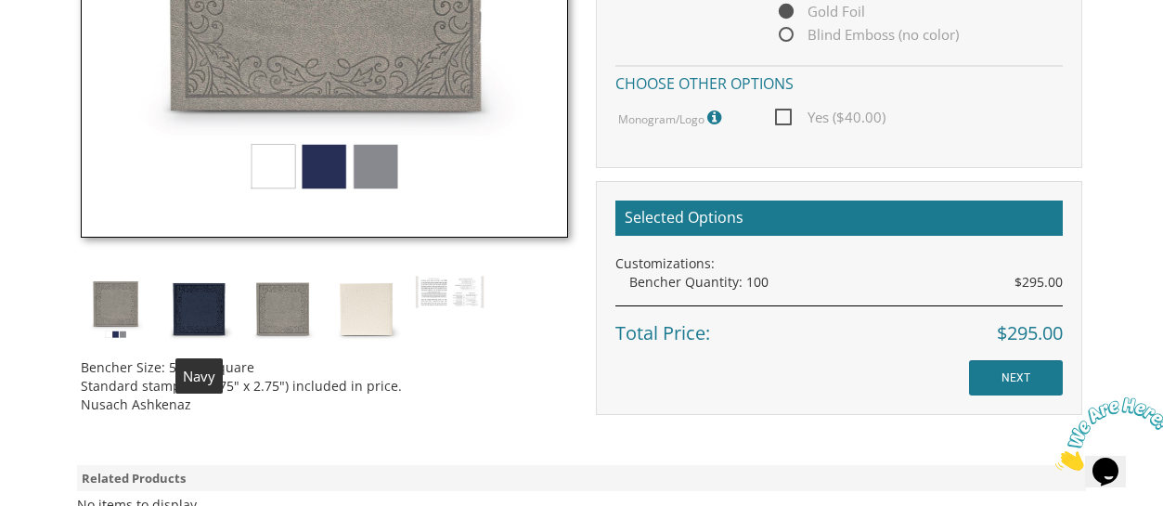
click at [179, 309] on img at bounding box center [199, 310] width 70 height 70
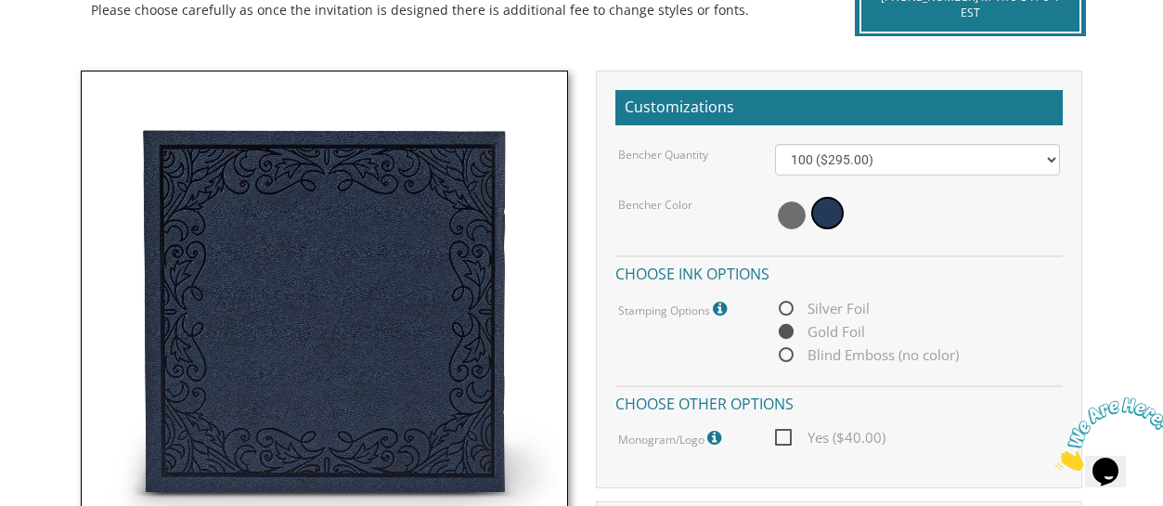
scroll to position [489, 0]
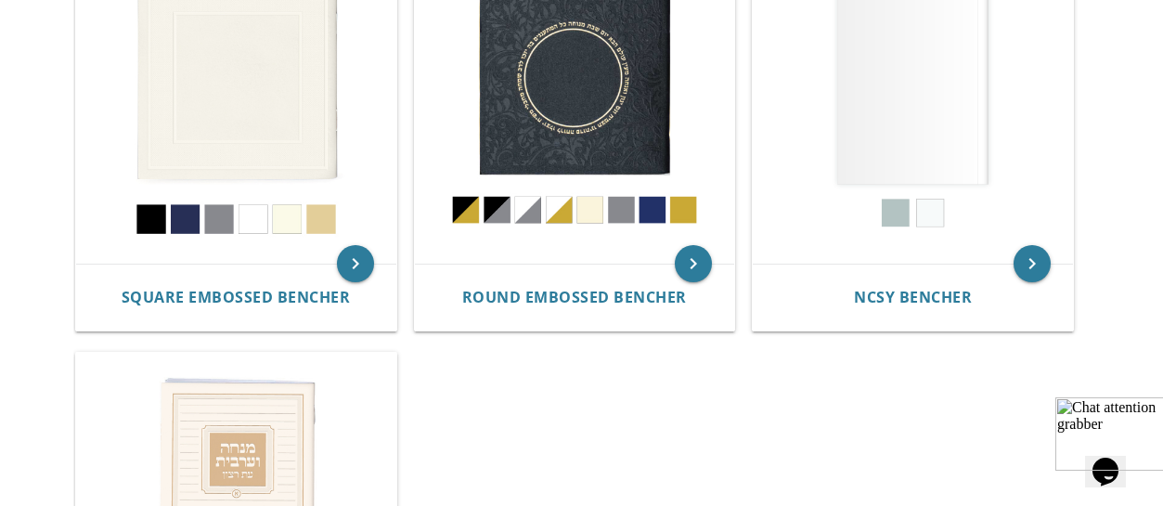
scroll to position [919, 0]
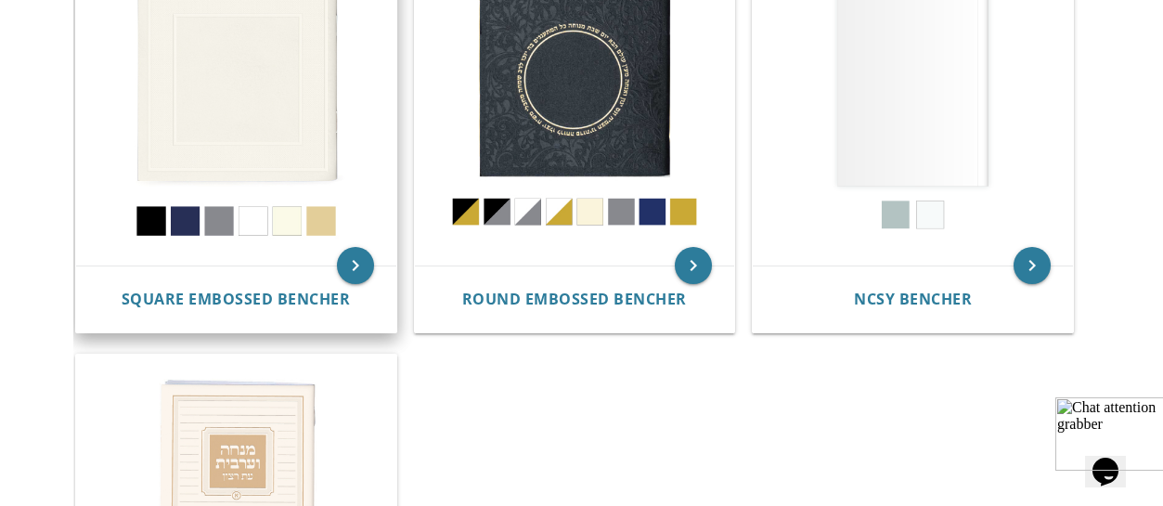
click at [188, 197] on img at bounding box center [236, 105] width 320 height 320
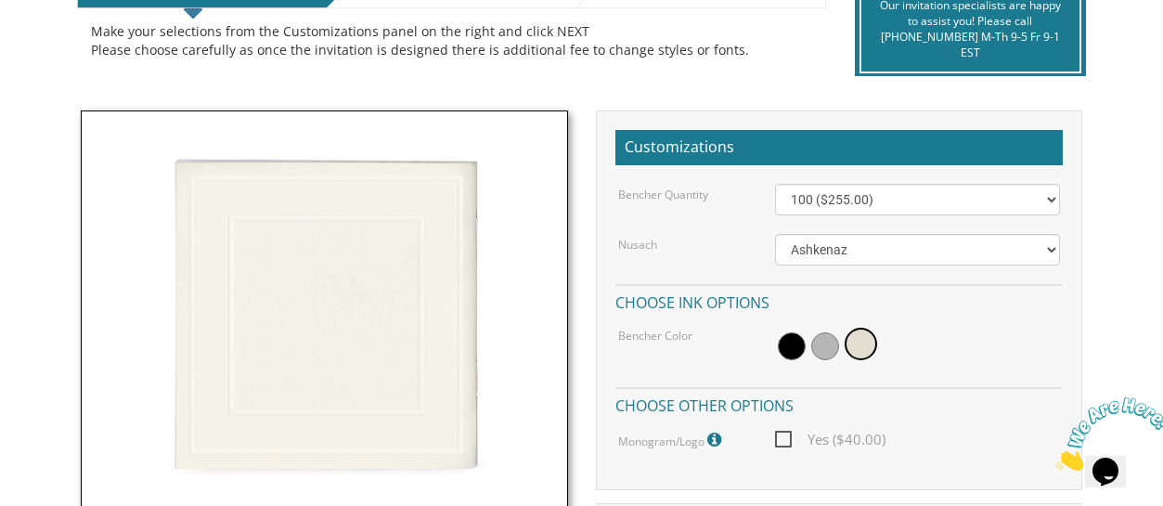
scroll to position [495, 0]
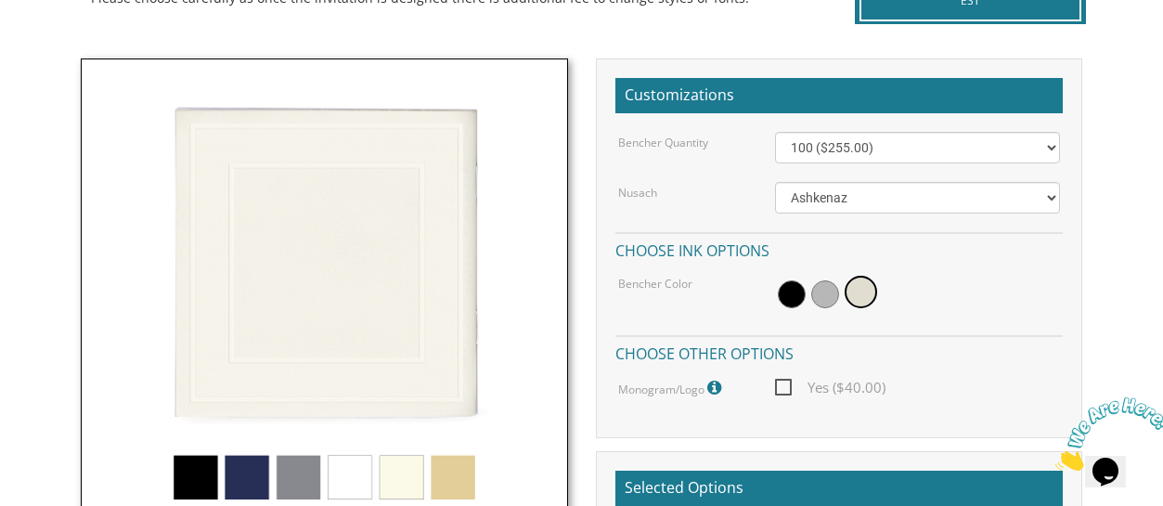
click at [246, 472] on img at bounding box center [324, 301] width 487 height 487
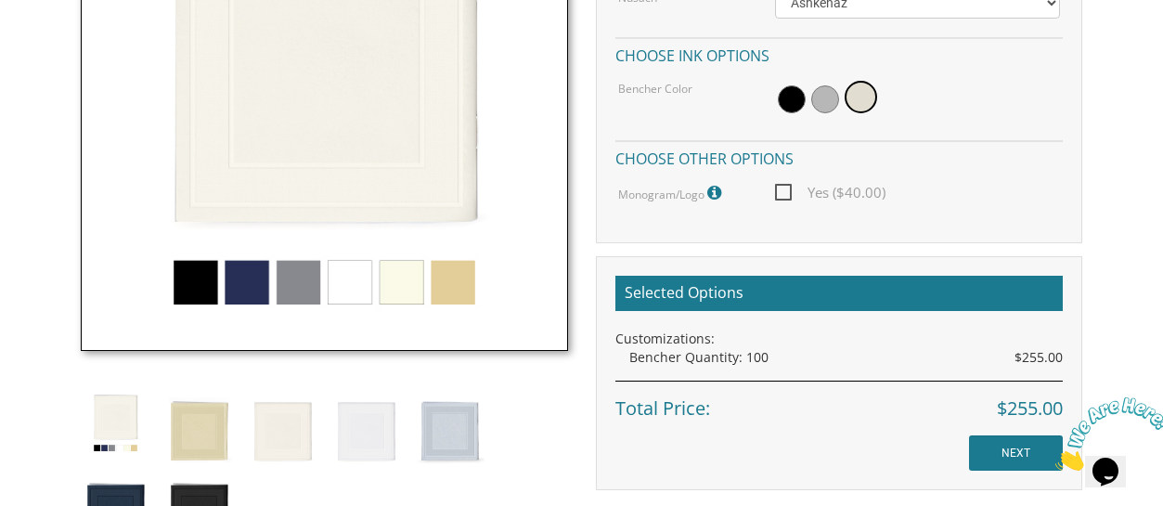
scroll to position [694, 0]
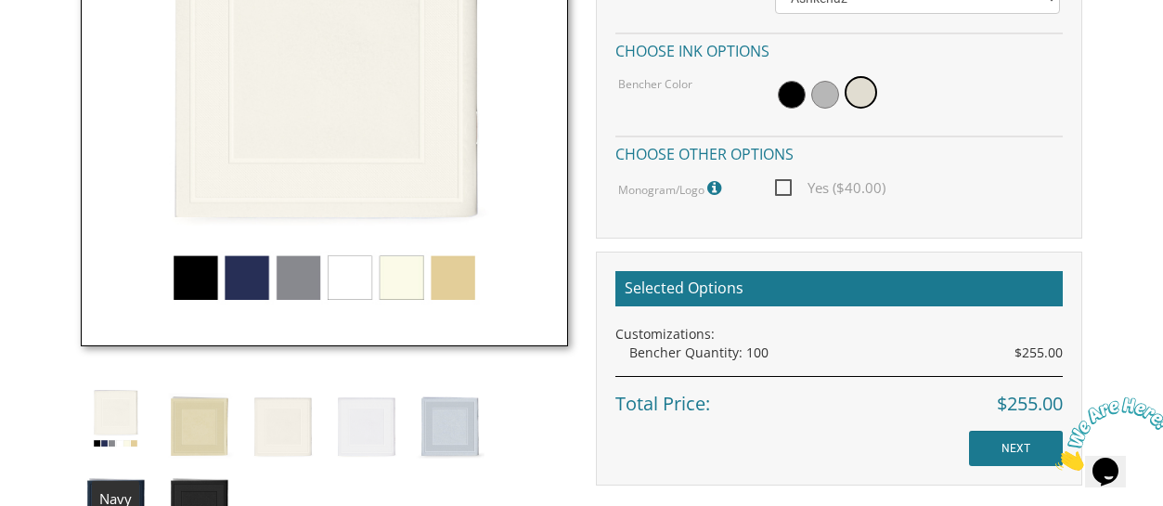
click at [117, 478] on img at bounding box center [116, 506] width 70 height 82
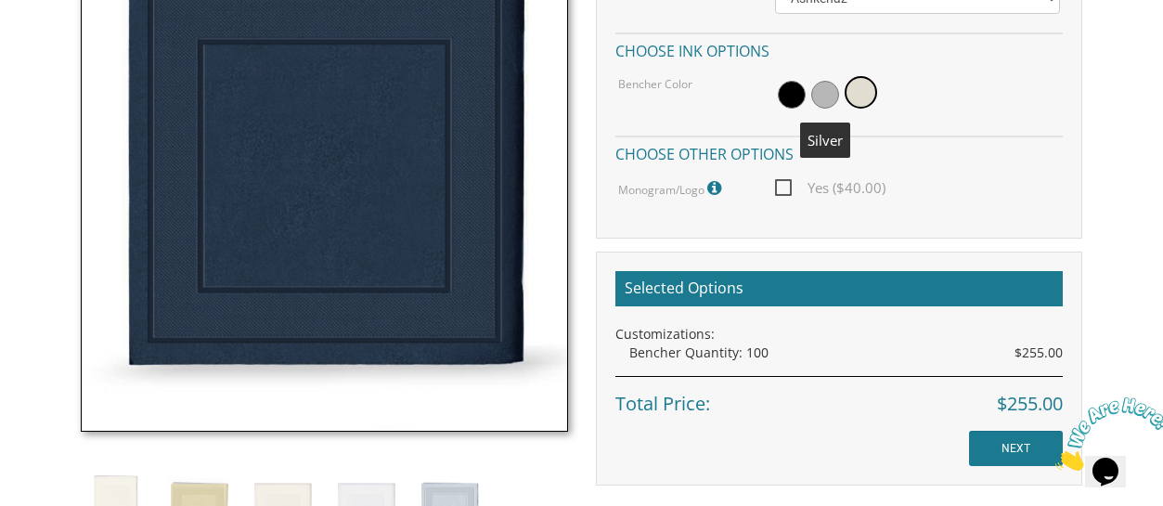
click at [818, 96] on span at bounding box center [825, 95] width 28 height 28
click at [1019, 444] on input "NEXT" at bounding box center [1016, 448] width 94 height 35
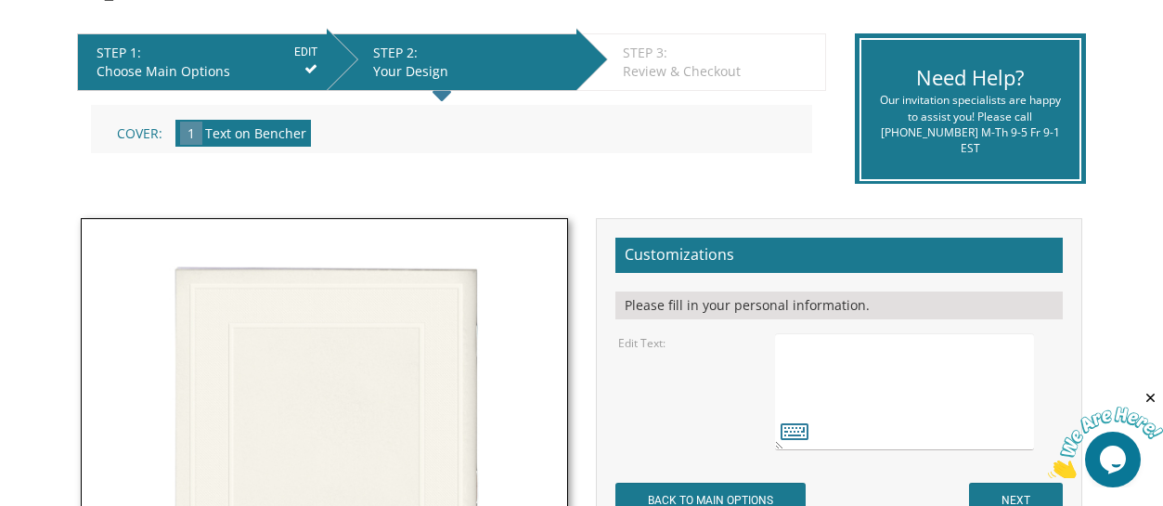
scroll to position [326, 0]
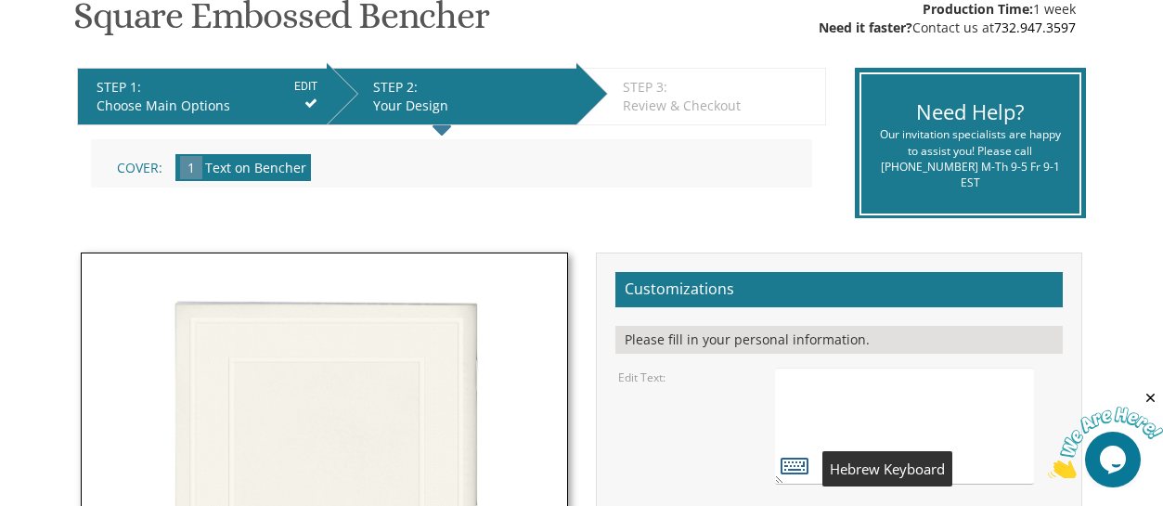
click at [785, 465] on icon at bounding box center [795, 465] width 28 height 26
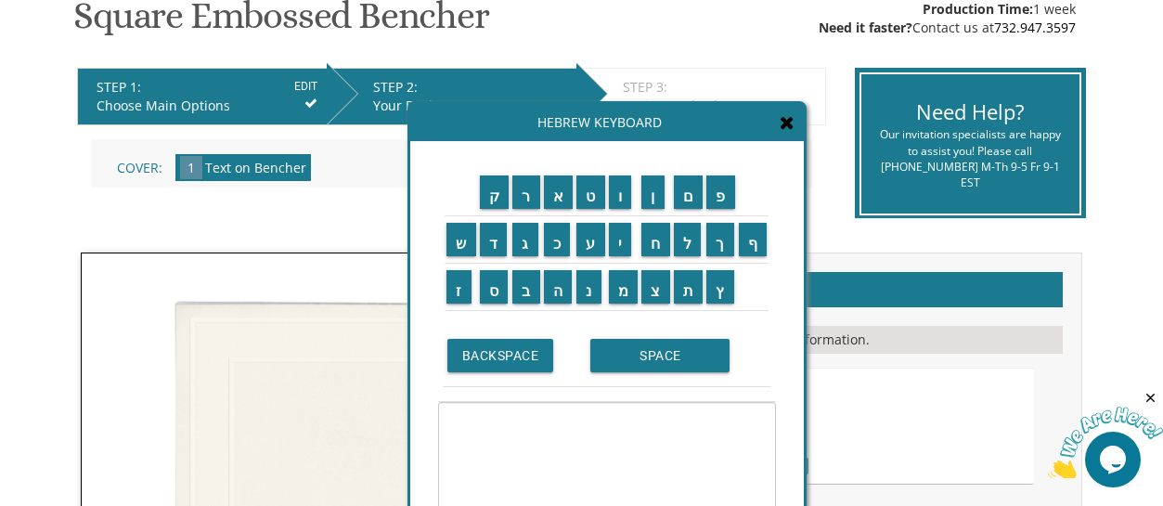
click at [602, 410] on textarea at bounding box center [607, 466] width 338 height 128
click at [496, 256] on td "ד" at bounding box center [494, 239] width 33 height 47
click at [591, 292] on input "נ" at bounding box center [588, 286] width 25 height 33
click at [616, 240] on input "י" at bounding box center [620, 239] width 23 height 33
click at [765, 423] on textarea "ני" at bounding box center [607, 466] width 338 height 128
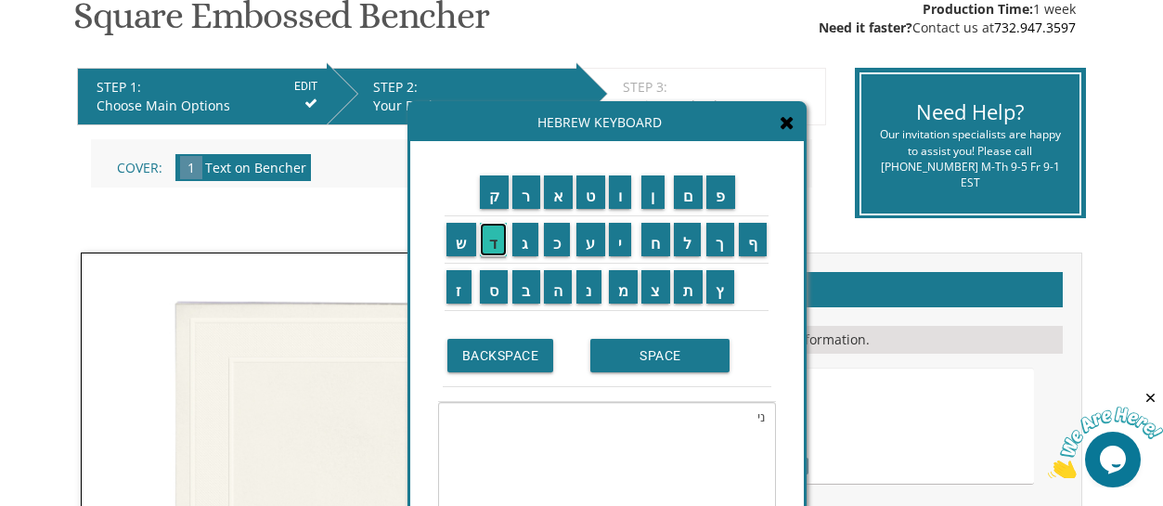
click at [496, 247] on input "ד" at bounding box center [494, 239] width 28 height 33
click at [748, 413] on textarea "דני" at bounding box center [607, 466] width 338 height 128
click at [557, 213] on td "א" at bounding box center [558, 192] width 33 height 47
click at [552, 196] on input "א" at bounding box center [559, 191] width 30 height 33
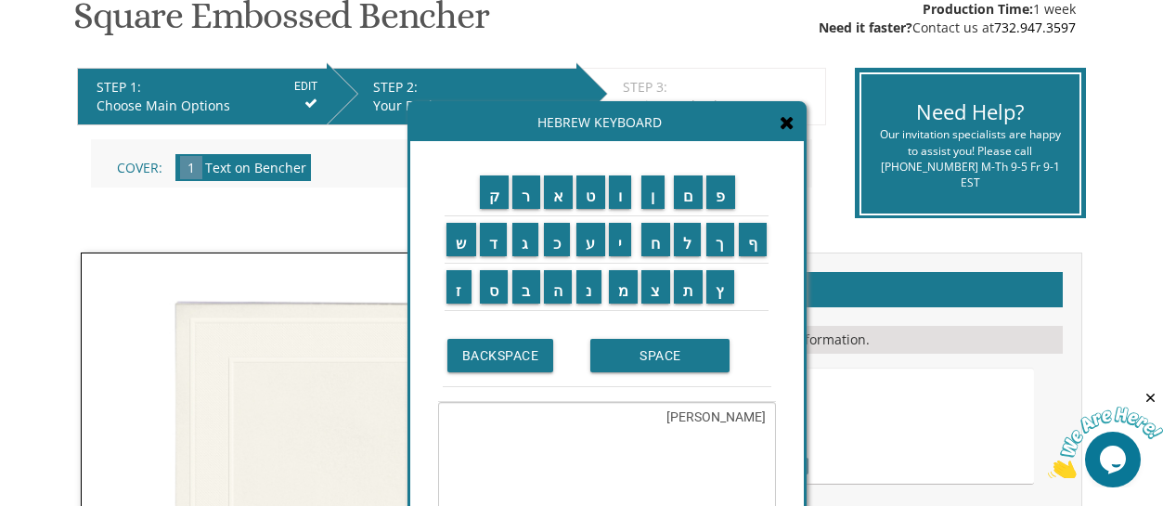
click at [684, 257] on td "ל" at bounding box center [688, 239] width 33 height 47
click at [685, 251] on input "ל" at bounding box center [688, 239] width 28 height 33
click at [627, 354] on input "SPACE" at bounding box center [659, 355] width 139 height 33
click at [520, 255] on input "ג" at bounding box center [525, 239] width 26 height 33
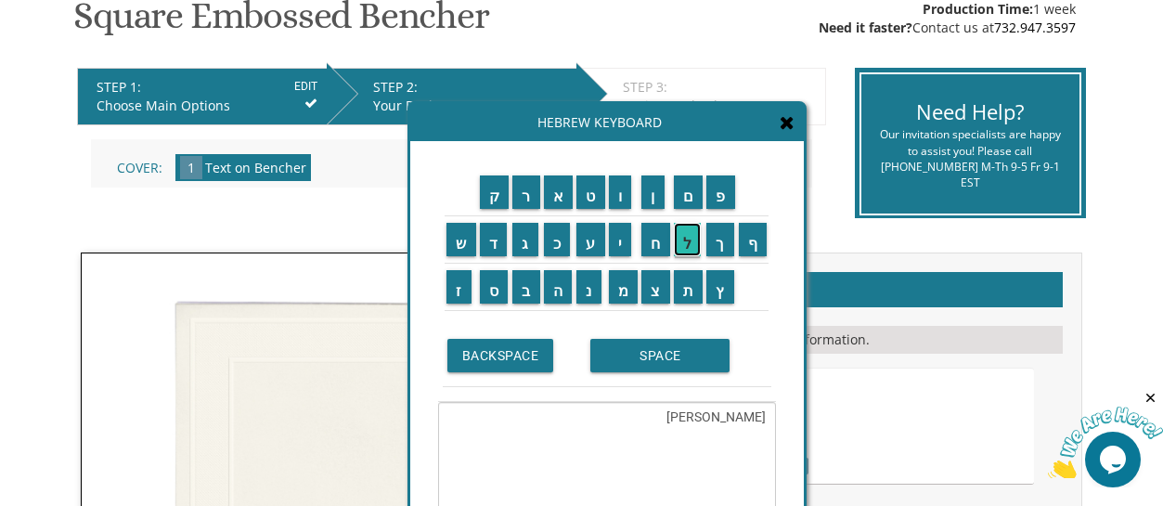
click at [691, 243] on input "ל" at bounding box center [688, 239] width 28 height 33
click at [621, 193] on input "ו" at bounding box center [620, 191] width 23 height 33
click at [528, 298] on input "ב" at bounding box center [526, 286] width 28 height 33
click at [627, 289] on input "מ" at bounding box center [624, 286] width 30 height 33
click at [651, 201] on input "ן" at bounding box center [652, 191] width 23 height 33
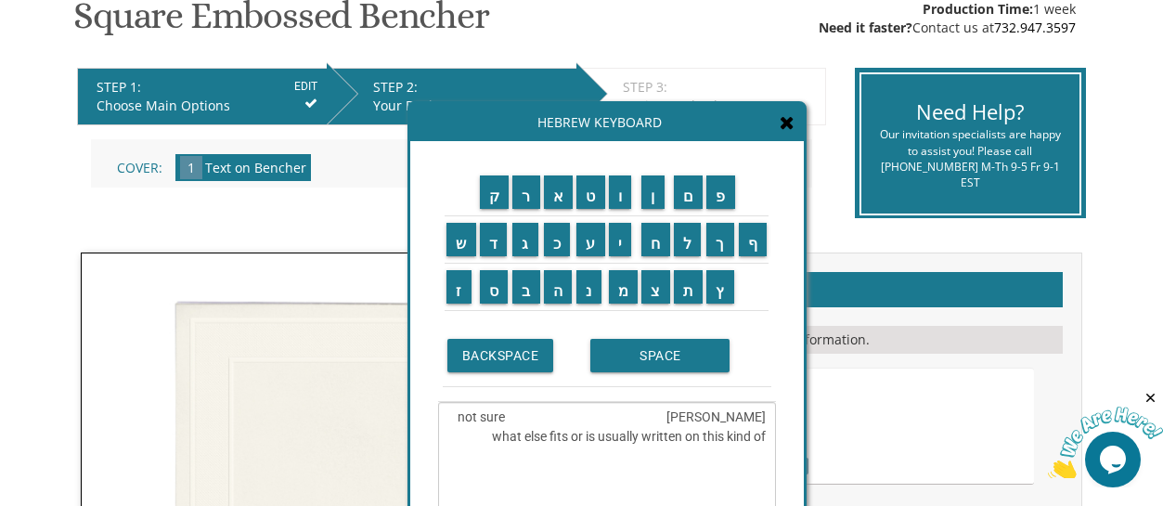
click at [466, 422] on textarea "דניאל גלובמן not sure what else fits or is usually written on this kind of" at bounding box center [607, 466] width 338 height 128
click at [459, 441] on textarea "דניאל גלובמן not sure what else fits or is usually written on this kind of" at bounding box center [607, 466] width 338 height 128
click at [464, 420] on textarea "דניאל גלובמן not sure what else fits or is usually written on this" at bounding box center [607, 466] width 338 height 128
click at [464, 418] on textarea "דניאל גלובמן not sure what else fits or is usually written on this" at bounding box center [607, 466] width 338 height 128
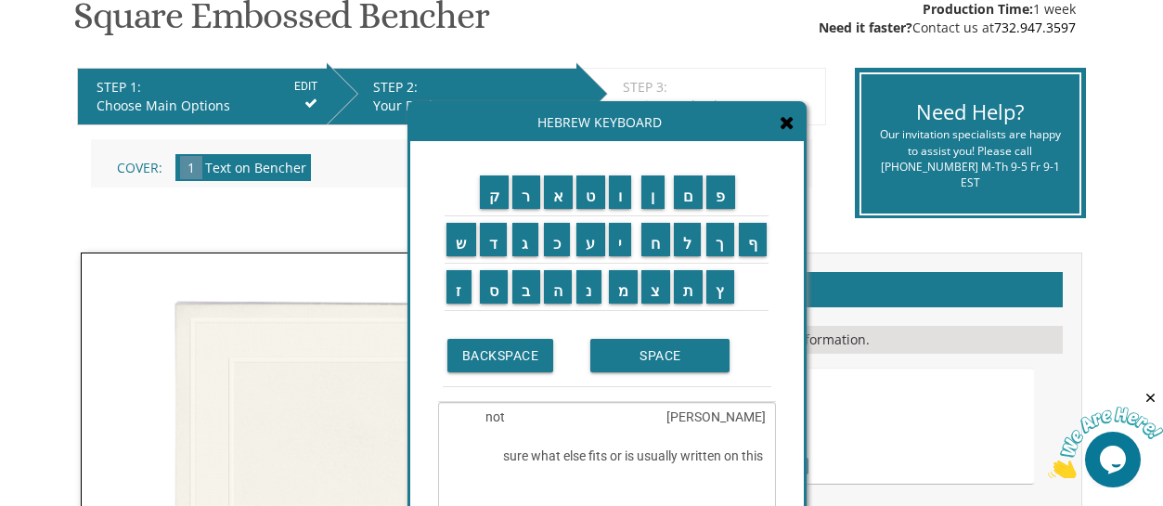
click at [501, 417] on textarea "דניאל גלובמן not sure what else fits or is usually written on this" at bounding box center [607, 466] width 338 height 128
click at [769, 453] on textarea "דניאל גלובמן not sure what else fits or is usually written on this" at bounding box center [607, 466] width 338 height 128
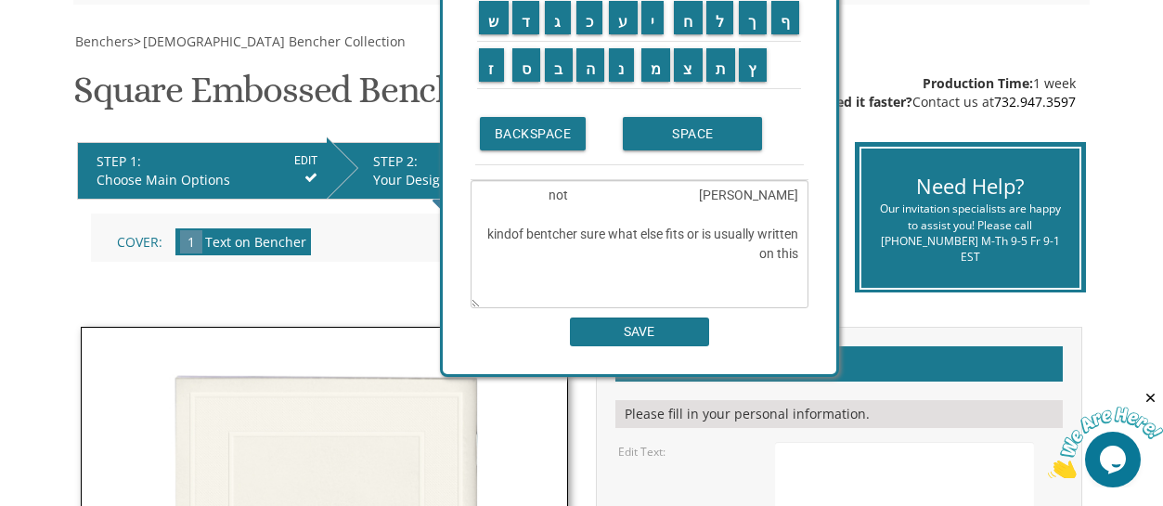
scroll to position [214, 0]
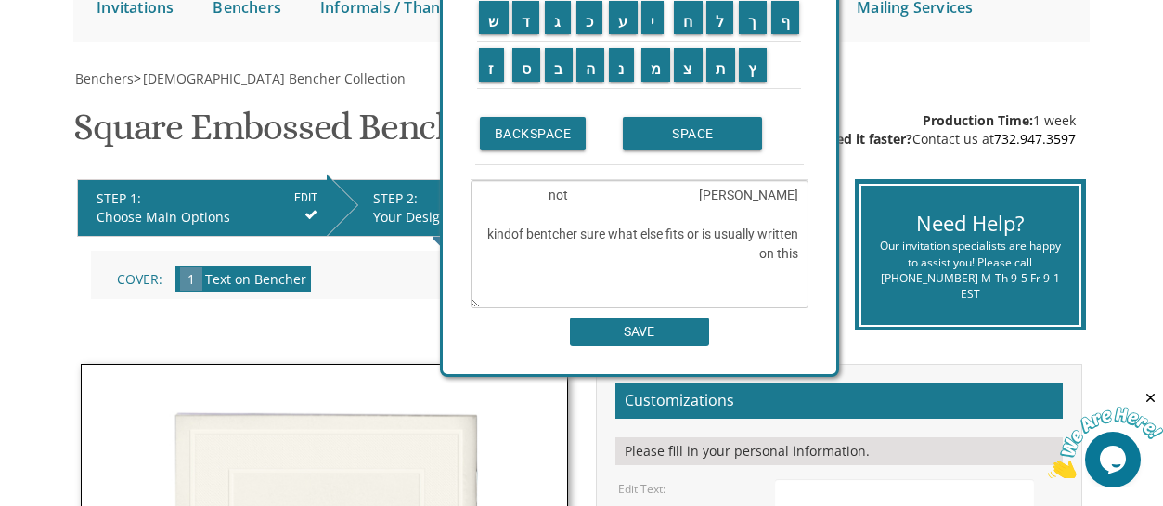
drag, startPoint x: 644, startPoint y: 136, endPoint x: 677, endPoint y: 7, distance: 133.0
click at [677, 7] on div "Hebrew Keyboard ק ר א ט ו ן ם פ ש ד ג כ ע י ח ל" at bounding box center [639, 127] width 399 height 497
drag, startPoint x: 797, startPoint y: 257, endPoint x: 563, endPoint y: 200, distance: 240.7
click at [563, 200] on textarea "דניאל גלובמן not kindof bentcher sure what else fits or is usually written on t…" at bounding box center [640, 244] width 338 height 128
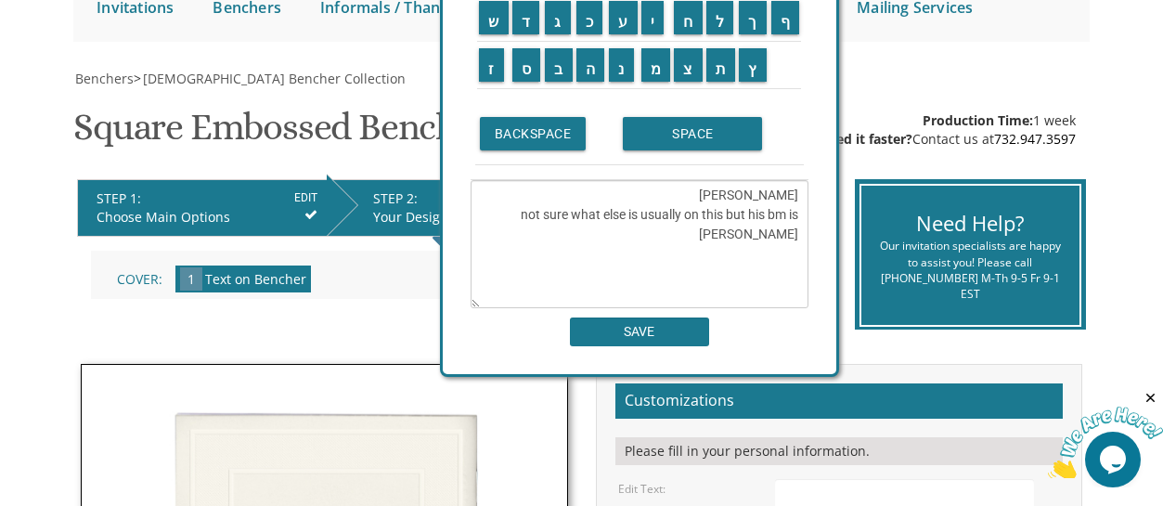
type textarea "דניאל גלובמן not sure what else is usually on this but his bm is yud aleph elul"
click at [621, 341] on input "SAVE" at bounding box center [639, 331] width 139 height 29
type textarea "דניאל גלובמן not sure what else is usually on this but his bm is yud aleph elul"
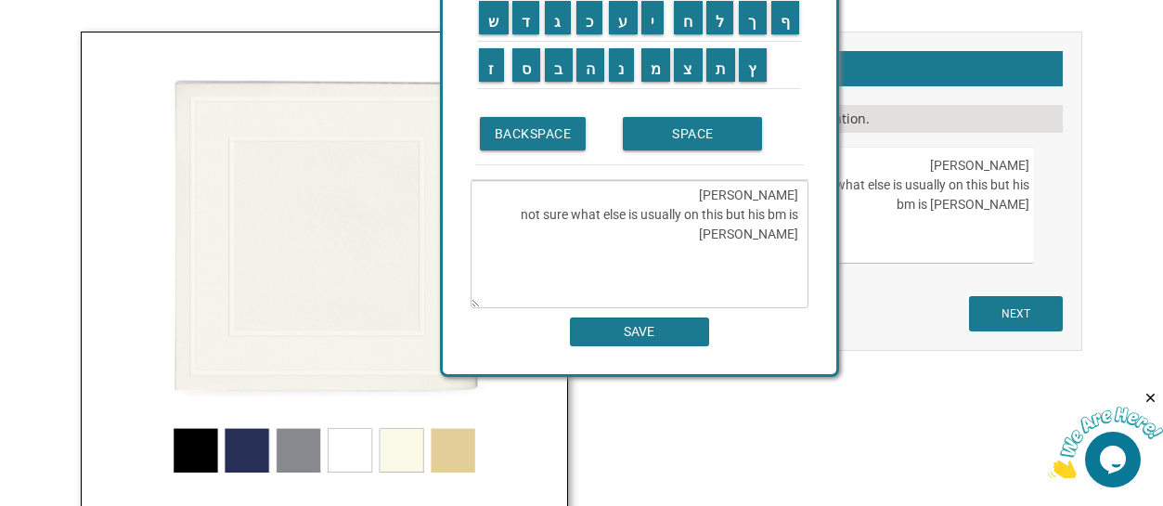
scroll to position [8, 0]
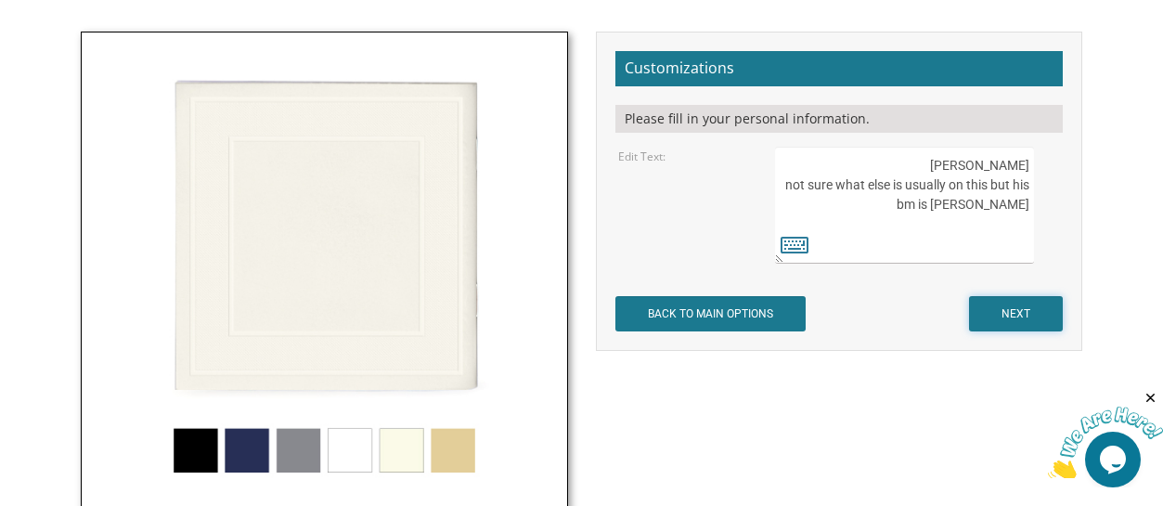
click at [1002, 312] on input "NEXT" at bounding box center [1016, 313] width 94 height 35
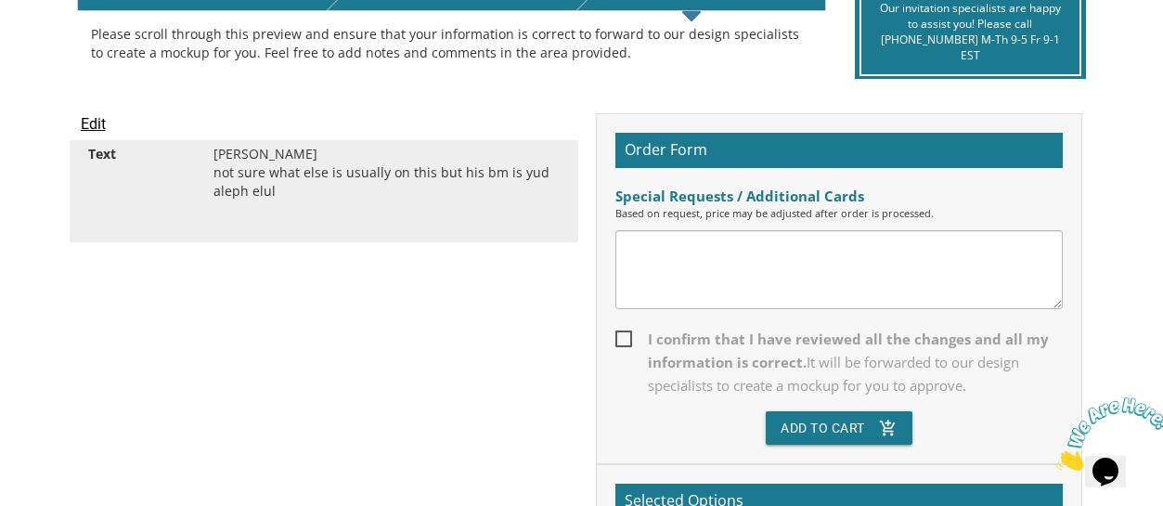
scroll to position [451, 0]
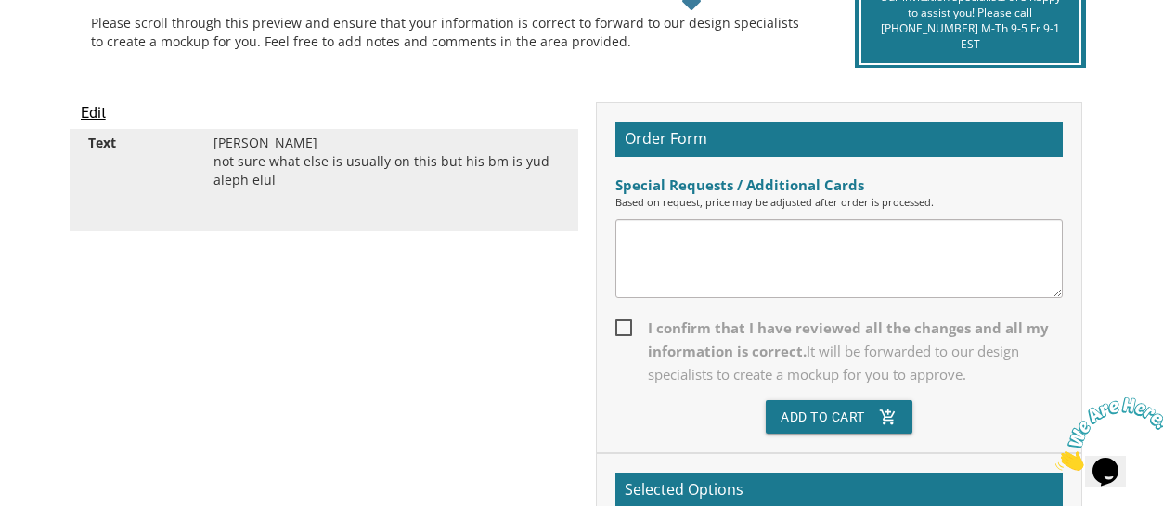
click at [915, 249] on textarea at bounding box center [839, 258] width 448 height 79
type textarea "I need some help with what is usually written on this bentcher"
click at [622, 326] on span "I confirm that I have reviewed all the changes and all my information is correc…" at bounding box center [839, 352] width 448 height 70
click at [622, 326] on input "I confirm that I have reviewed all the changes and all my information is correc…" at bounding box center [621, 326] width 12 height 12
checkbox input "true"
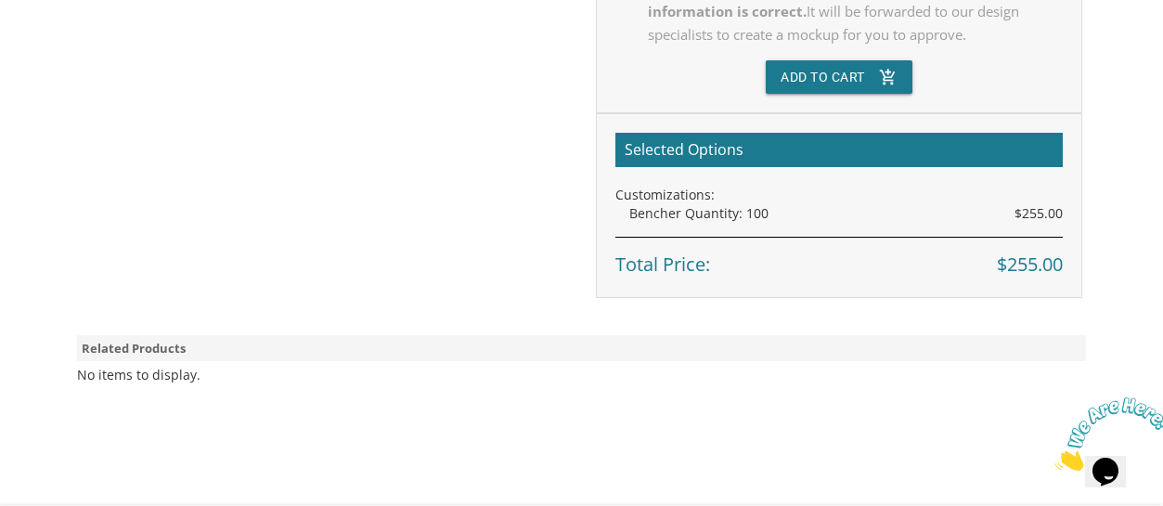
scroll to position [795, 0]
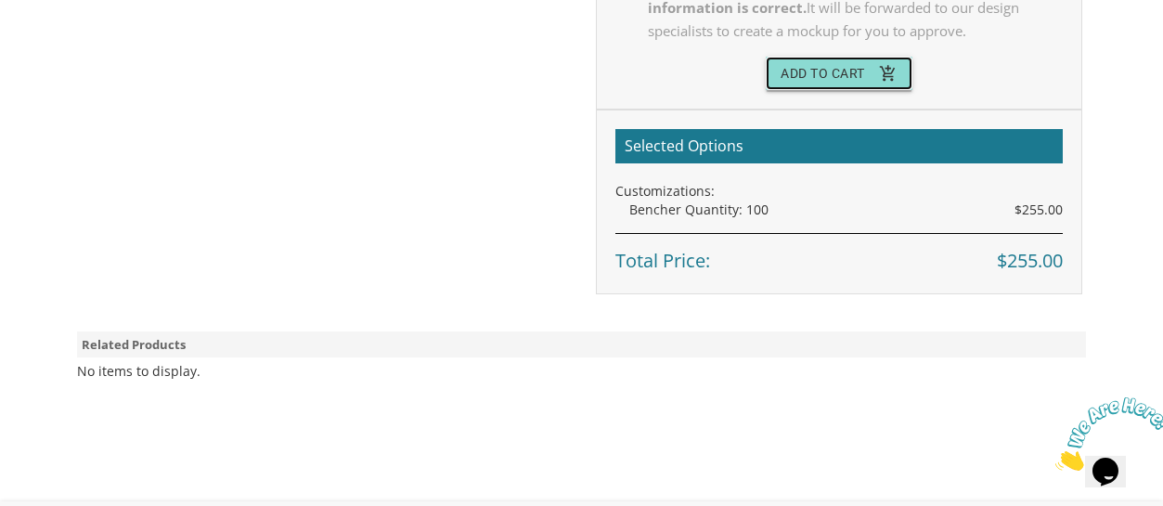
click at [819, 76] on button "Add To Cart add_shopping_cart" at bounding box center [839, 73] width 147 height 33
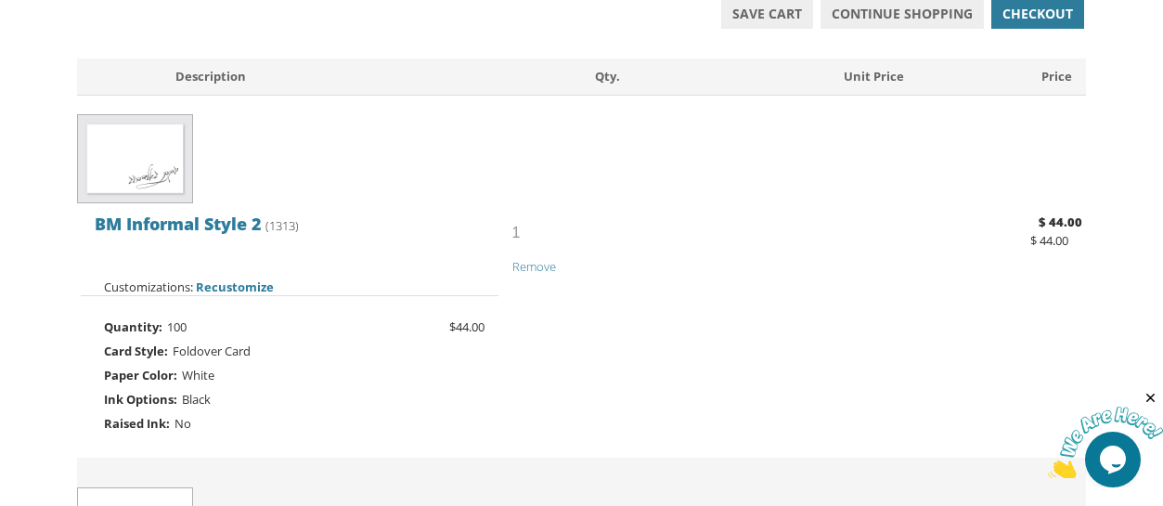
scroll to position [368, 0]
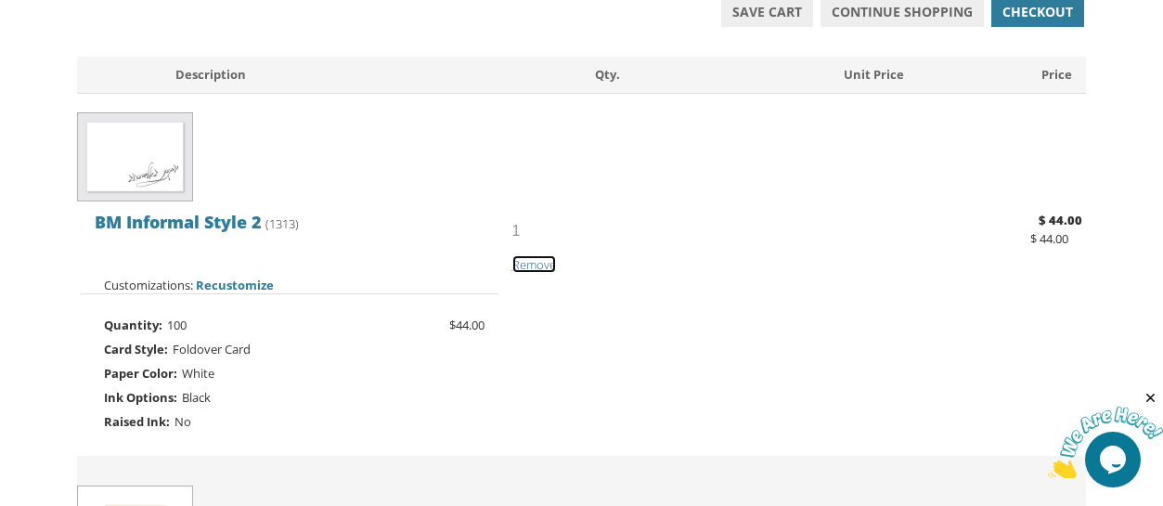
click at [547, 265] on span "Remove" at bounding box center [534, 264] width 44 height 17
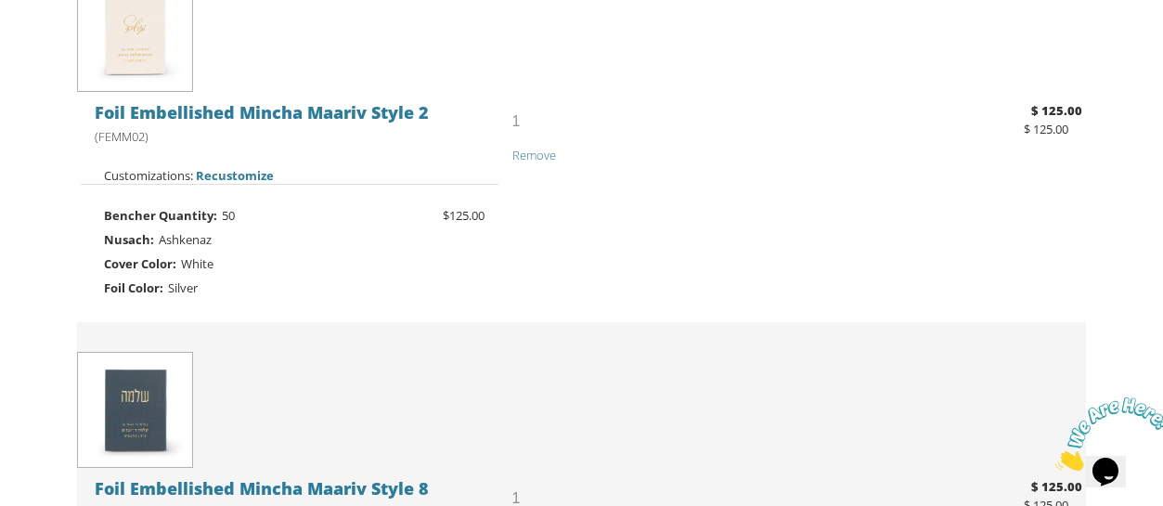
scroll to position [503, 0]
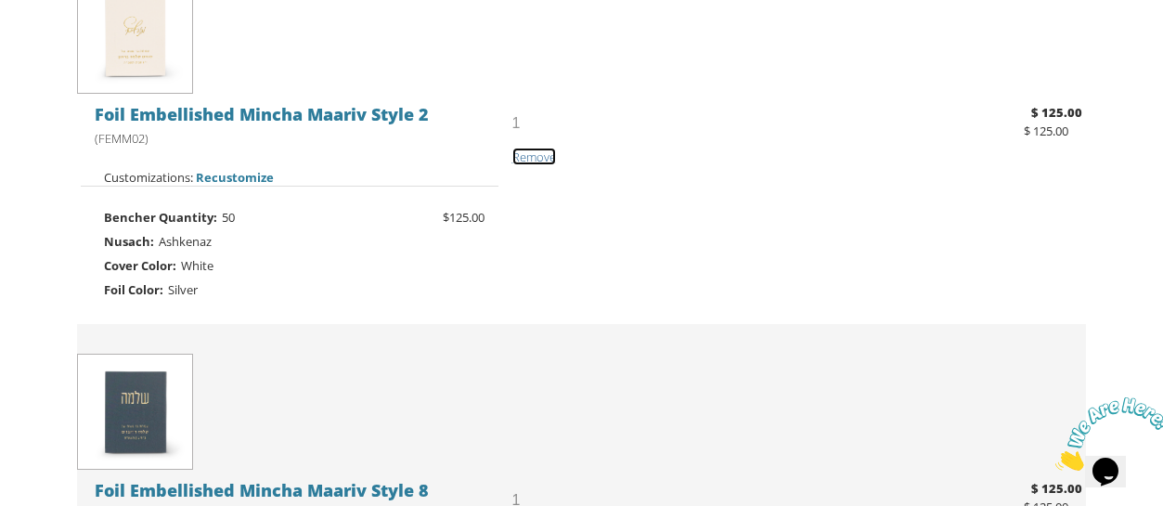
click at [530, 155] on span "Remove" at bounding box center [534, 157] width 44 height 17
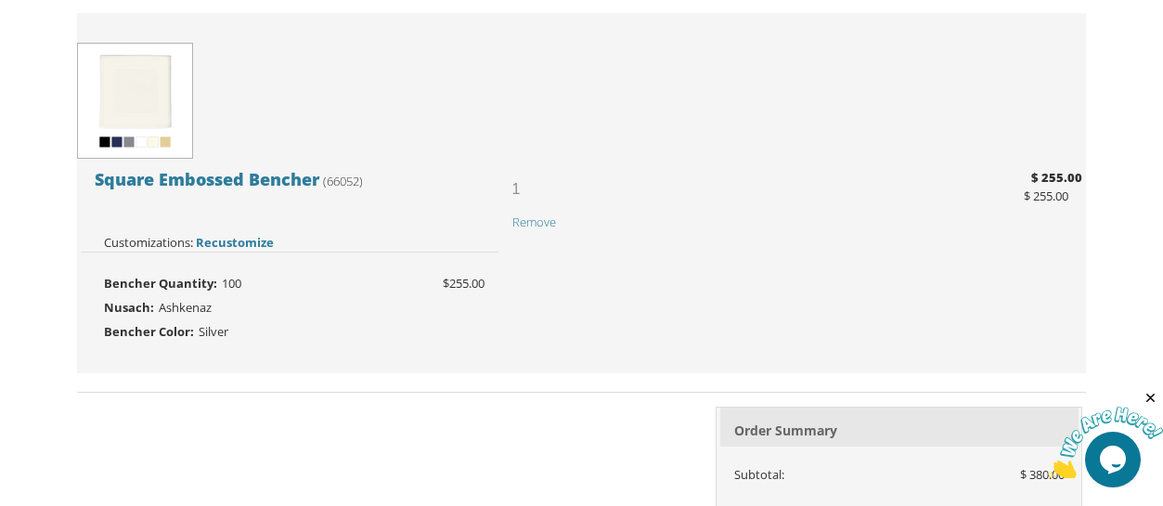
scroll to position [803, 0]
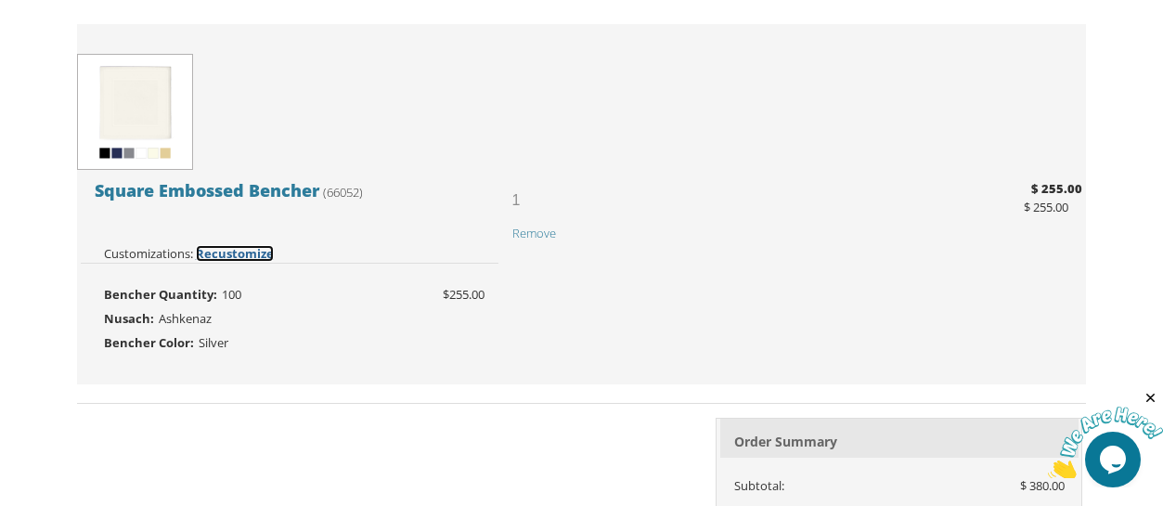
click at [260, 248] on span "Recustomize" at bounding box center [235, 253] width 78 height 17
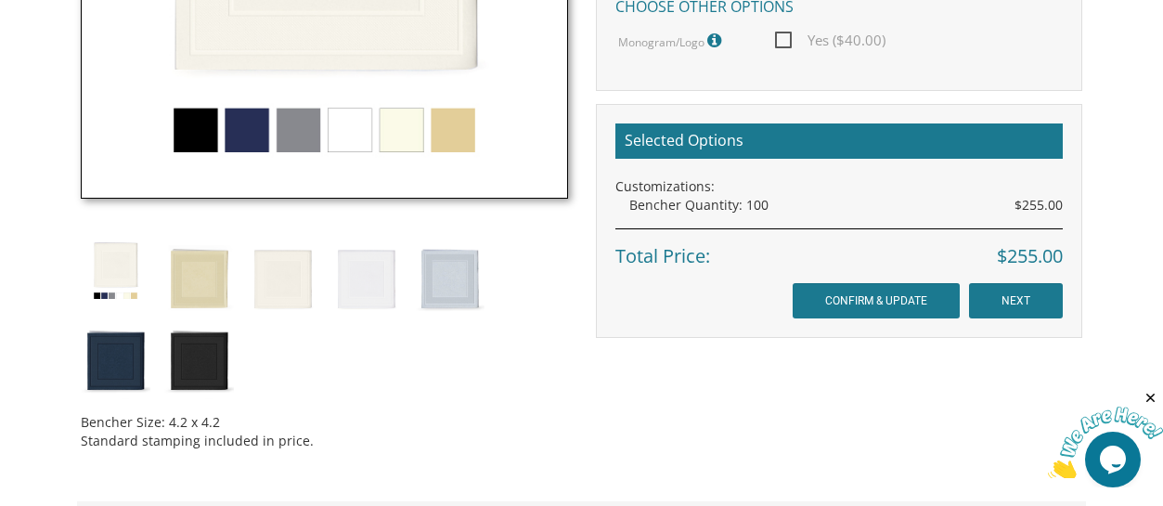
scroll to position [846, 0]
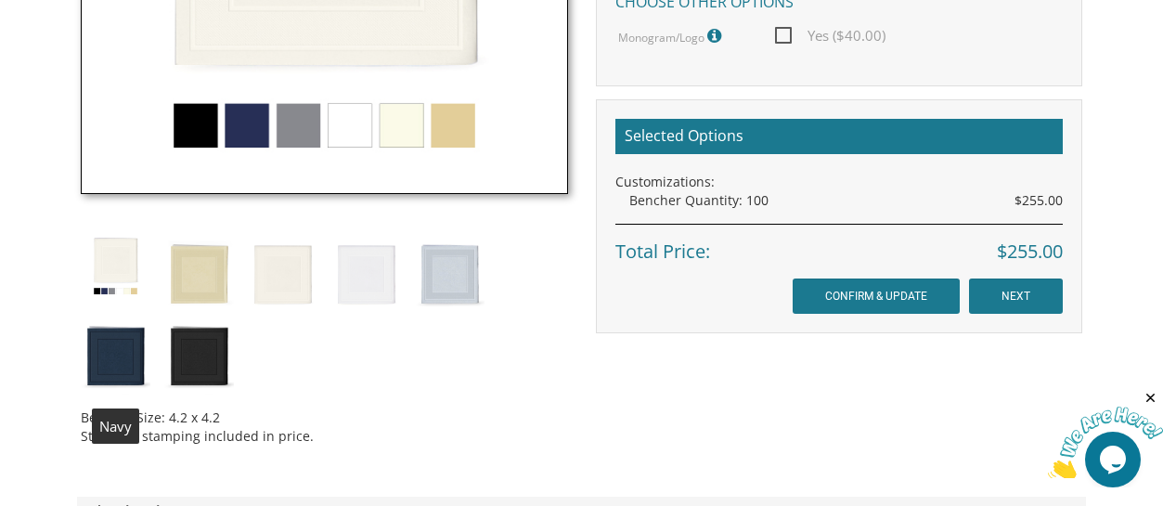
click at [110, 368] on img at bounding box center [116, 354] width 70 height 82
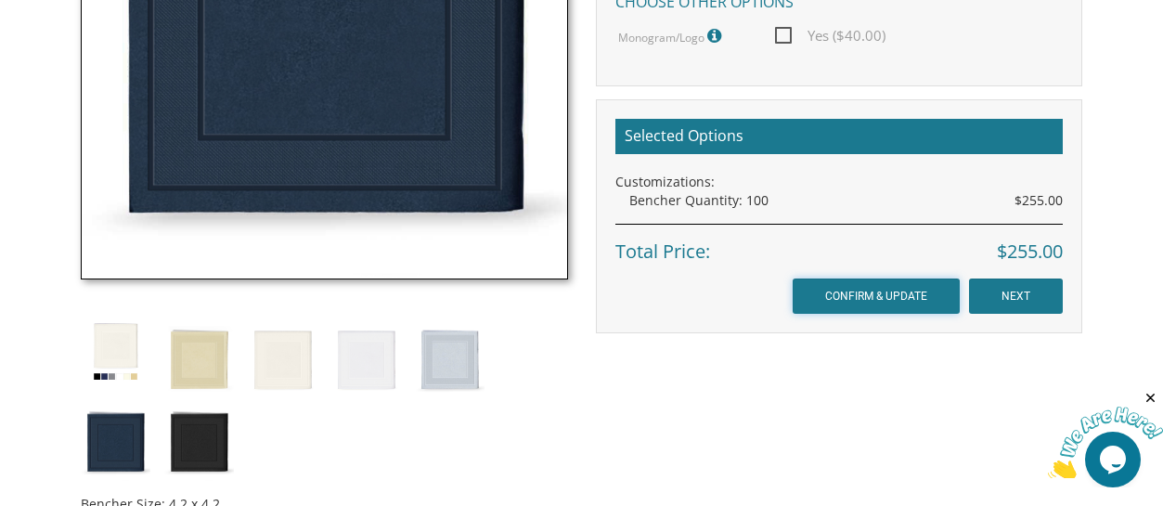
click at [884, 295] on input "CONFIRM & UPDATE" at bounding box center [876, 295] width 167 height 35
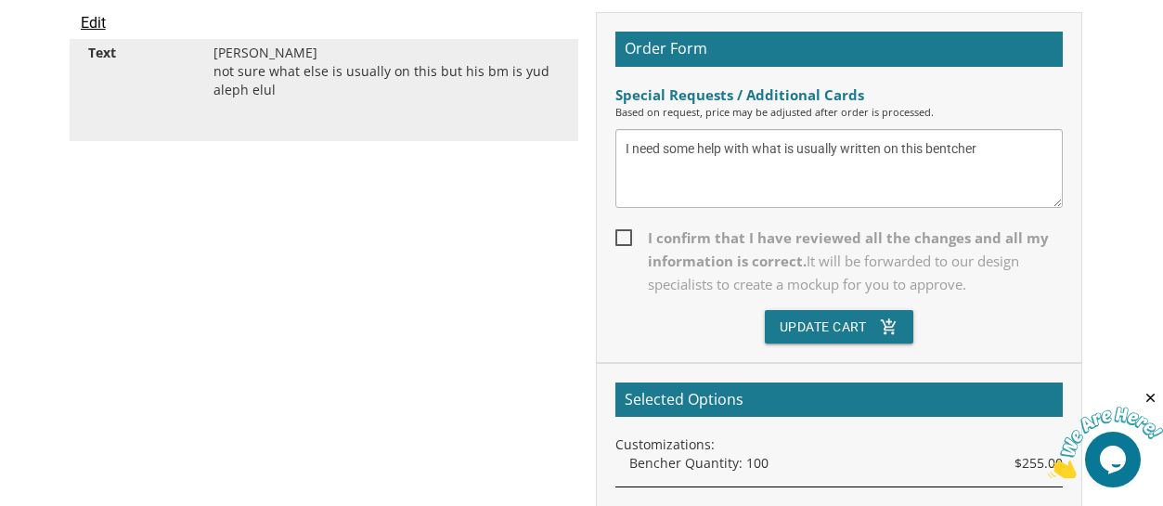
scroll to position [549, 0]
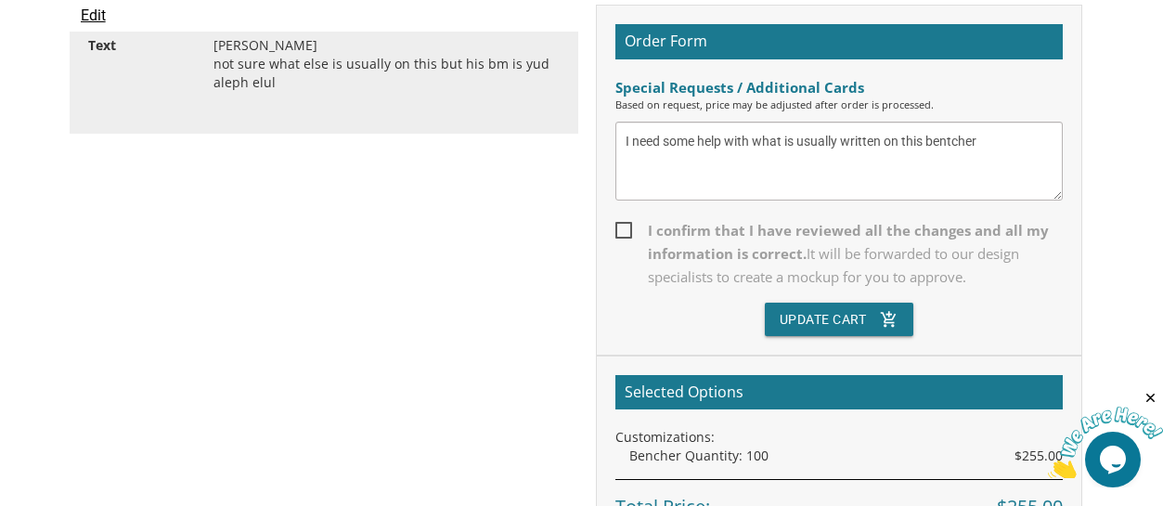
click at [1000, 139] on textarea "I need some help with what is usually written on this bentcher" at bounding box center [839, 161] width 448 height 79
type textarea "I need some help with what is usually written on this bentcher also I want the …"
click at [626, 229] on span "I confirm that I have reviewed all the changes and all my information is correc…" at bounding box center [839, 254] width 448 height 70
click at [626, 229] on input "I confirm that I have reviewed all the changes and all my information is correc…" at bounding box center [621, 229] width 12 height 12
checkbox input "true"
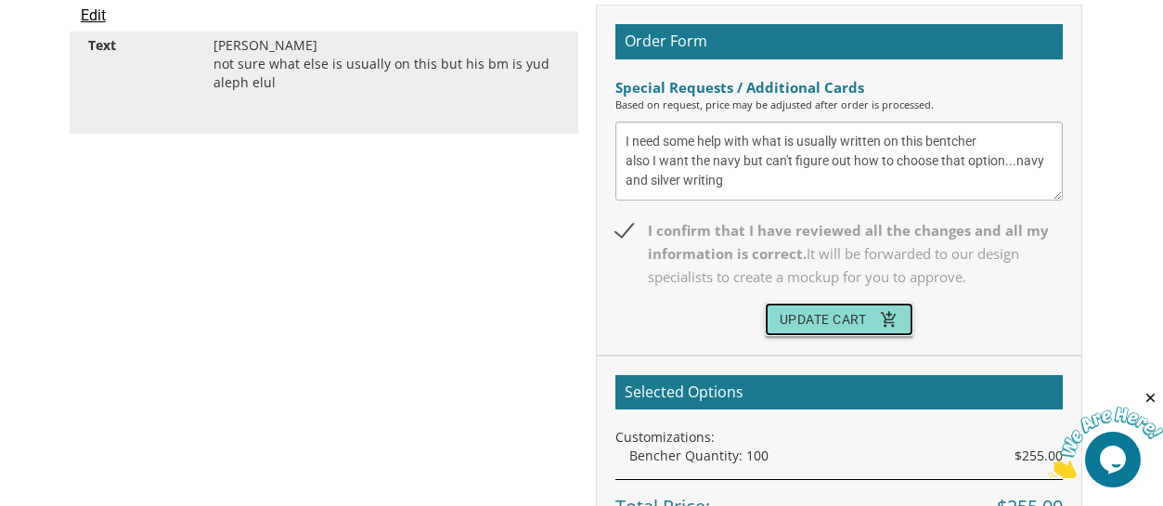
click at [829, 317] on button "Update Cart add_shopping_cart" at bounding box center [839, 319] width 149 height 33
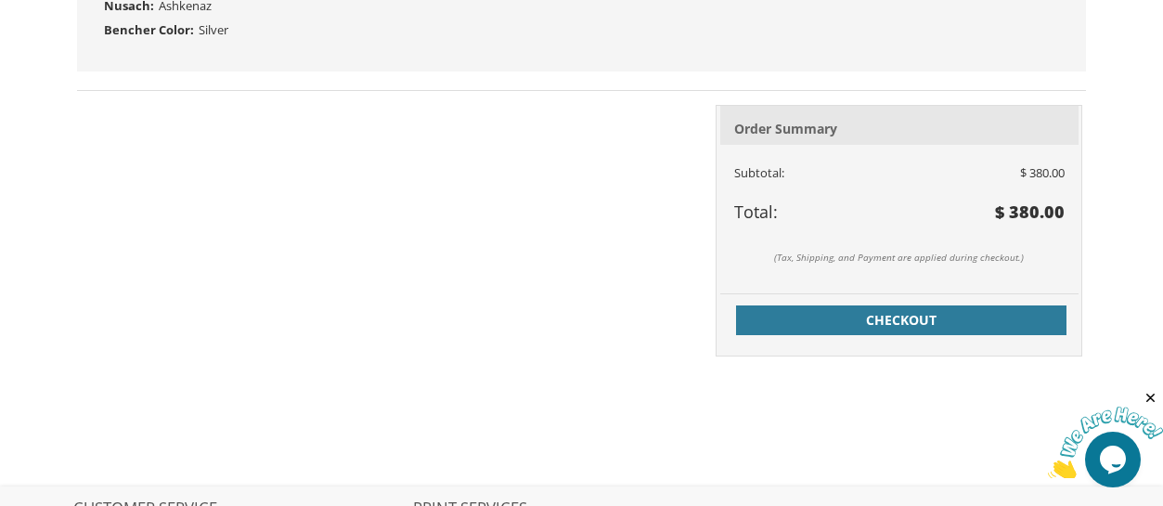
scroll to position [1119, 0]
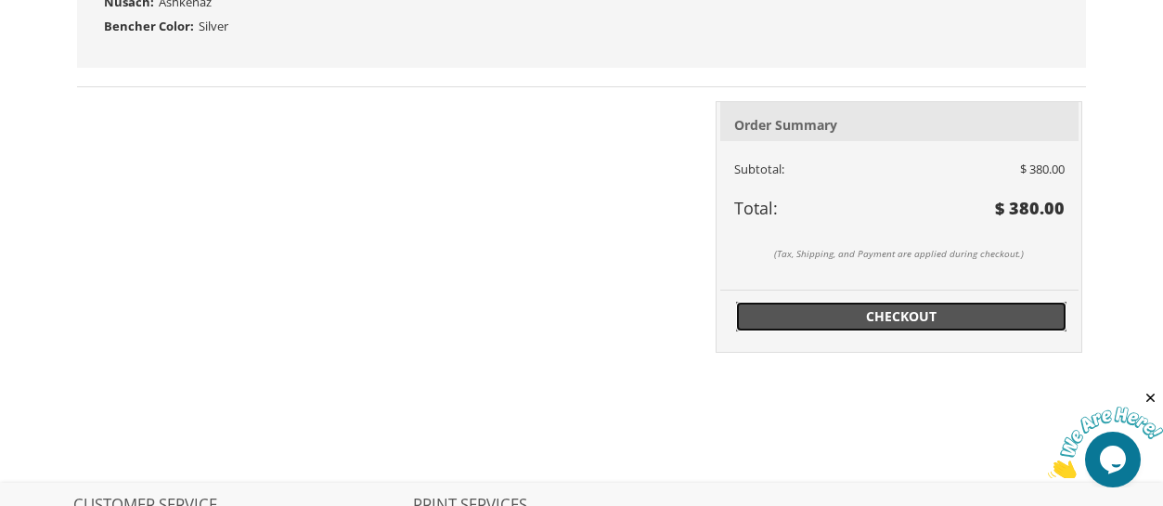
click at [930, 323] on span "Checkout" at bounding box center [901, 316] width 308 height 19
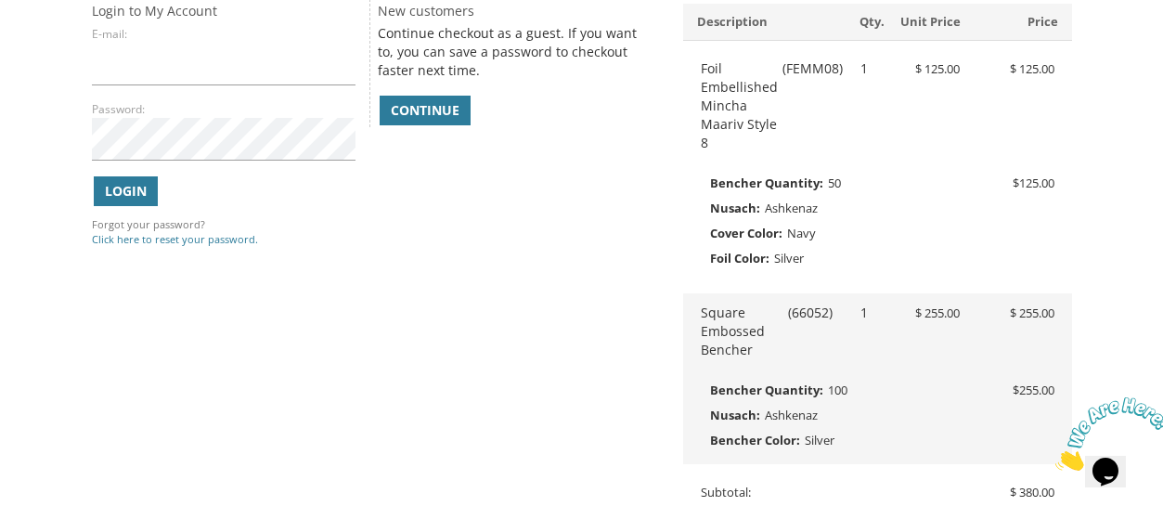
scroll to position [364, 0]
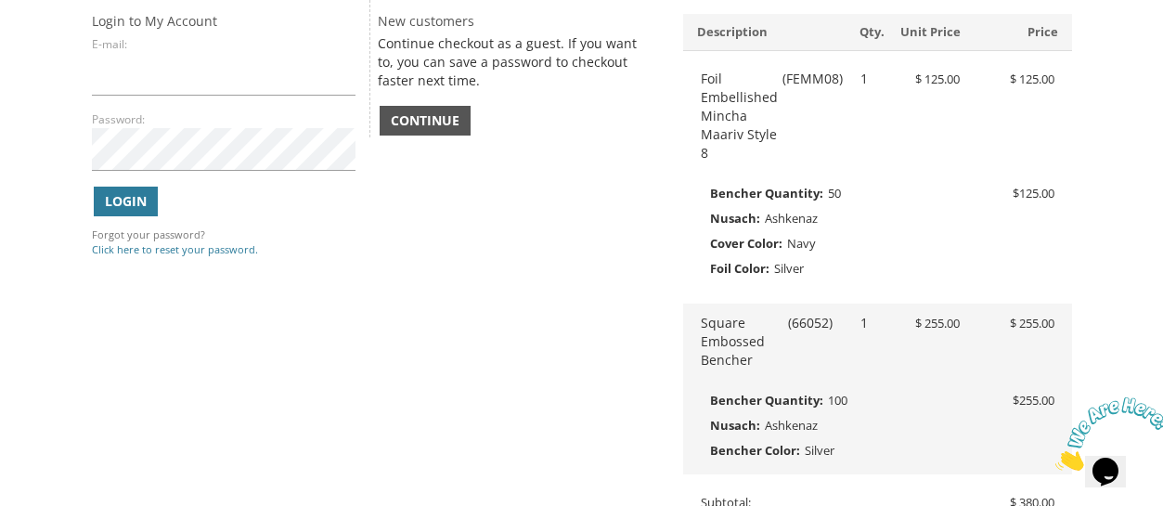
click at [422, 126] on span "Continue" at bounding box center [425, 120] width 69 height 19
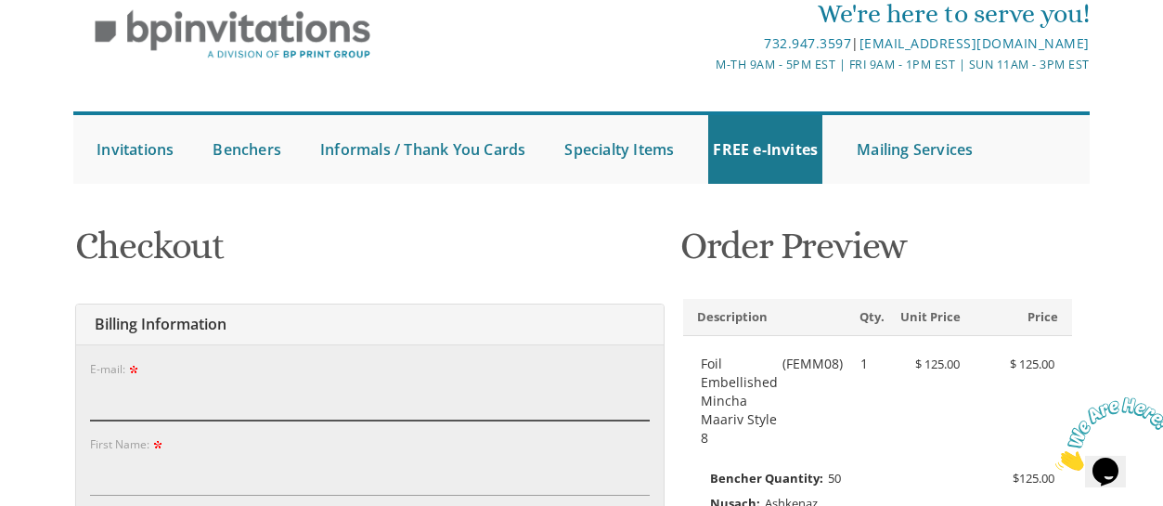
click at [372, 406] on input "E-mail:" at bounding box center [370, 399] width 561 height 43
type input "Devorah@shimi.tv"
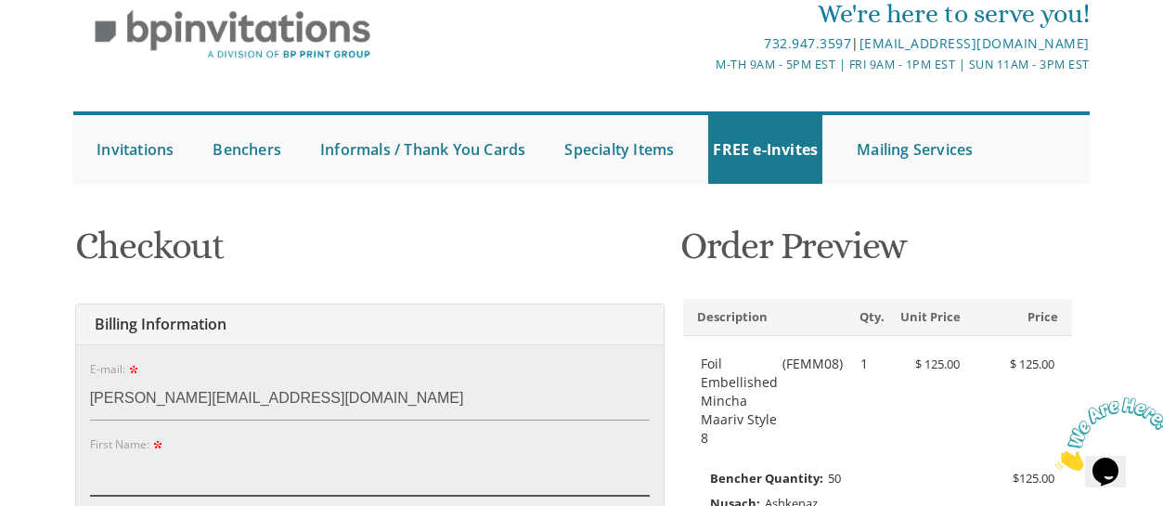
type input "Devorah"
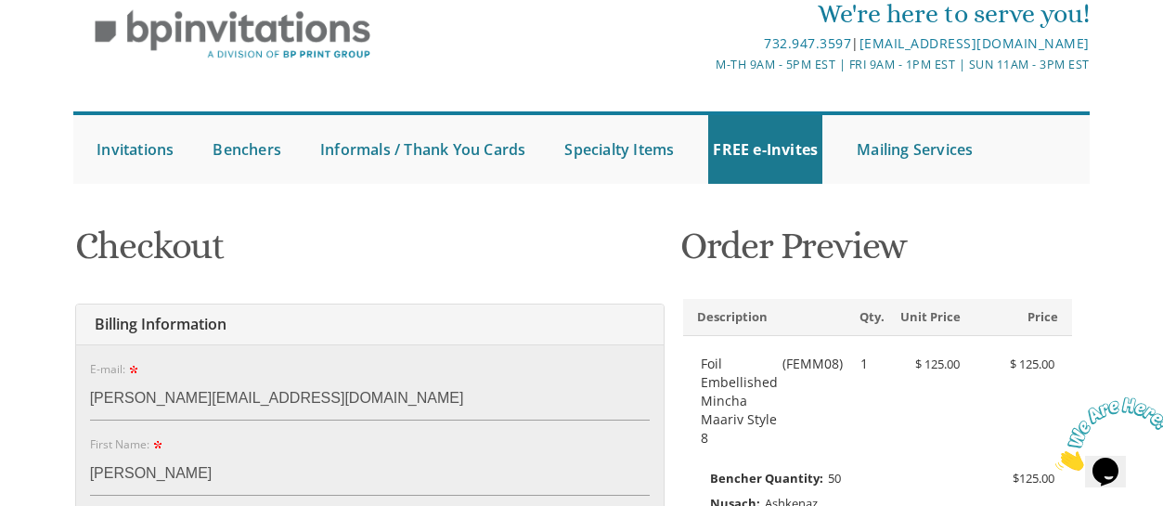
type input "Globman"
type input "419 Brook Ave"
type input "Passaic"
type input "07055"
select select "NJ"
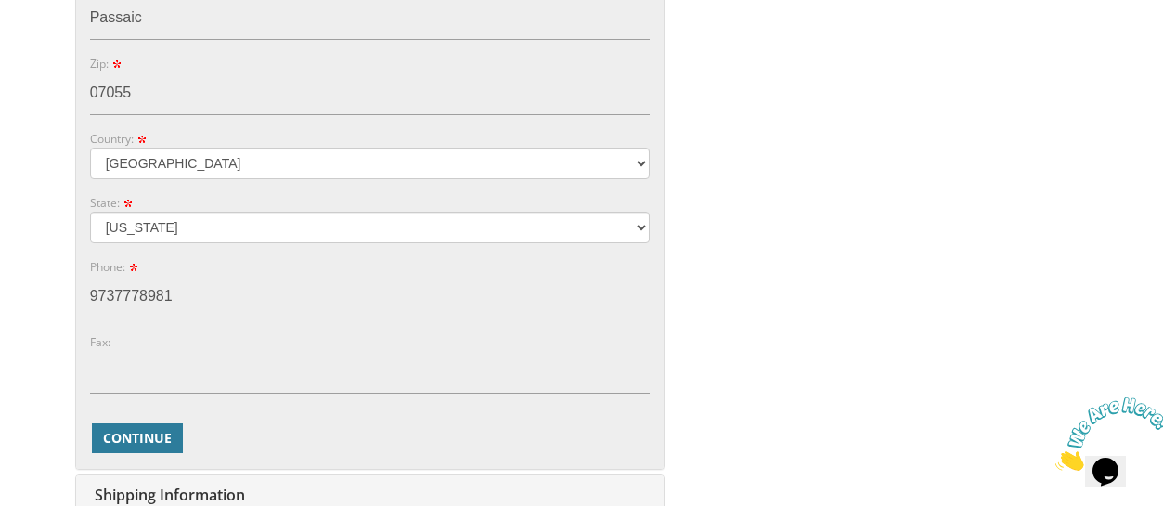
scroll to position [913, 0]
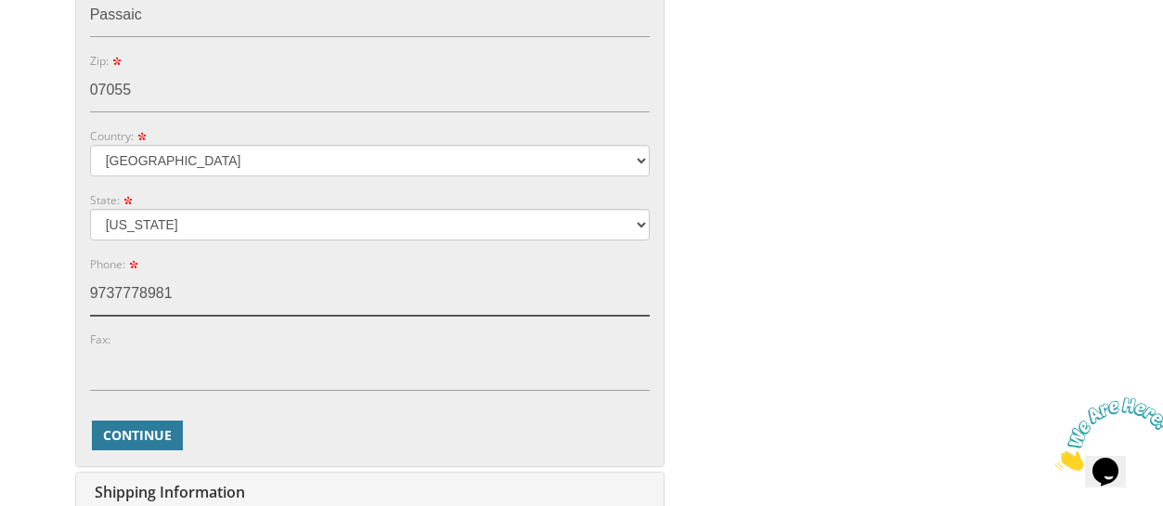
click at [193, 299] on input "9737778981" at bounding box center [370, 294] width 561 height 43
type input "9"
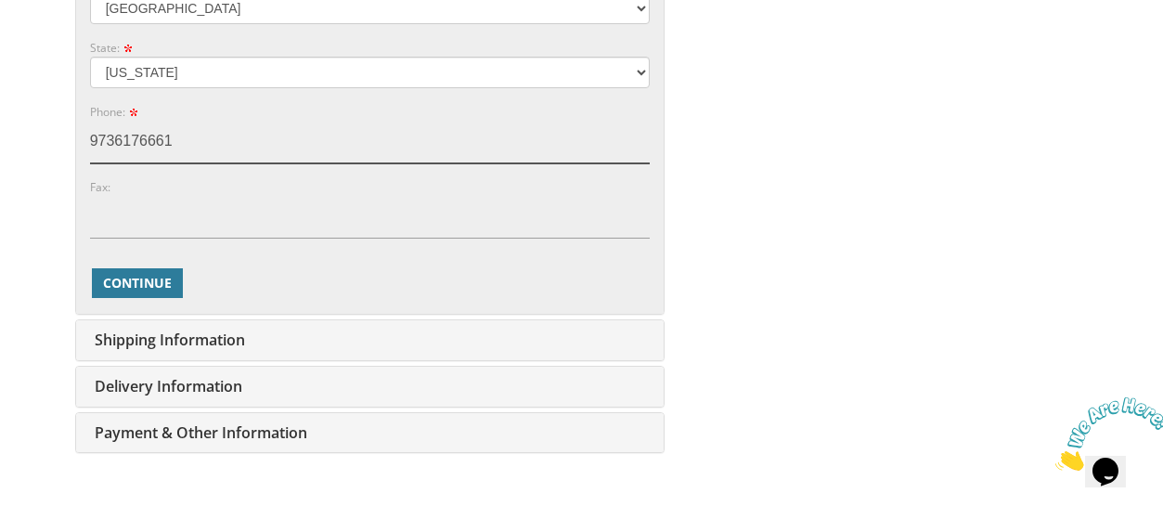
scroll to position [1069, 0]
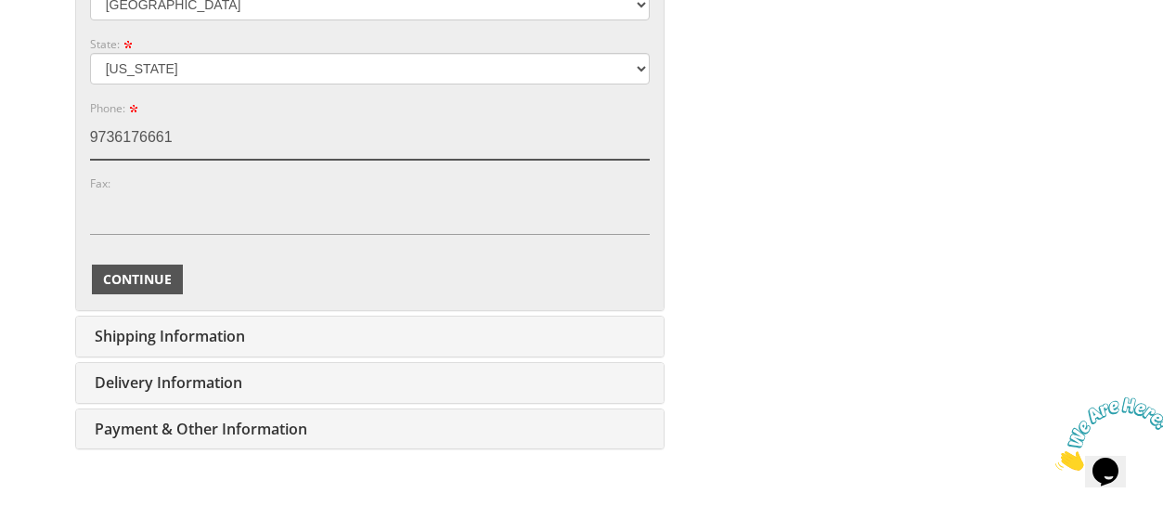
type input "9736176661"
click at [152, 277] on span "Continue" at bounding box center [137, 279] width 69 height 19
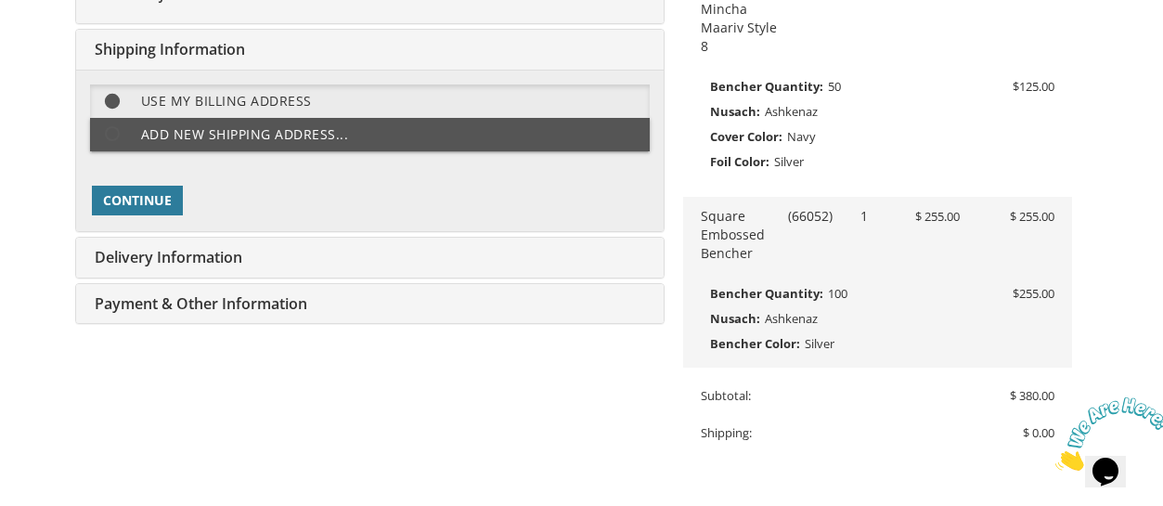
scroll to position [465, 0]
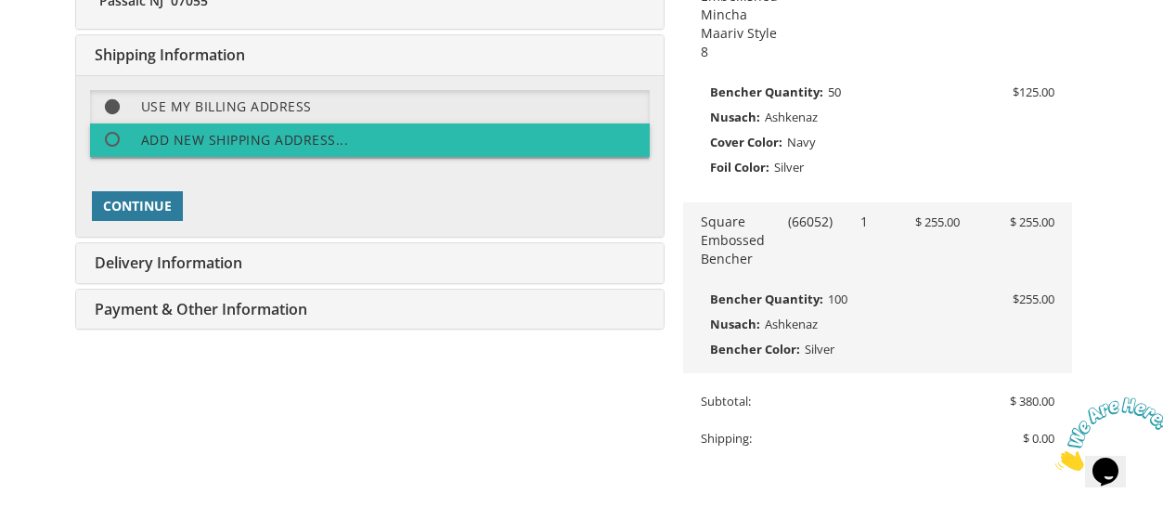
click at [291, 134] on label "Add new shipping address..." at bounding box center [370, 139] width 561 height 33
select select "NJ"
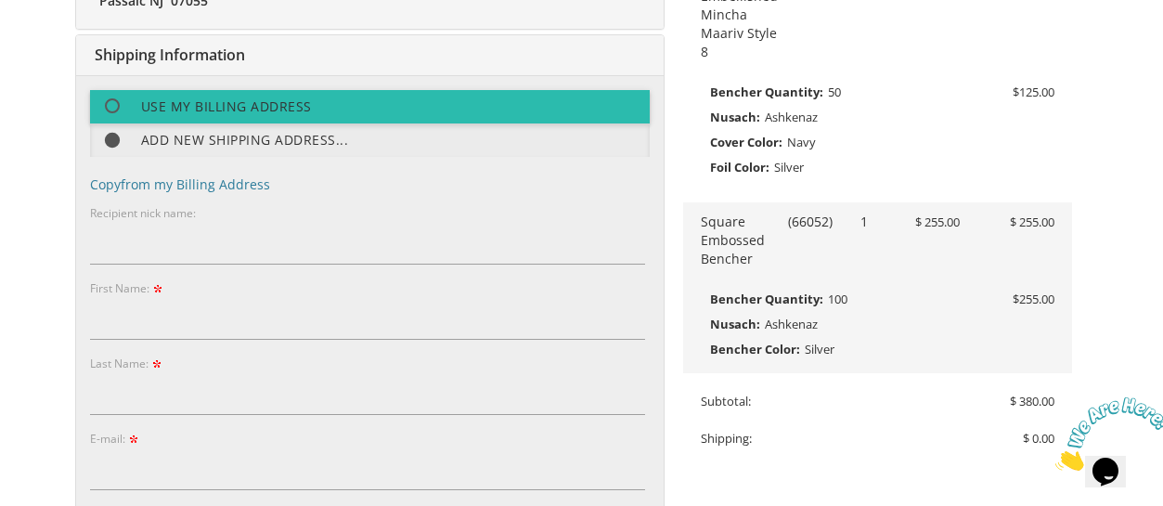
click at [277, 115] on label "Use my billing address" at bounding box center [370, 106] width 561 height 33
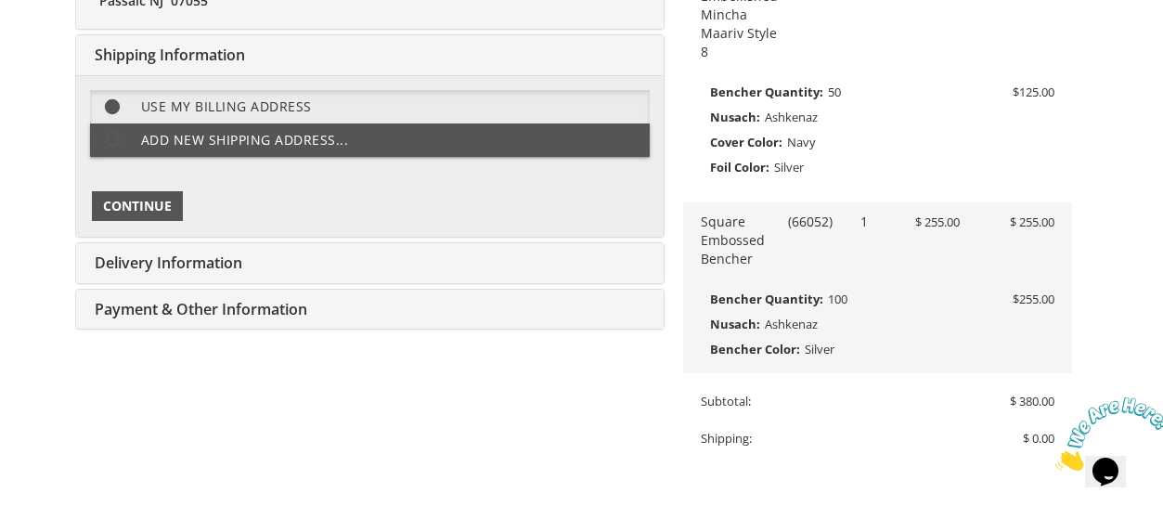
click at [150, 206] on span "Continue" at bounding box center [137, 206] width 69 height 19
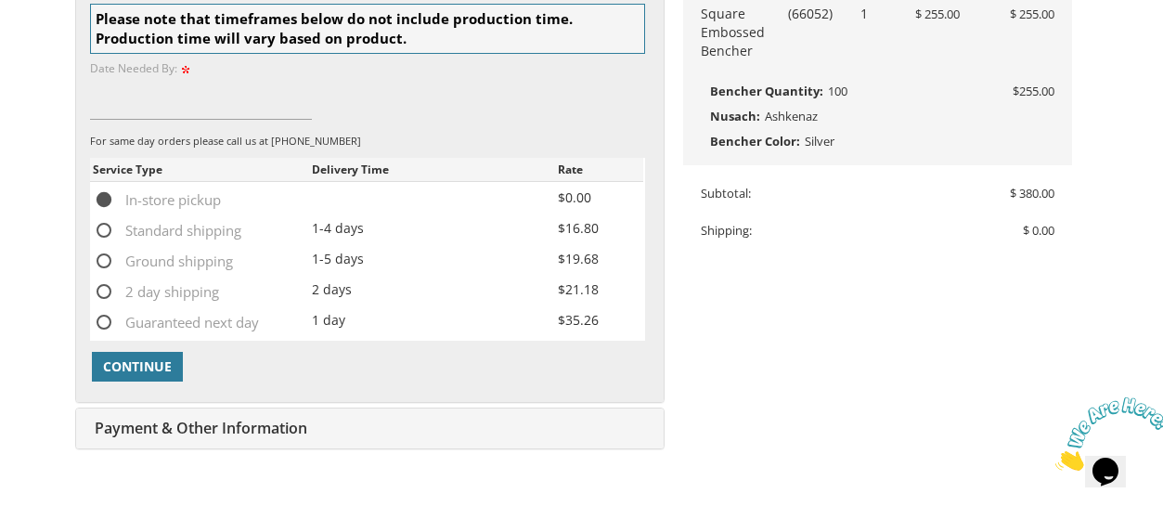
scroll to position [669, 0]
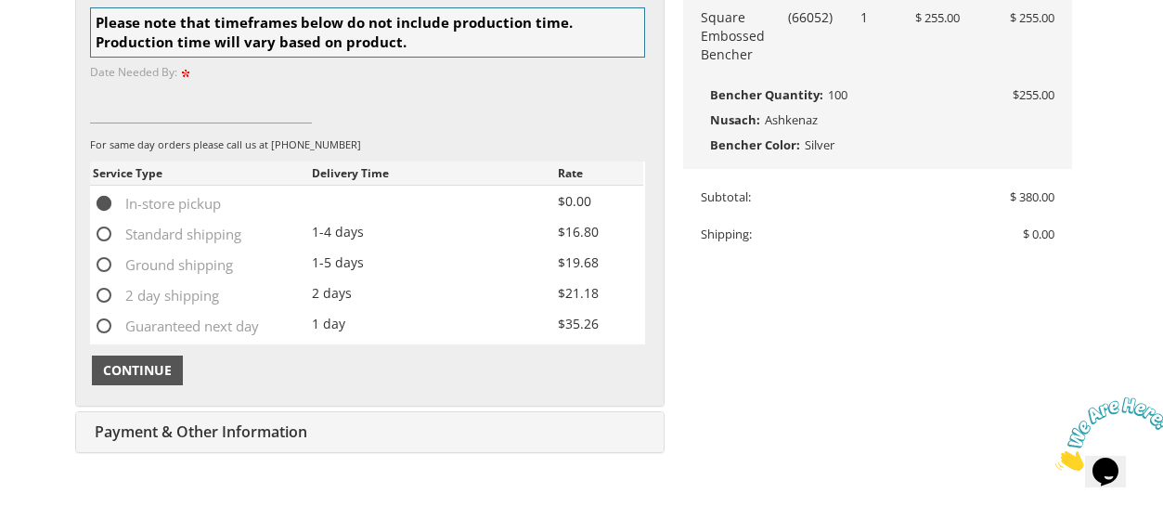
click at [134, 372] on span "Continue" at bounding box center [137, 370] width 69 height 19
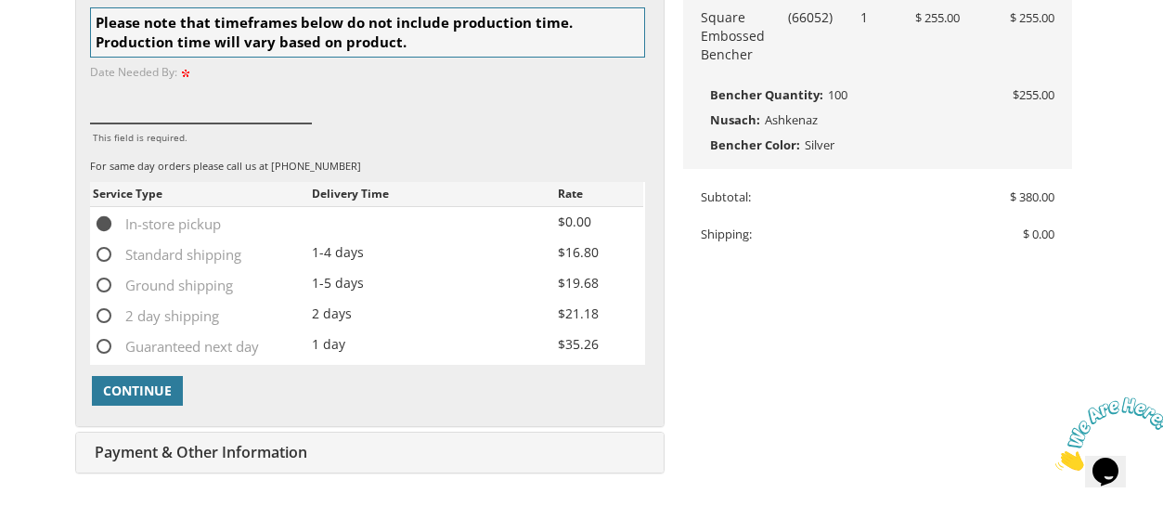
click at [111, 111] on input "This field is required." at bounding box center [201, 102] width 222 height 43
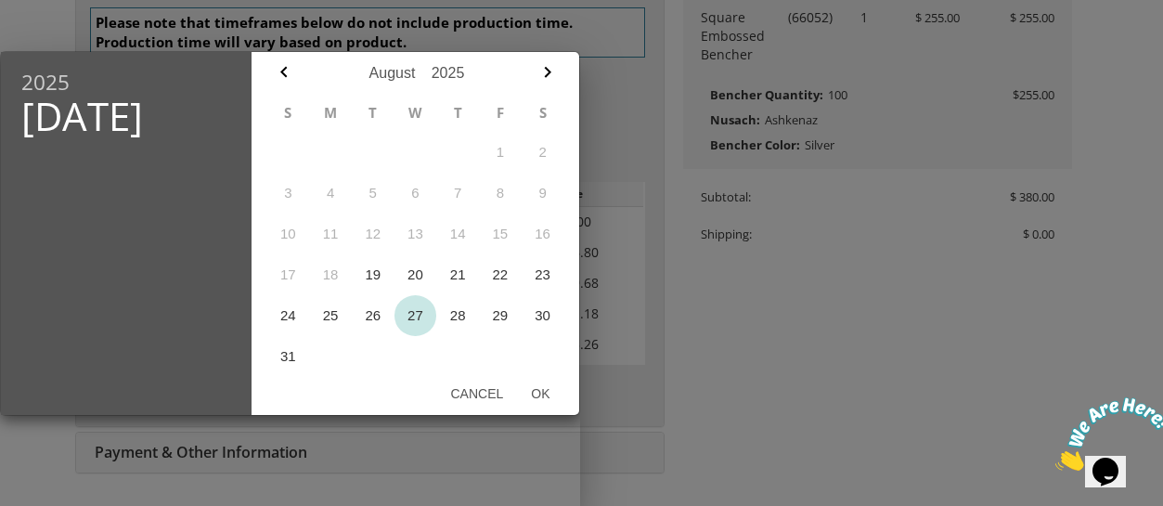
click at [418, 319] on button "27" at bounding box center [415, 315] width 43 height 41
click at [542, 389] on button "Ok" at bounding box center [540, 393] width 46 height 33
type input "Aug 27, 2025"
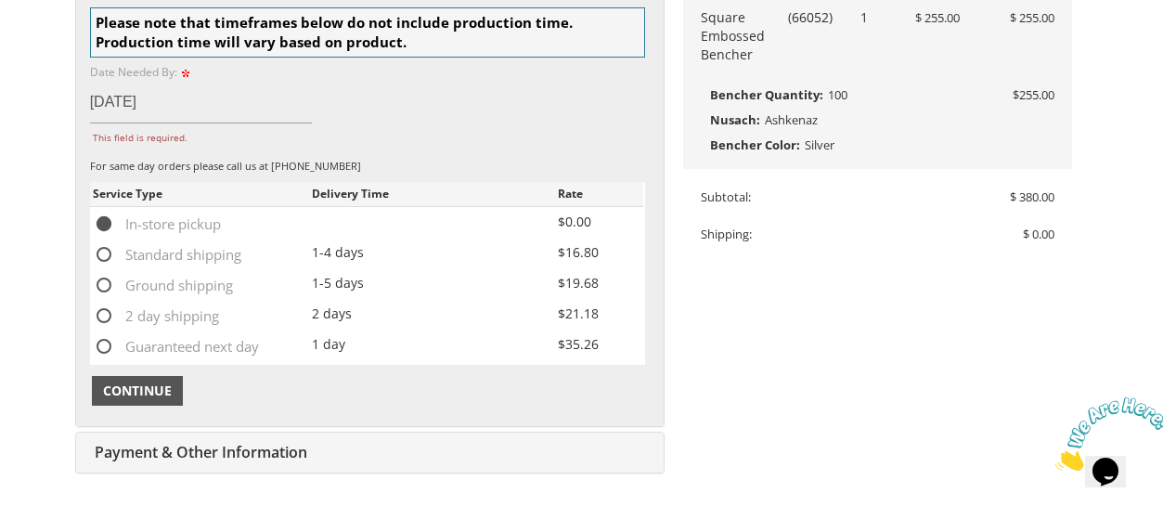
click at [144, 384] on span "Continue" at bounding box center [137, 390] width 69 height 19
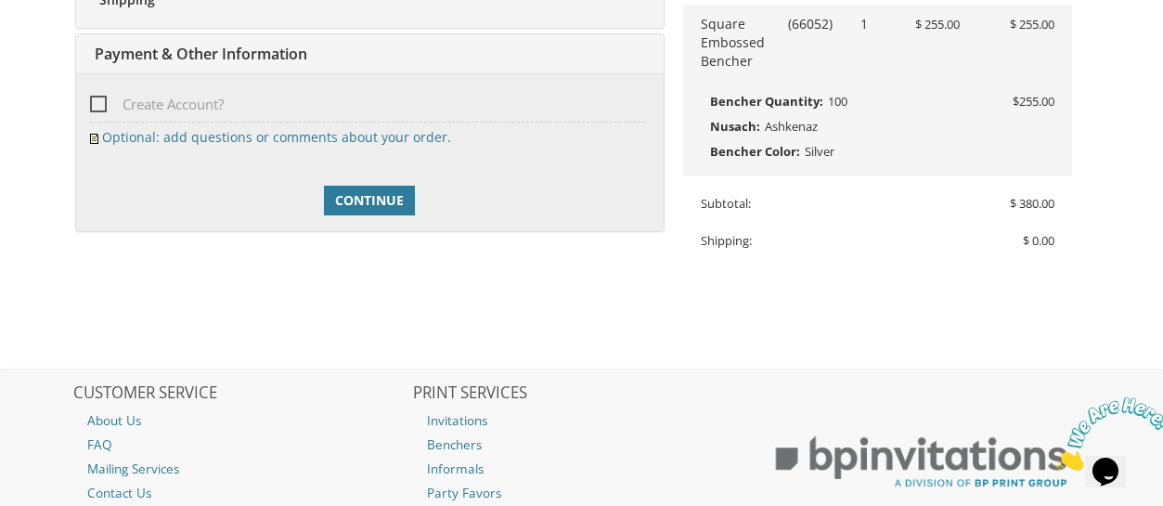
scroll to position [662, 0]
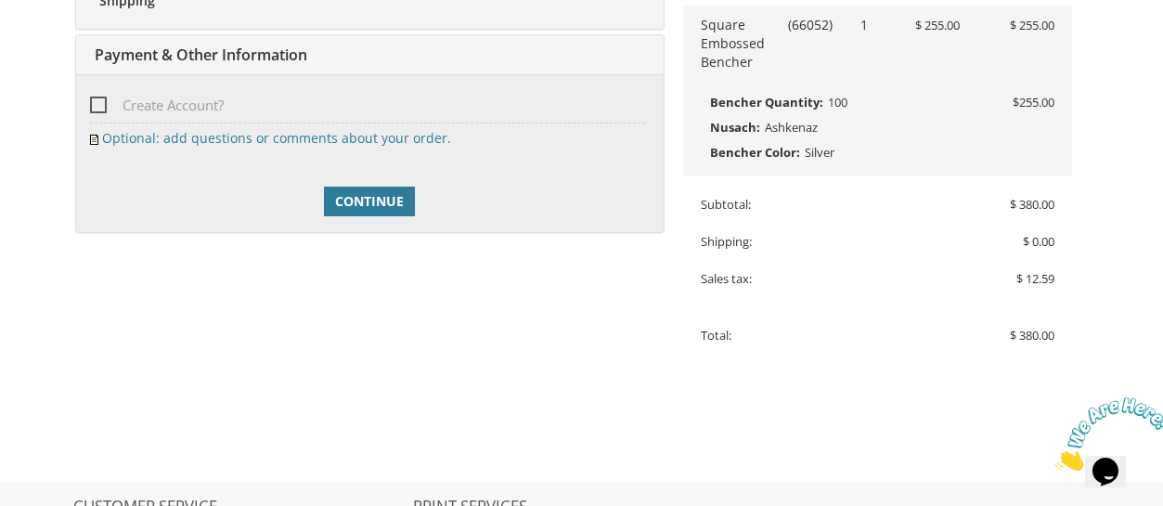
click at [108, 100] on span "Create Account?" at bounding box center [157, 105] width 134 height 23
click at [102, 100] on input "Create Account?" at bounding box center [96, 103] width 12 height 12
checkbox input "true"
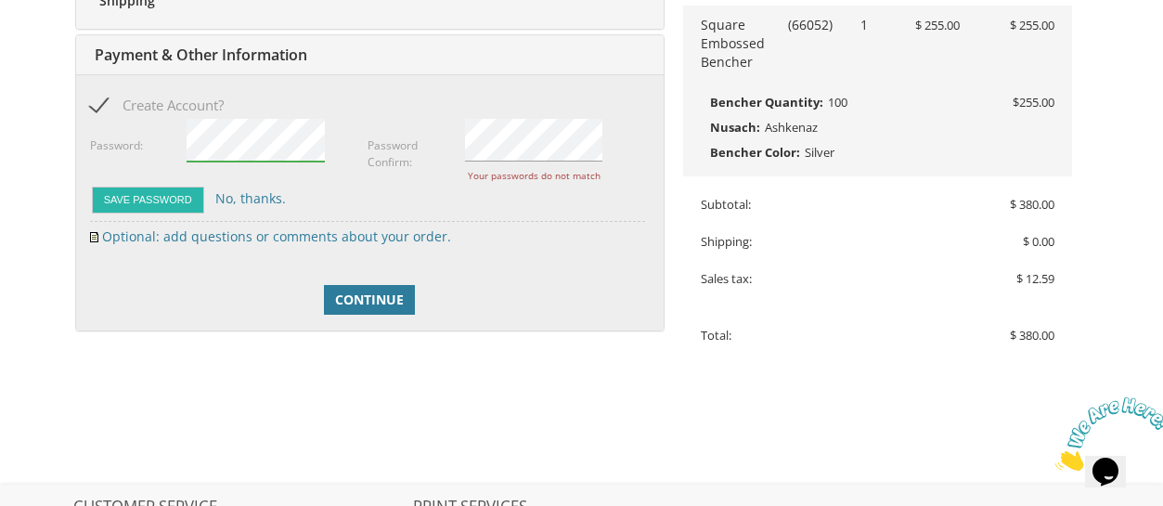
click at [152, 185] on div "Save Password No, thanks." at bounding box center [368, 200] width 556 height 31
click at [144, 198] on button "Save Password" at bounding box center [148, 200] width 112 height 27
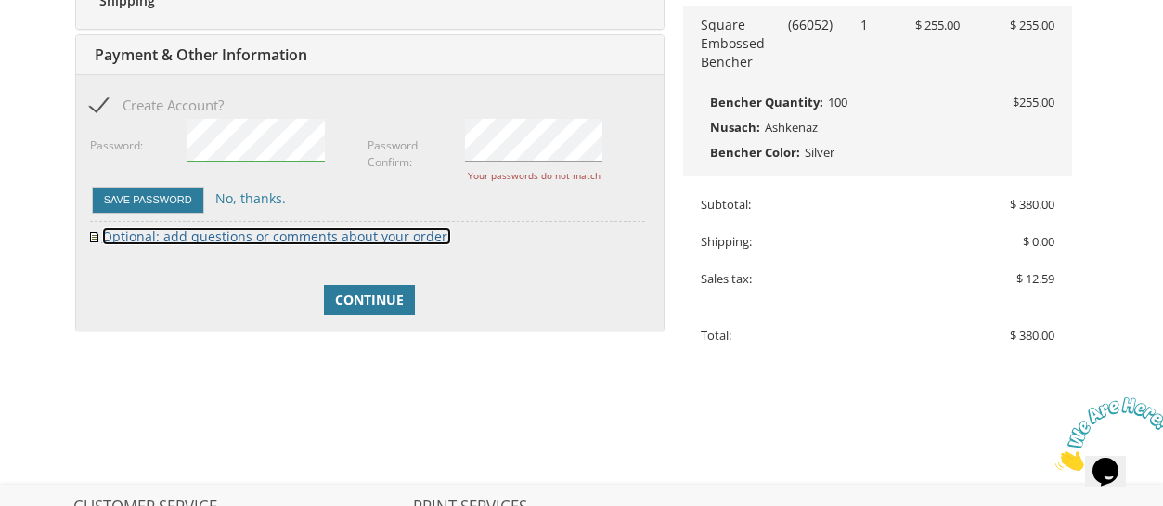
click at [118, 232] on link "Optional: add questions or comments about your order." at bounding box center [276, 236] width 349 height 18
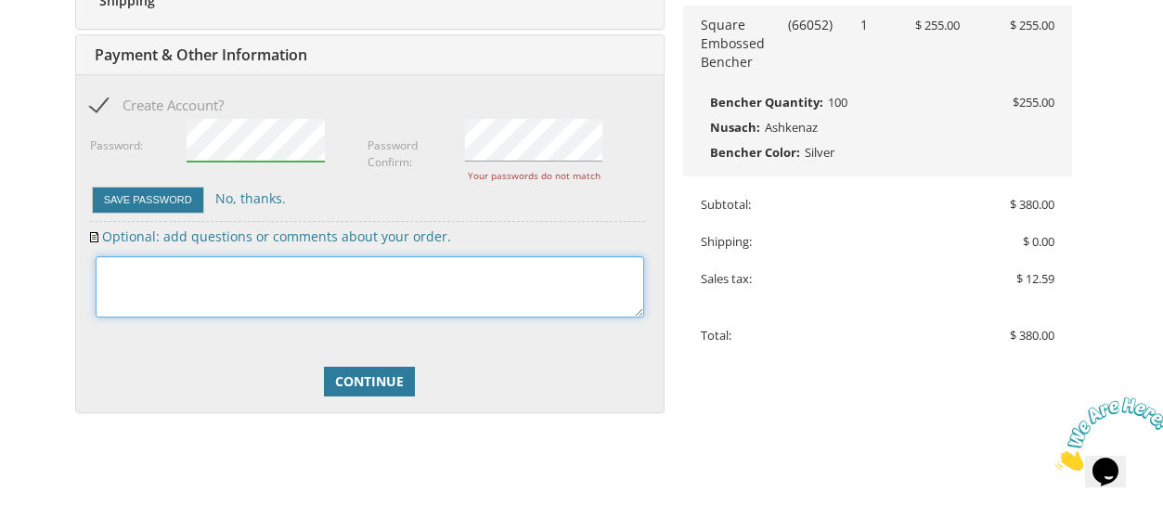
click at [123, 291] on textarea at bounding box center [370, 286] width 549 height 61
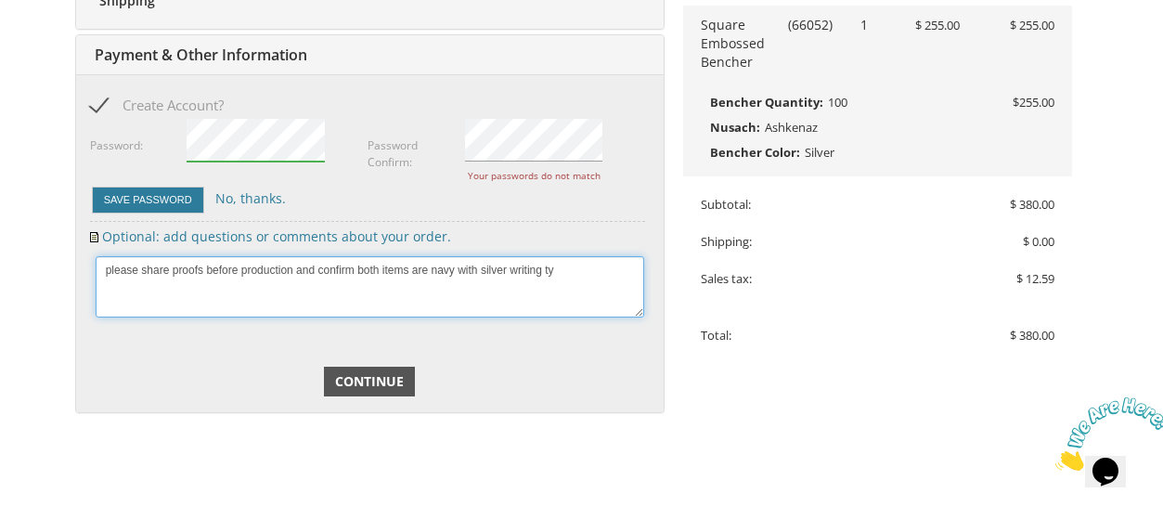
type textarea "please share proofs before production and confirm both items are navy with silv…"
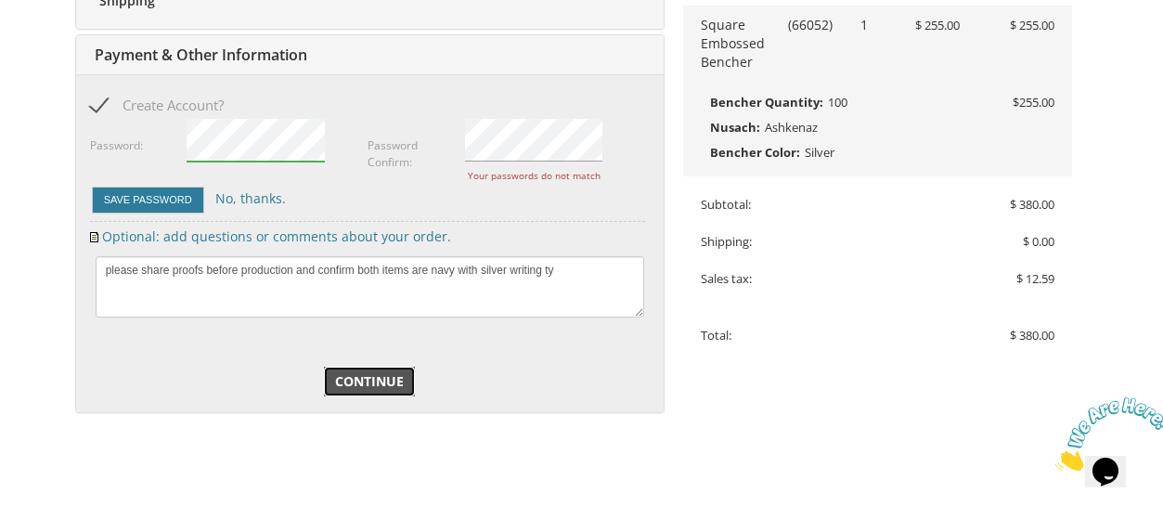
click at [362, 372] on span "Continue" at bounding box center [369, 381] width 69 height 19
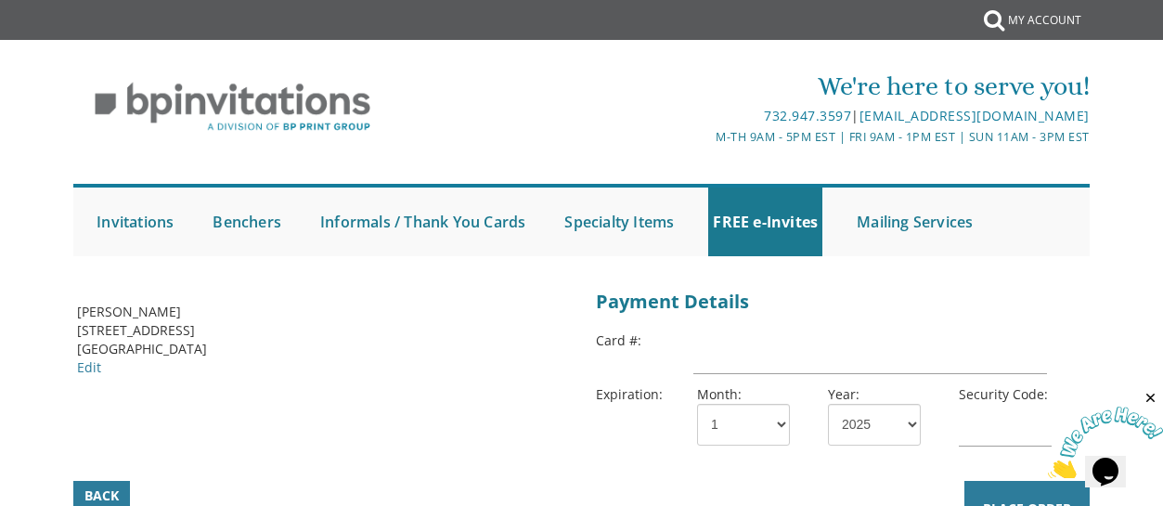
click at [1153, 132] on div "We're here to serve you! 732.947.3597 | [EMAIL_ADDRESS][DOMAIN_NAME] M-Th 9am -…" at bounding box center [581, 157] width 1163 height 216
click at [1162, 132] on div "We're here to serve you! 732.947.3597 | [EMAIL_ADDRESS][DOMAIN_NAME] M-Th 9am -…" at bounding box center [581, 157] width 1163 height 216
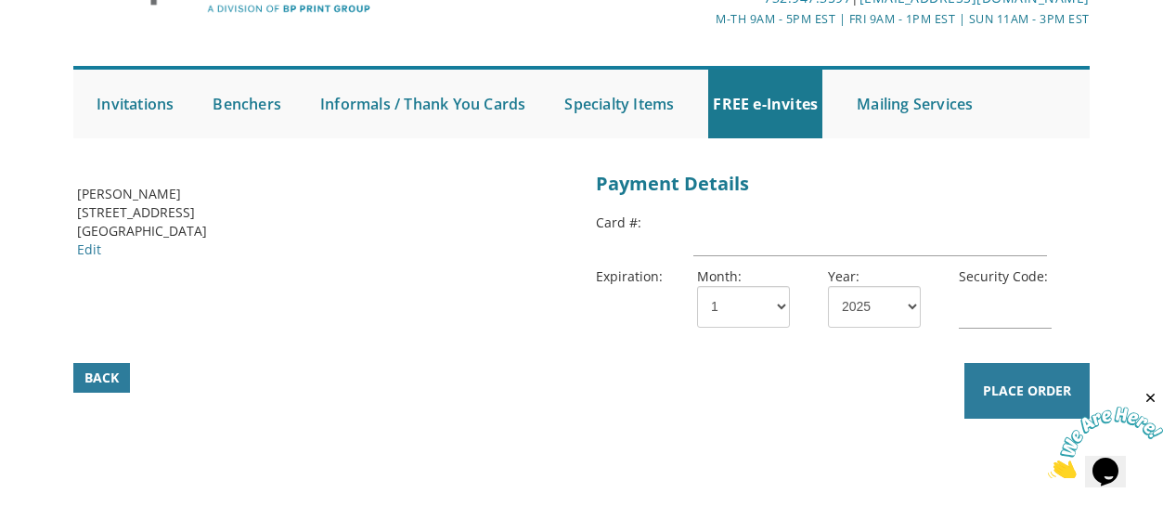
scroll to position [118, 0]
click at [820, 229] on input "text" at bounding box center [870, 234] width 354 height 43
type input "[CREDIT_CARD_NUMBER]"
click at [771, 307] on select "1 2 3 4 5 6 7 8 9 10 11 12" at bounding box center [743, 307] width 93 height 42
select select "11"
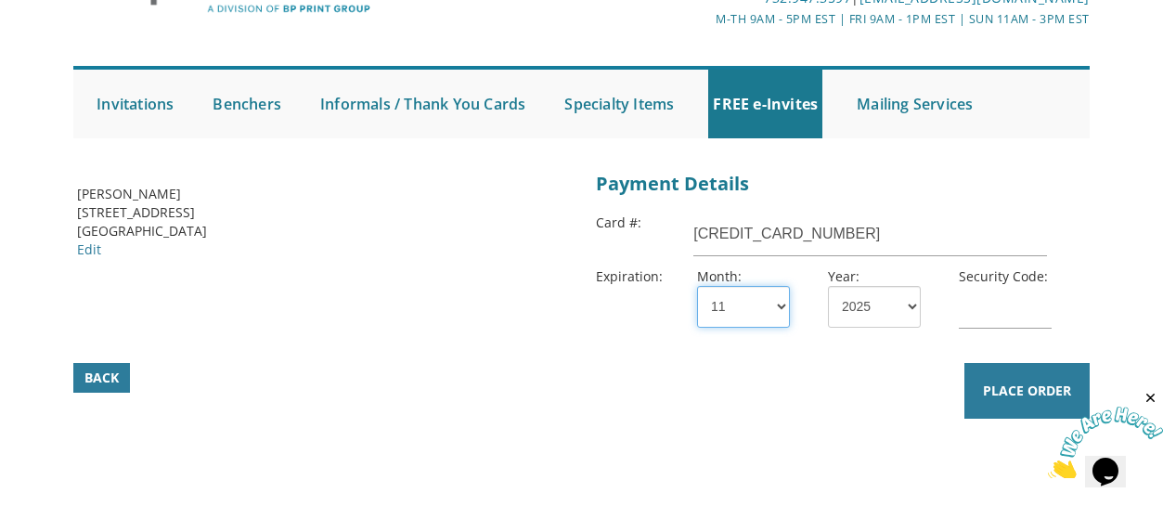
click at [697, 286] on select "1 2 3 4 5 6 7 8 9 10 11 12" at bounding box center [743, 307] width 93 height 42
click at [885, 303] on select "2025 2026 2027 2028 2029 2030 2031 2032 2033 2034 2035" at bounding box center [874, 307] width 93 height 42
select select "28"
click at [828, 286] on select "2025 2026 2027 2028 2029 2030 2031 2032 2033 2034 2035" at bounding box center [874, 307] width 93 height 42
click at [991, 309] on input "text" at bounding box center [1005, 307] width 93 height 43
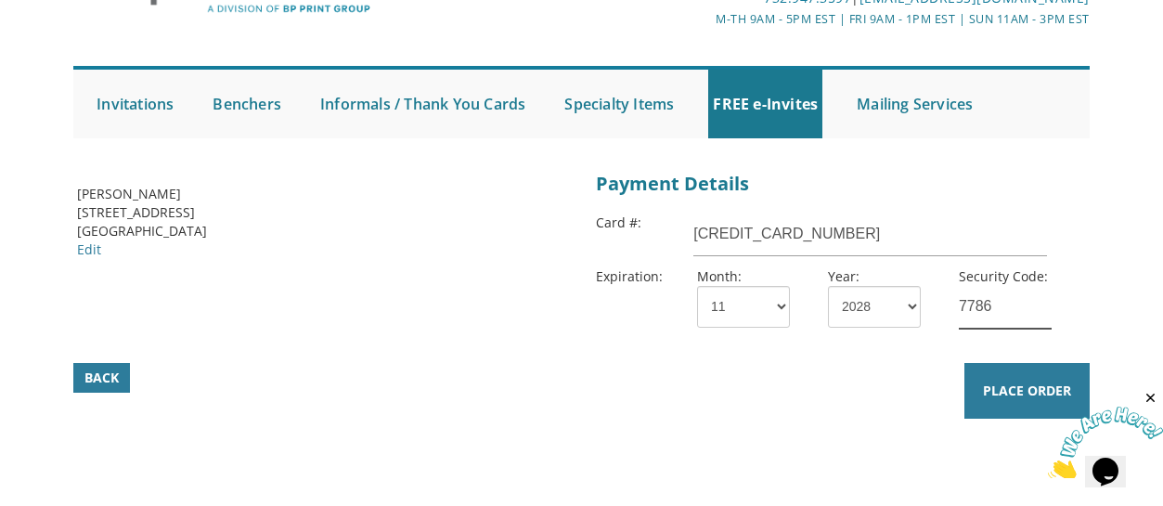
type input "7786"
click at [1130, 244] on body "Submit My Account We're here to serve you! 732.947.3597 | [EMAIL_ADDRESS][DOMAI…" at bounding box center [581, 355] width 1163 height 946
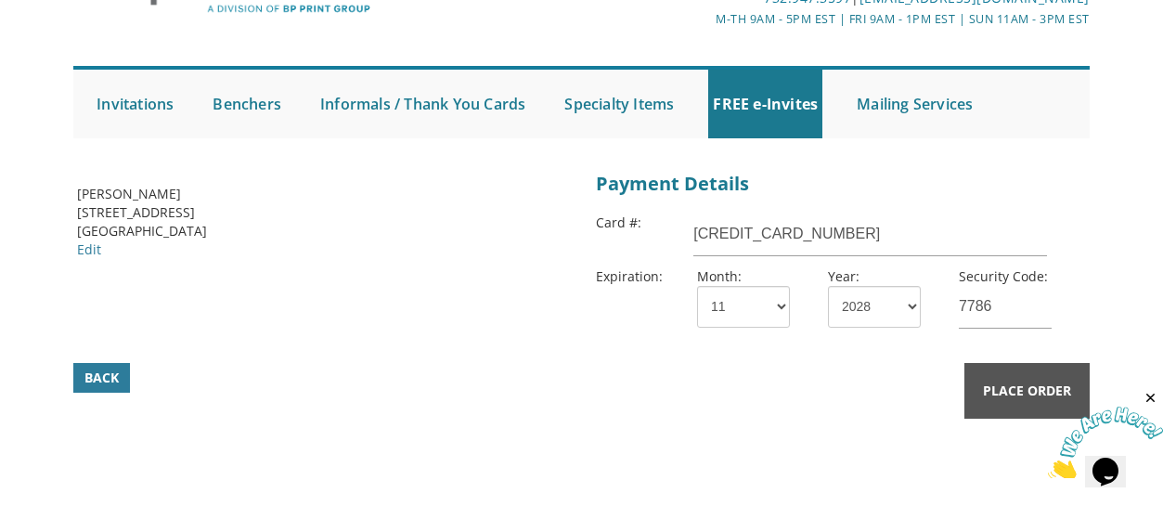
click at [1027, 394] on span "Place Order" at bounding box center [1027, 390] width 88 height 19
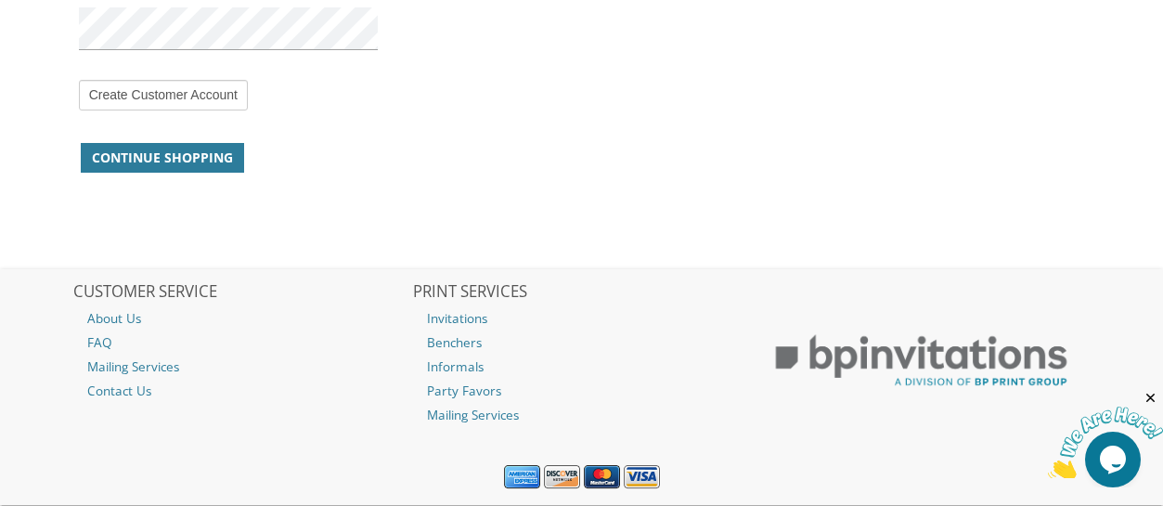
scroll to position [1891, 0]
